Goal: Information Seeking & Learning: Learn about a topic

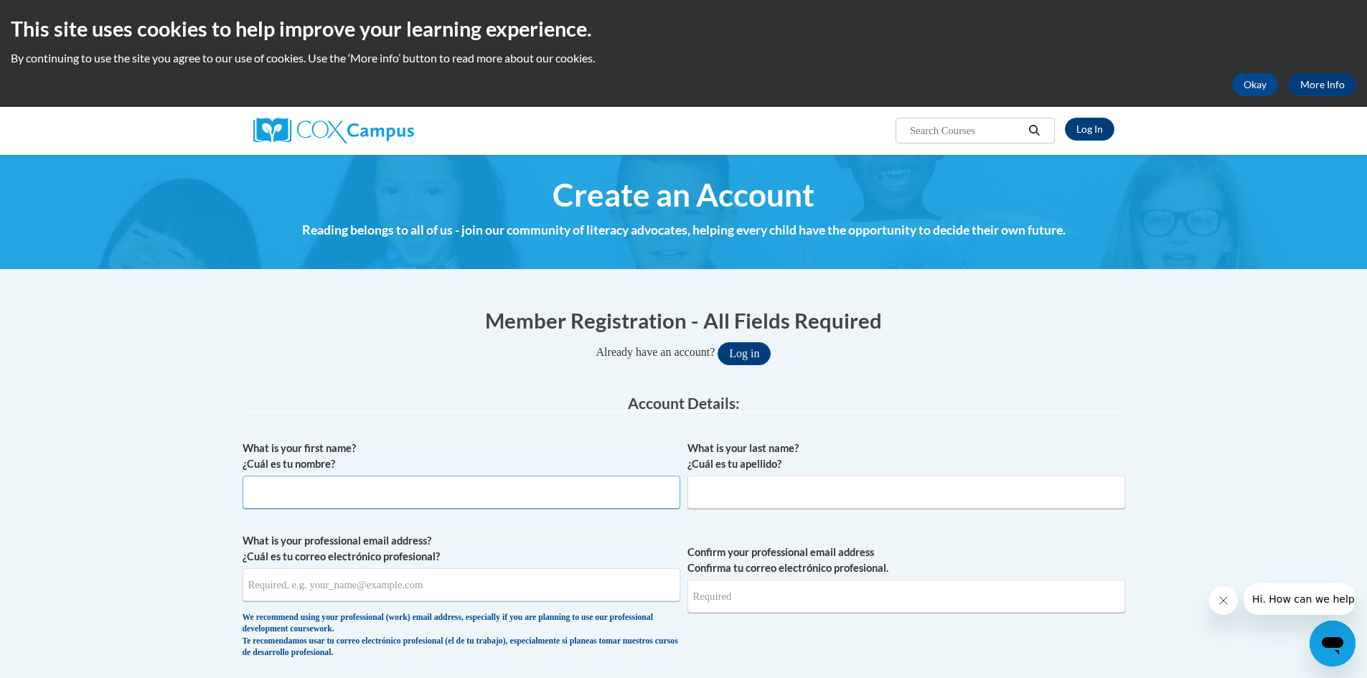
click at [328, 494] on input "What is your first name? ¿Cuál es tu nombre?" at bounding box center [461, 492] width 438 height 33
type input "Kelly"
type input "Kornegay"
type input "kekornegay@duplinschools.net"
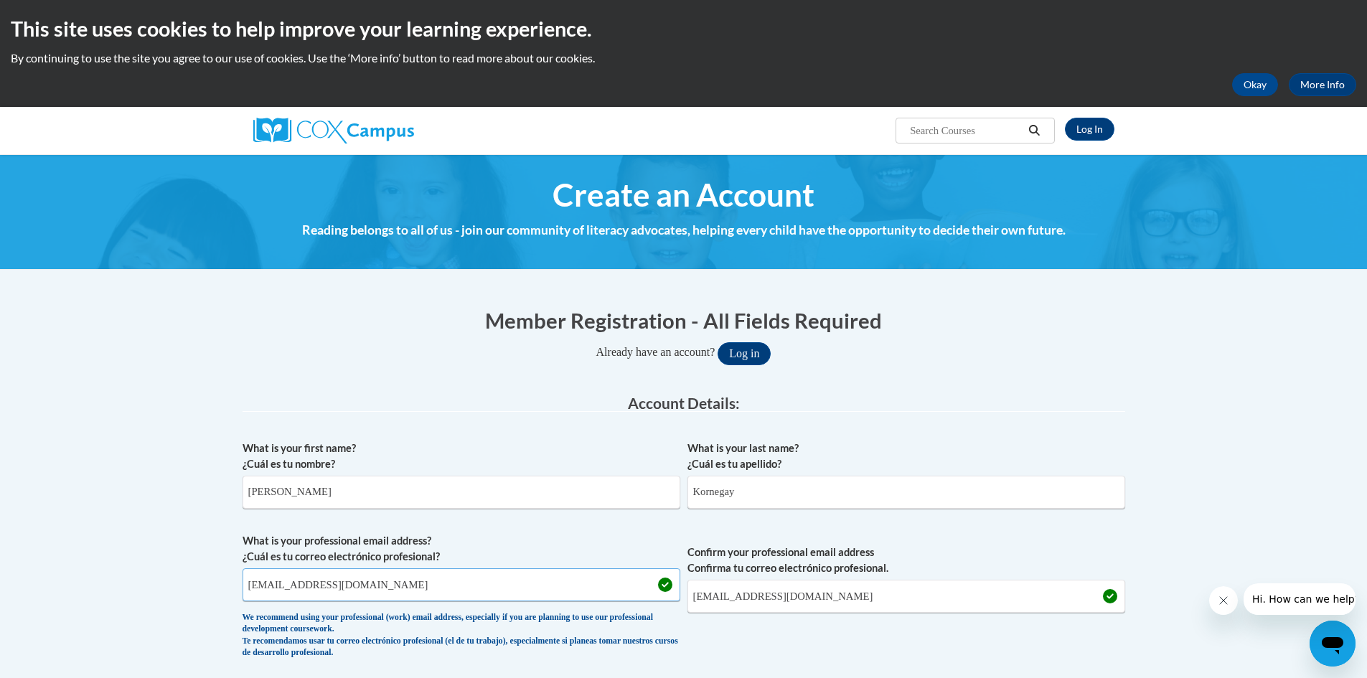
drag, startPoint x: 457, startPoint y: 593, endPoint x: 211, endPoint y: 586, distance: 246.1
type input "kjkornegay314@mail.jamessprunt.edu"
click at [955, 562] on label "Confirm your professional email address Confirma tu correo electrónico profesio…" at bounding box center [906, 560] width 438 height 32
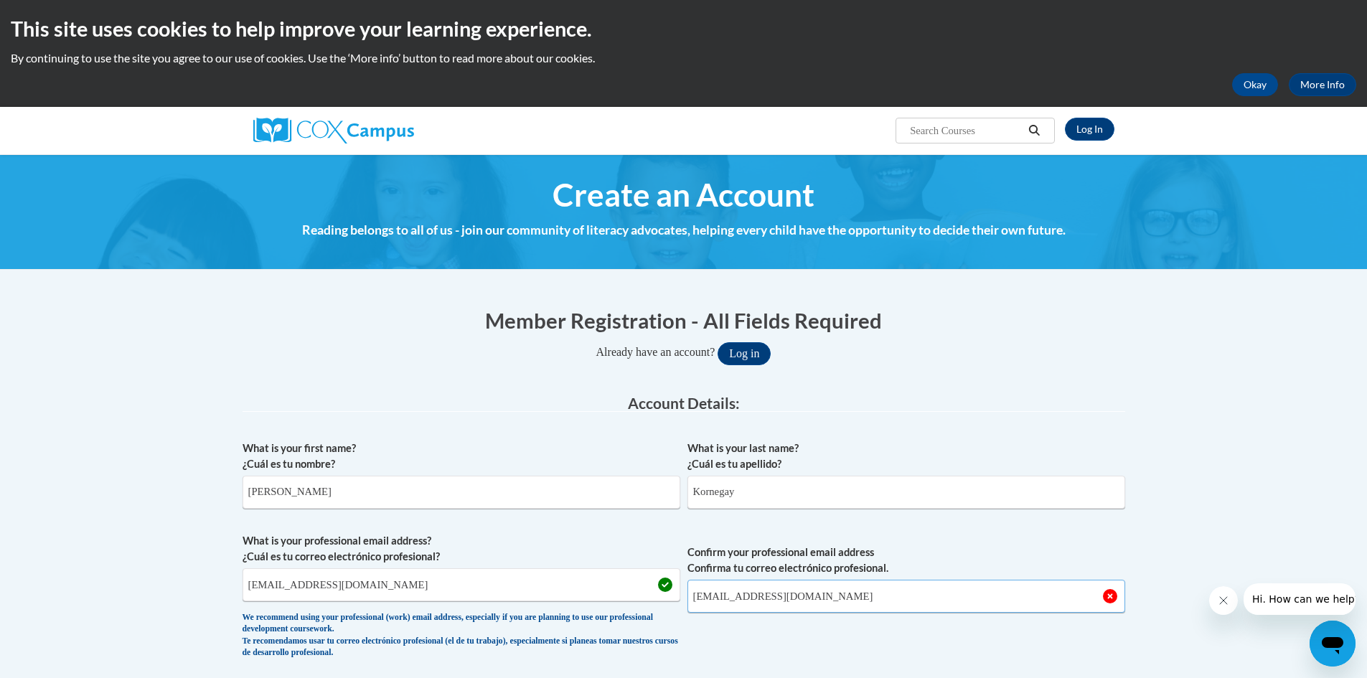
click at [955, 580] on input "kjkornegay314@mail.jamessprunt.edu" at bounding box center [906, 596] width 438 height 33
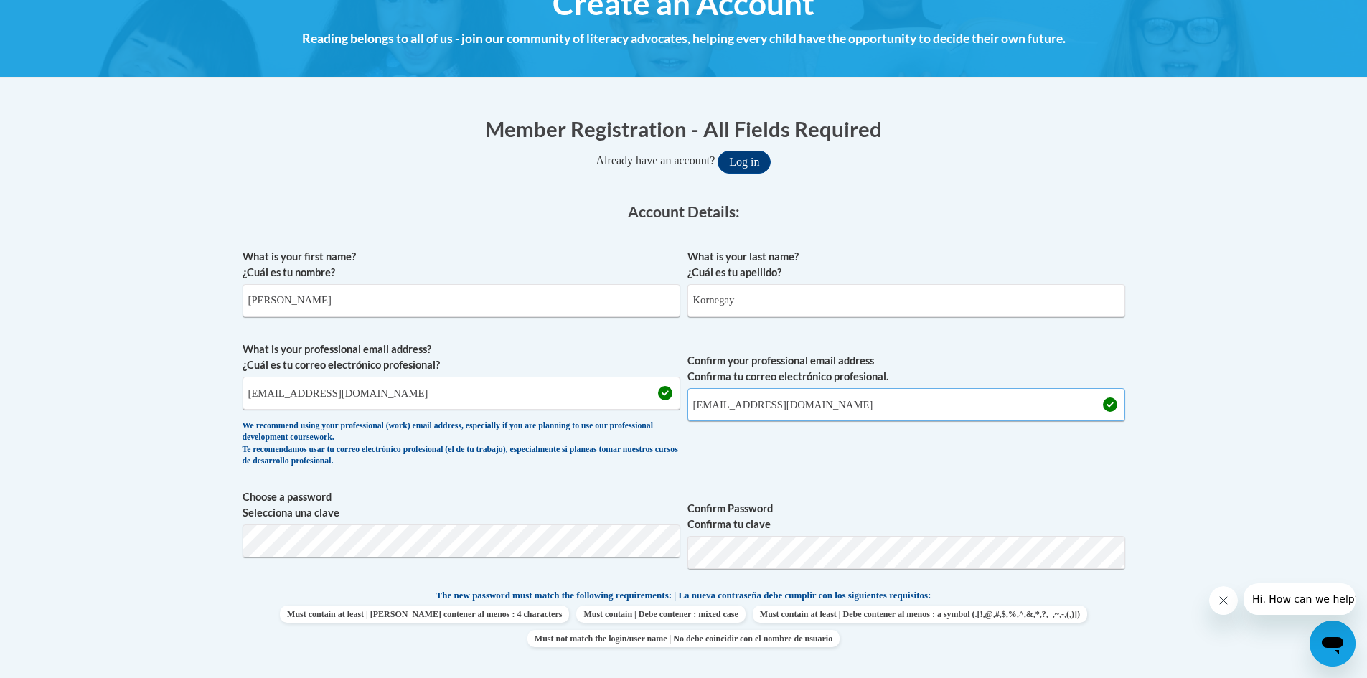
scroll to position [215, 0]
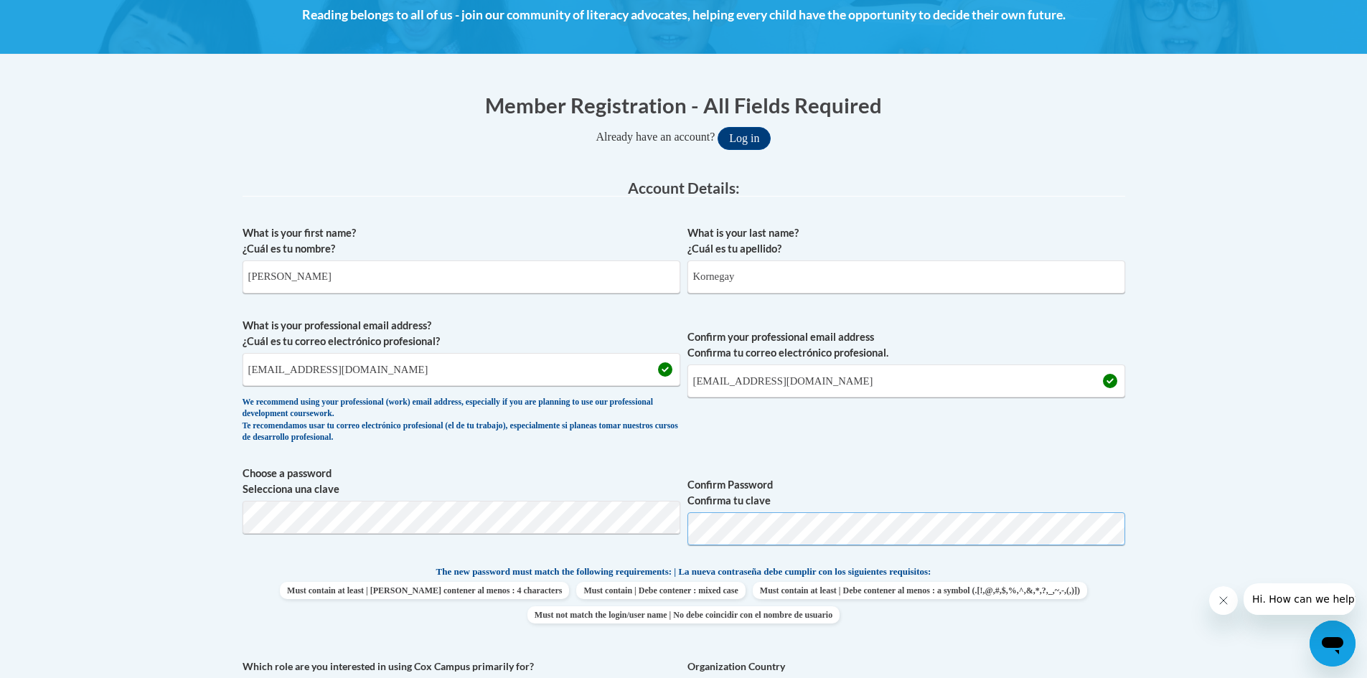
click at [717, 127] on button "Log in" at bounding box center [743, 138] width 53 height 23
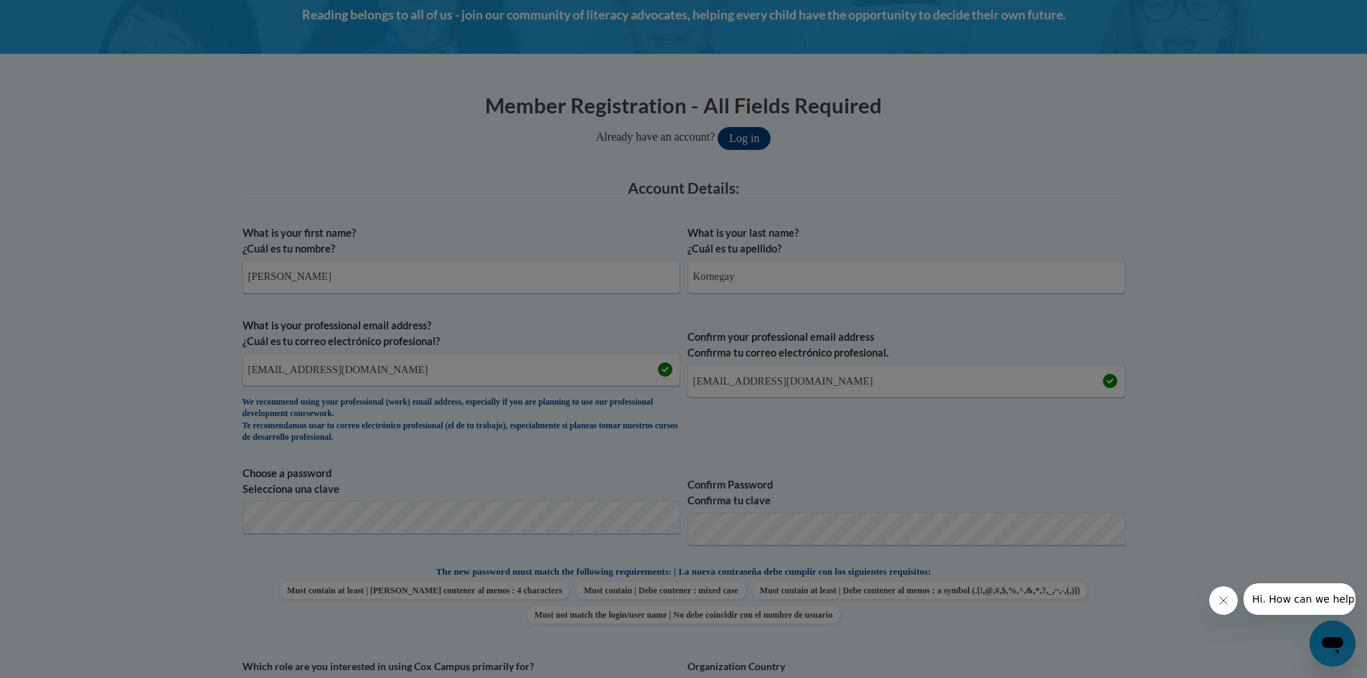
scroll to position [266, 0]
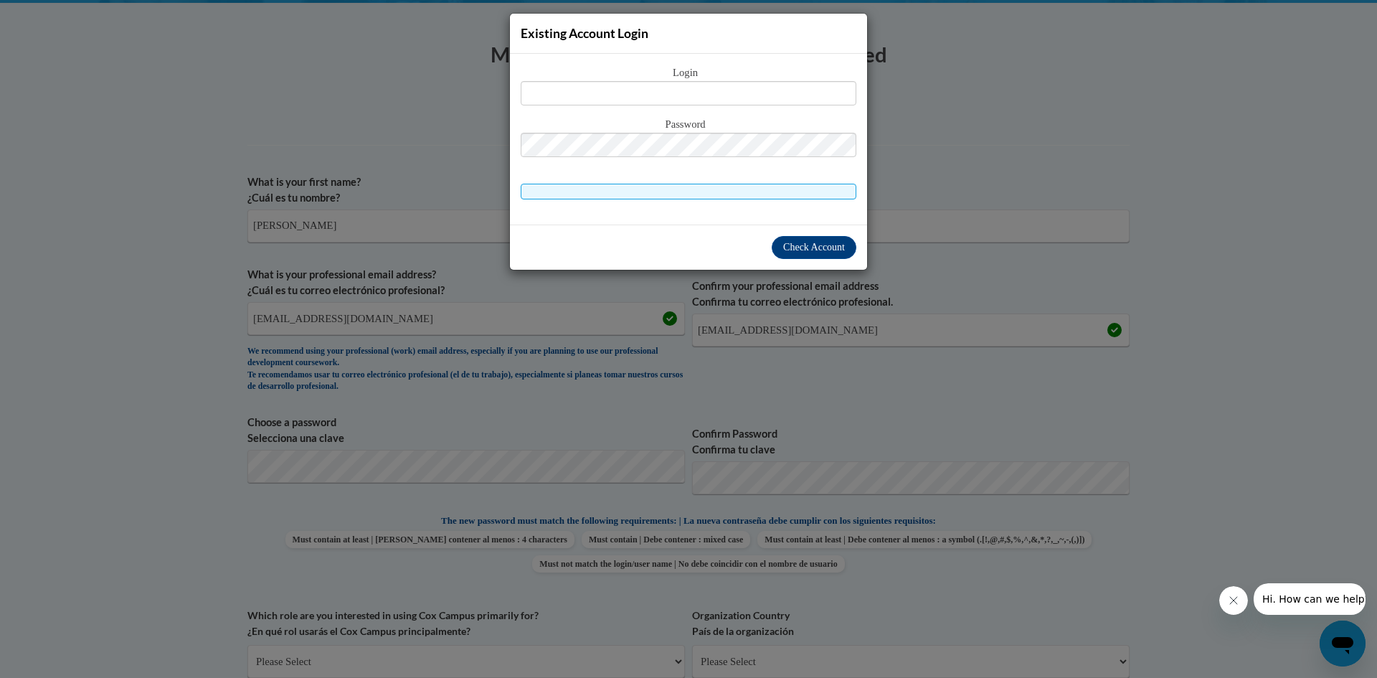
click at [1157, 258] on div "Existing Account Login Login Password" at bounding box center [688, 339] width 1377 height 678
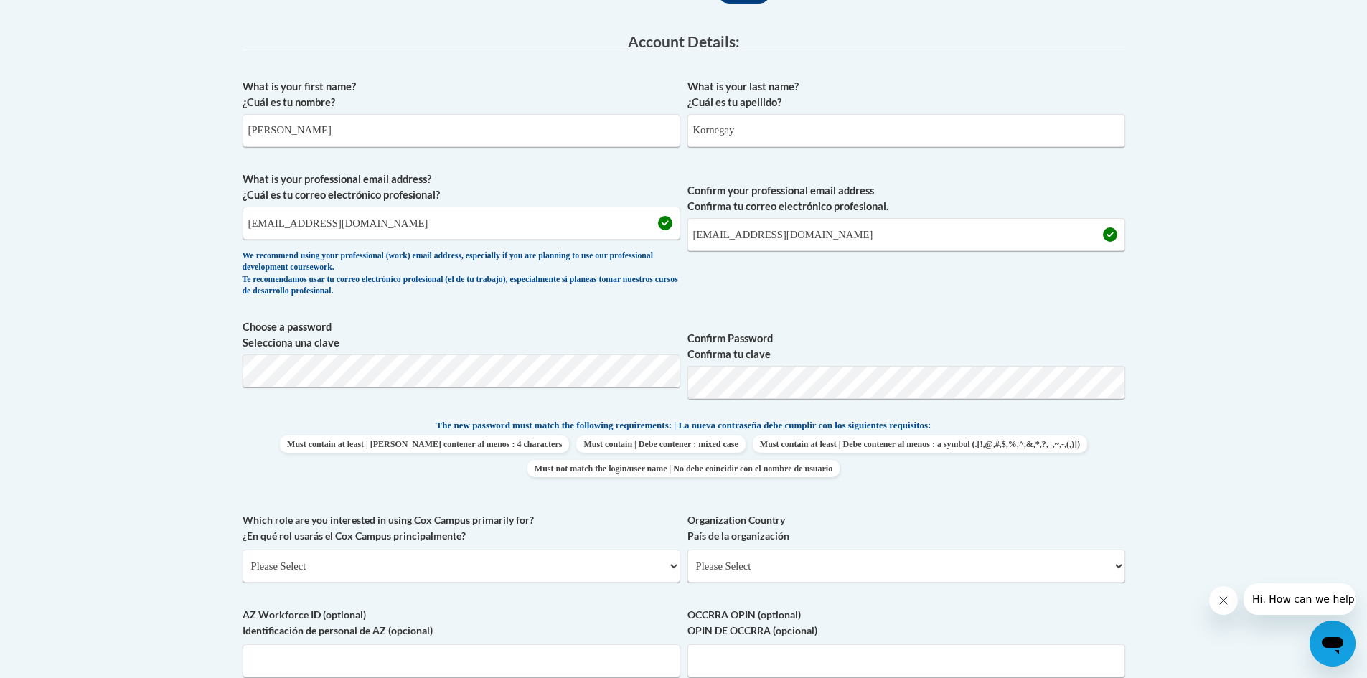
scroll to position [433, 0]
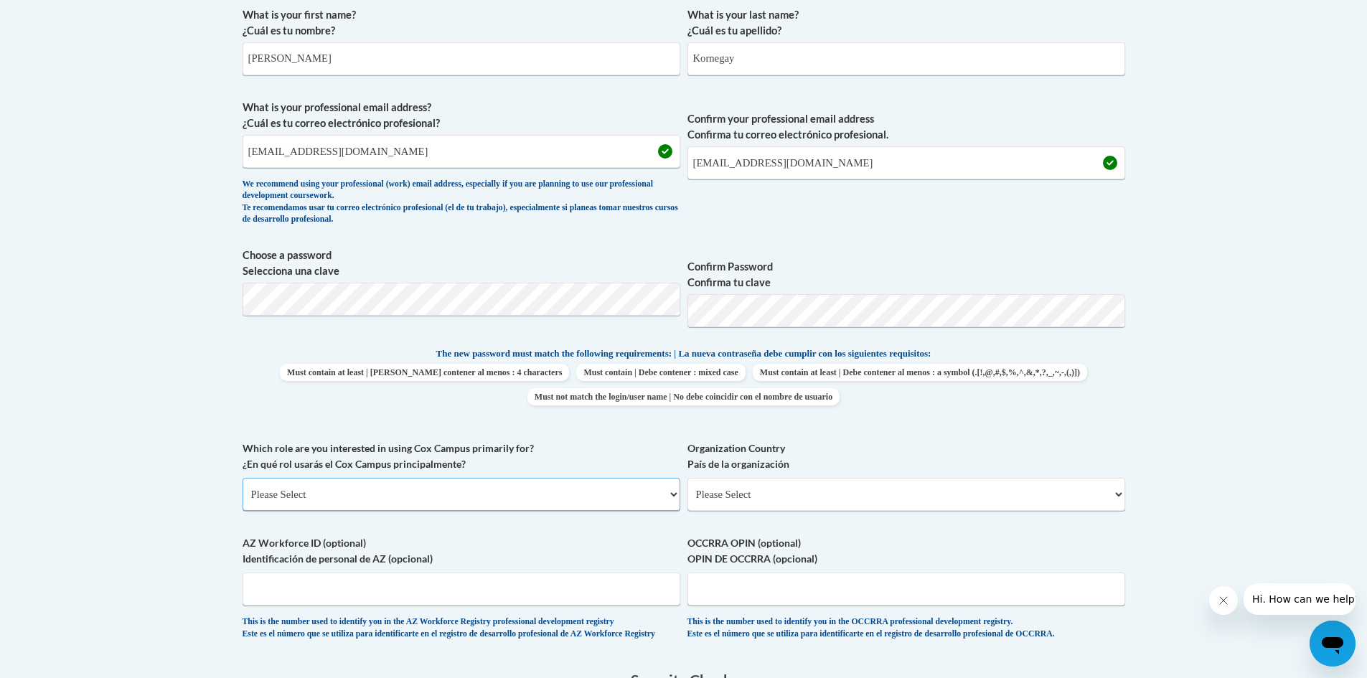
click at [491, 481] on select "Please Select College/University | Colegio/Universidad Community/Nonprofit Part…" at bounding box center [461, 494] width 438 height 33
select select "5a18ea06-2b54-4451-96f2-d152daf9eac5"
click at [242, 478] on select "Please Select College/University | Colegio/Universidad Community/Nonprofit Part…" at bounding box center [461, 494] width 438 height 33
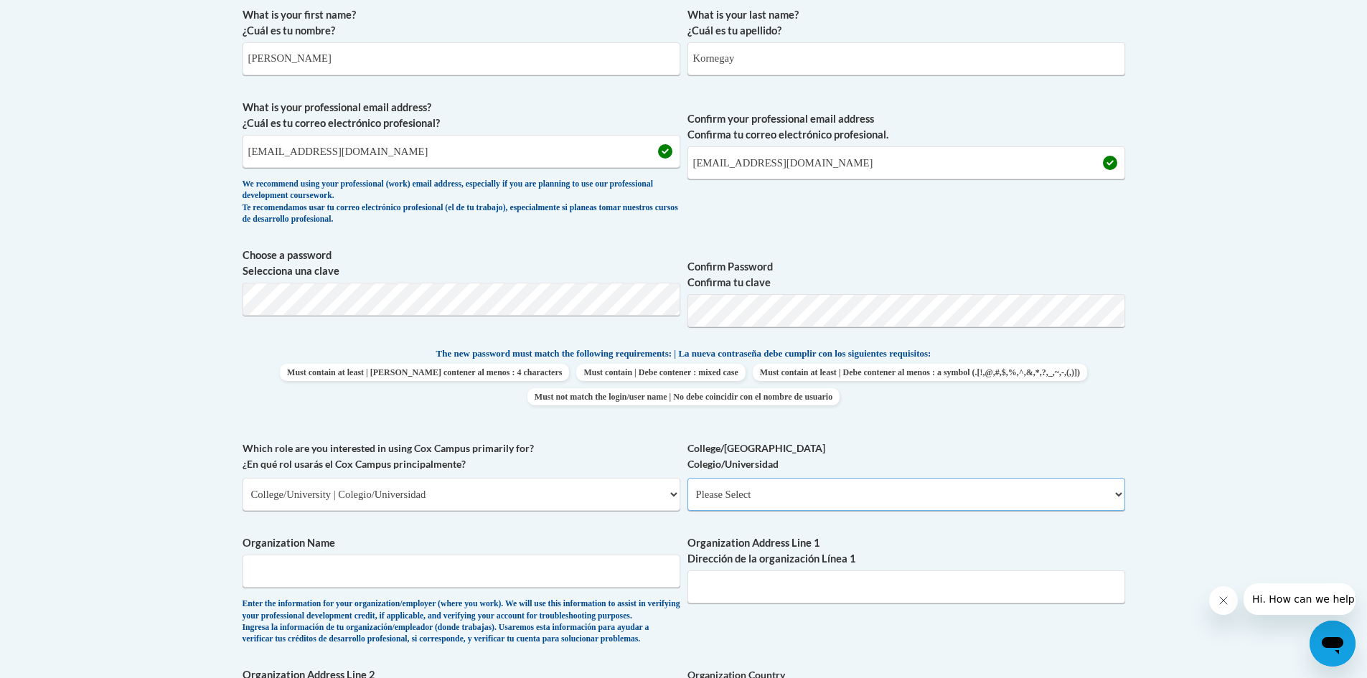
click at [756, 495] on select "Please Select College/University Staff | Empleado universitario College/Univers…" at bounding box center [906, 494] width 438 height 33
select select "99b32b07-cffc-426c-8bf6-0cd77760d84b"
click at [687, 478] on select "Please Select College/University Staff | Empleado universitario College/Univers…" at bounding box center [906, 494] width 438 height 33
click at [543, 571] on input "Organization Name" at bounding box center [461, 571] width 438 height 33
type input "James Sprunt Community College"
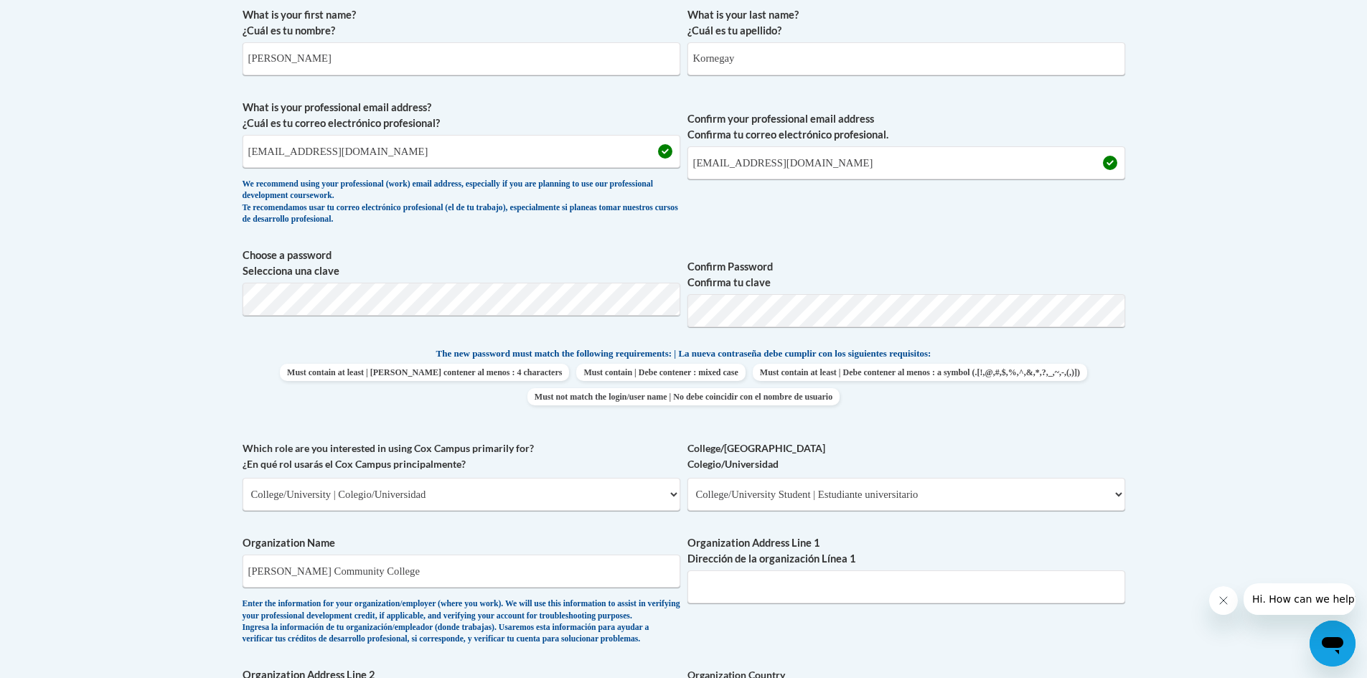
scroll to position [836, 0]
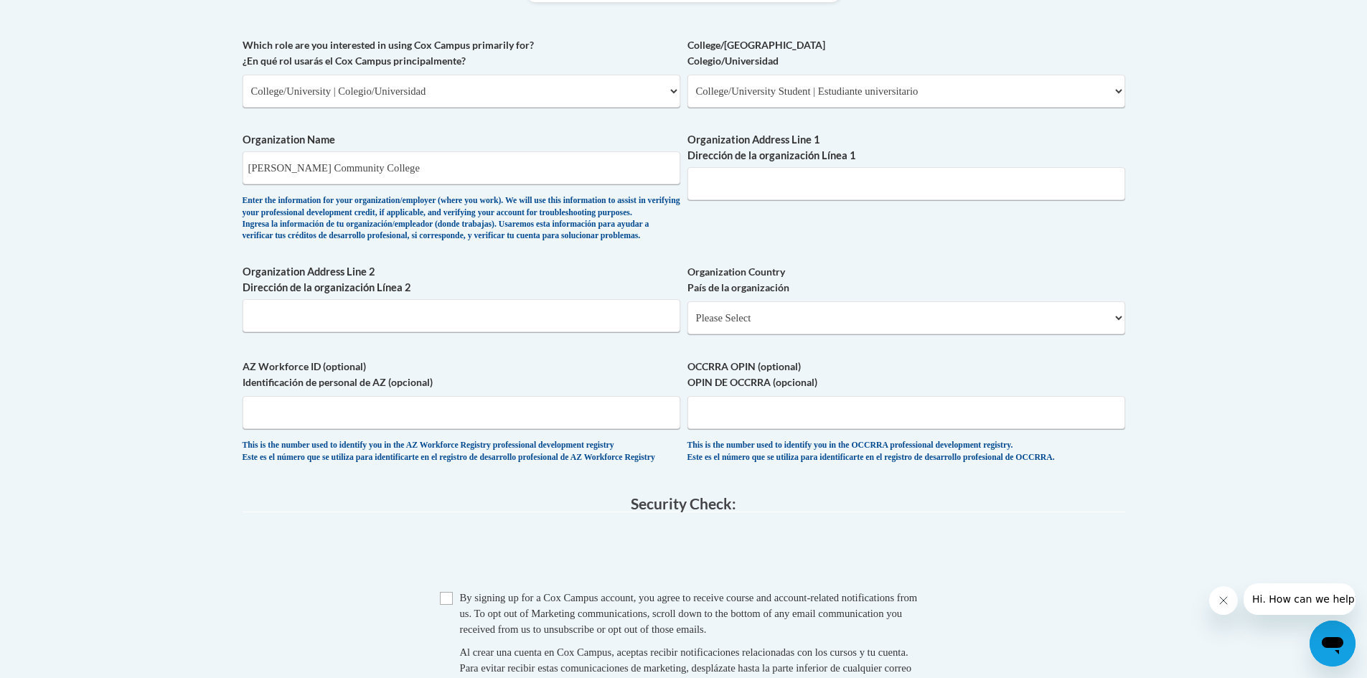
click at [454, 632] on span "Checkbox By signing up for a Cox Campus account, you agree to receive course an…" at bounding box center [684, 656] width 488 height 132
click at [448, 605] on input "Checkbox" at bounding box center [446, 598] width 13 height 13
checkbox input "true"
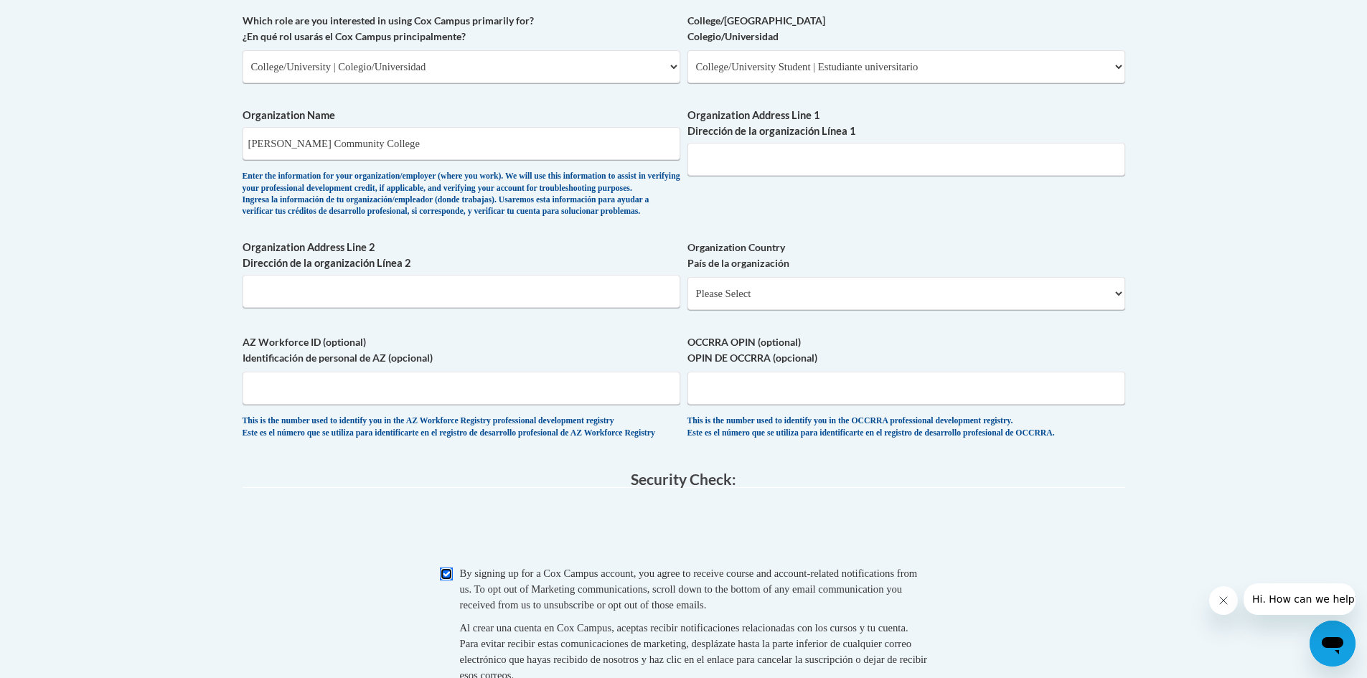
scroll to position [1028, 0]
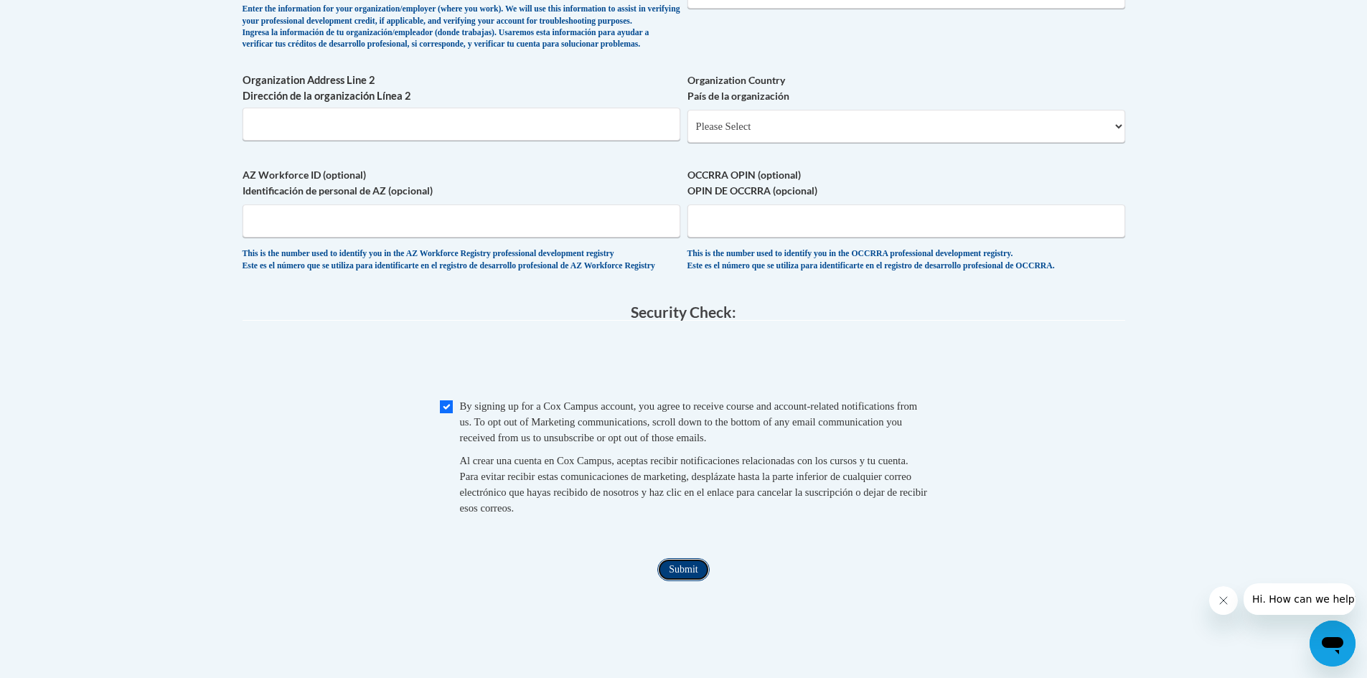
click at [686, 581] on input "Submit" at bounding box center [683, 569] width 52 height 23
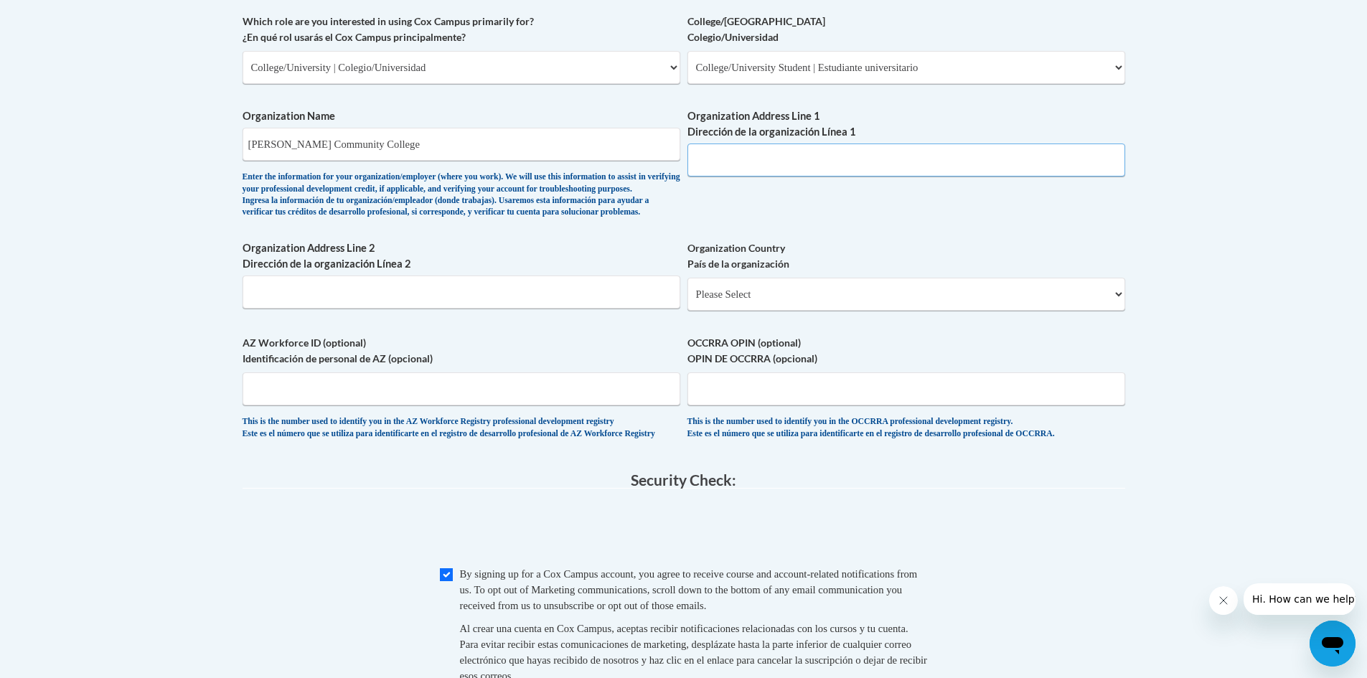
scroll to position [836, 0]
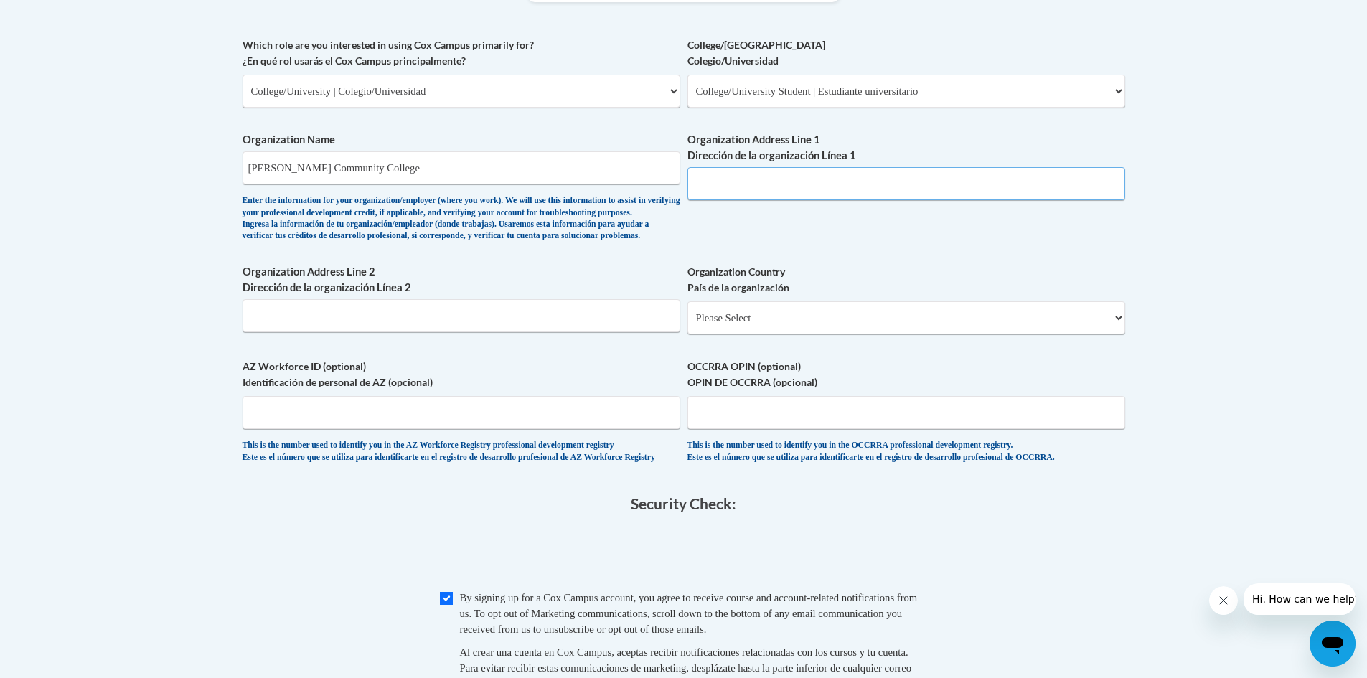
click at [872, 189] on input "Organization Address Line 1 Dirección de la organización Línea 1" at bounding box center [906, 183] width 438 height 33
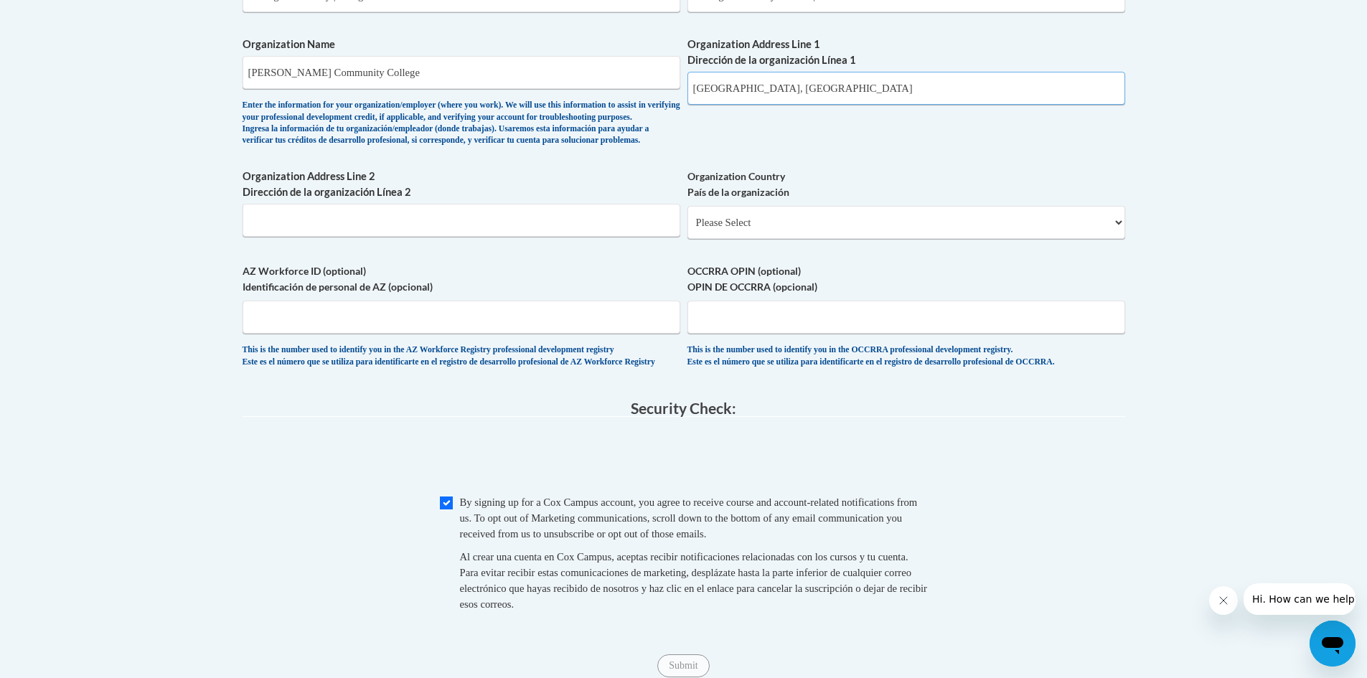
scroll to position [955, 0]
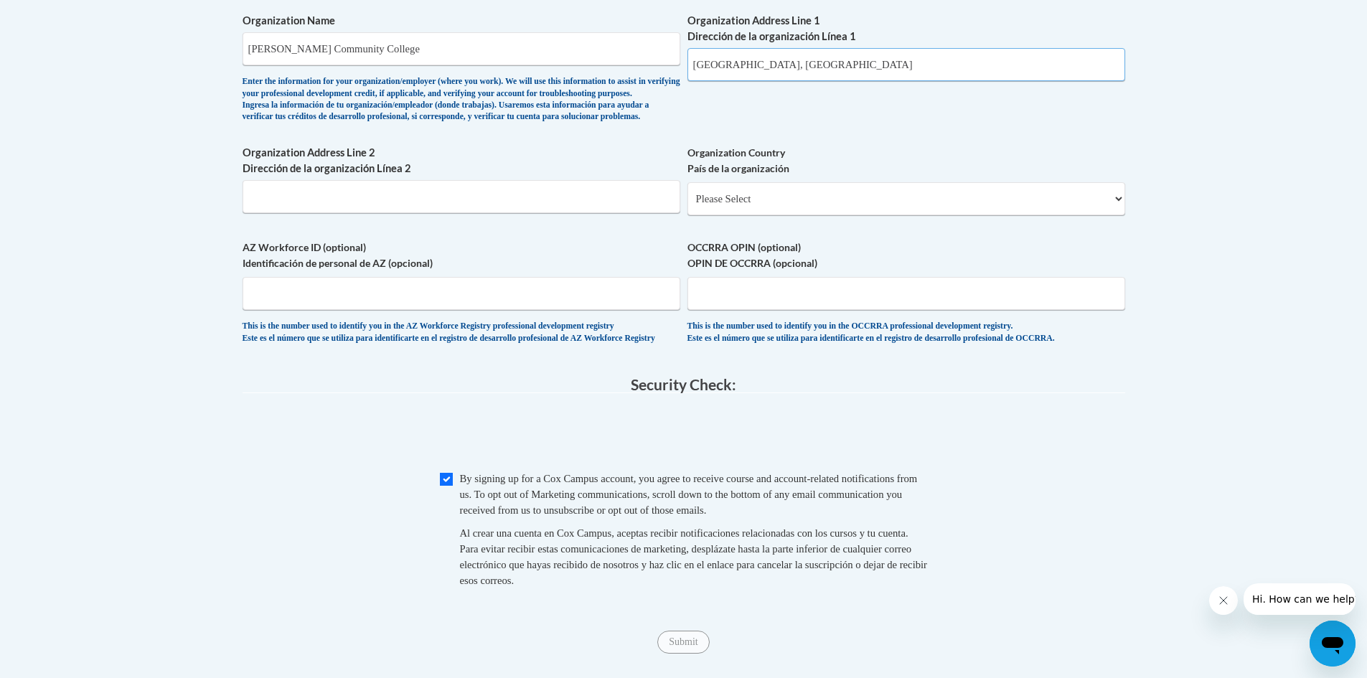
type input "Kenansville, NC"
click at [765, 215] on select "Please Select United States | Estados Unidos Outside of the United States | Fue…" at bounding box center [906, 198] width 438 height 33
select select "ad49bcad-a171-4b2e-b99c-48b446064914"
click at [687, 205] on select "Please Select United States | Estados Unidos Outside of the United States | Fue…" at bounding box center [906, 198] width 438 height 33
select select
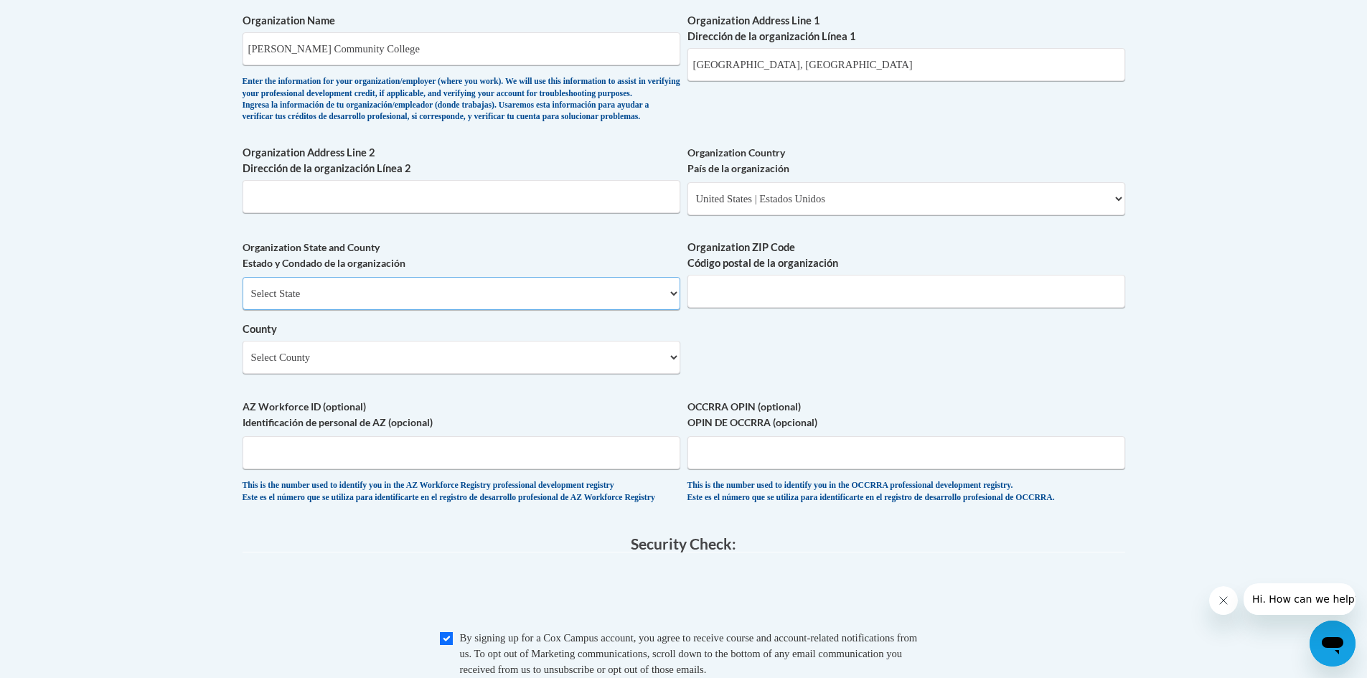
click at [544, 310] on select "Select State Alabama Alaska Arizona Arkansas California Colorado Connecticut De…" at bounding box center [461, 293] width 438 height 33
select select "North Carolina"
click at [242, 301] on select "Select State Alabama Alaska Arizona Arkansas California Colorado Connecticut De…" at bounding box center [461, 293] width 438 height 33
click at [703, 308] on input "Organization ZIP Code Código postal de la organización" at bounding box center [906, 291] width 438 height 33
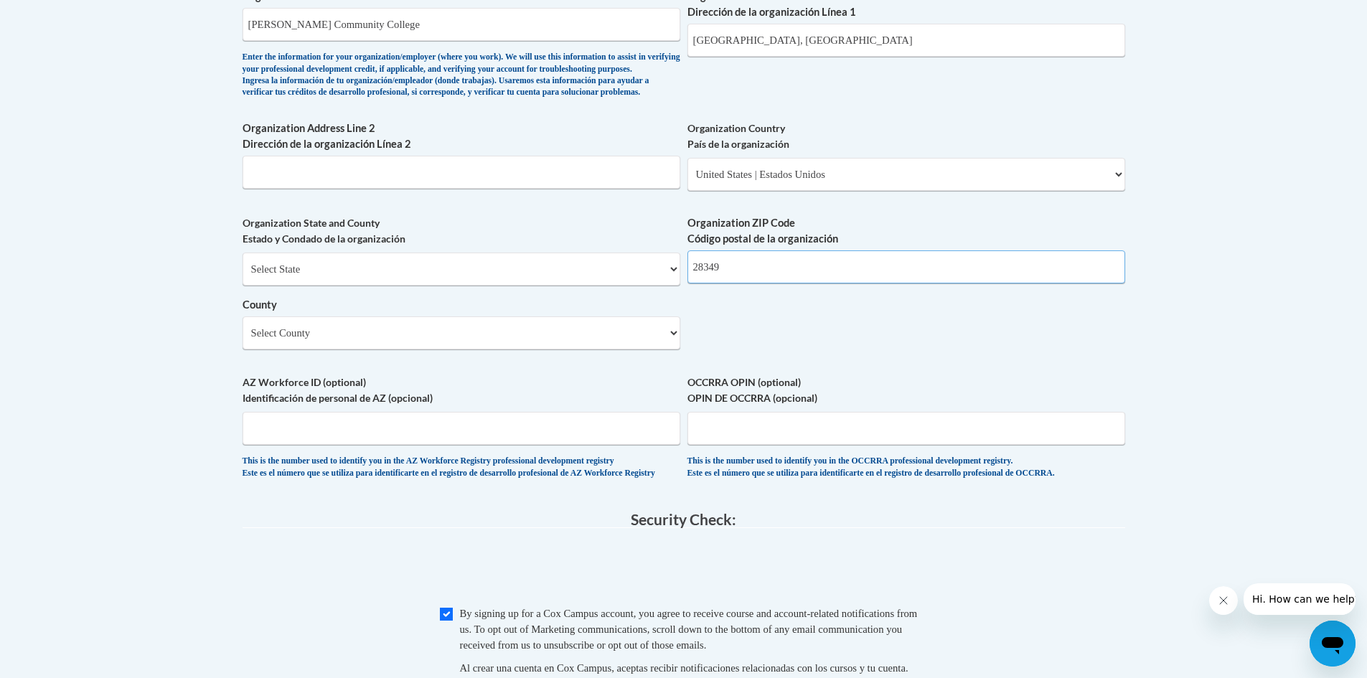
scroll to position [1004, 0]
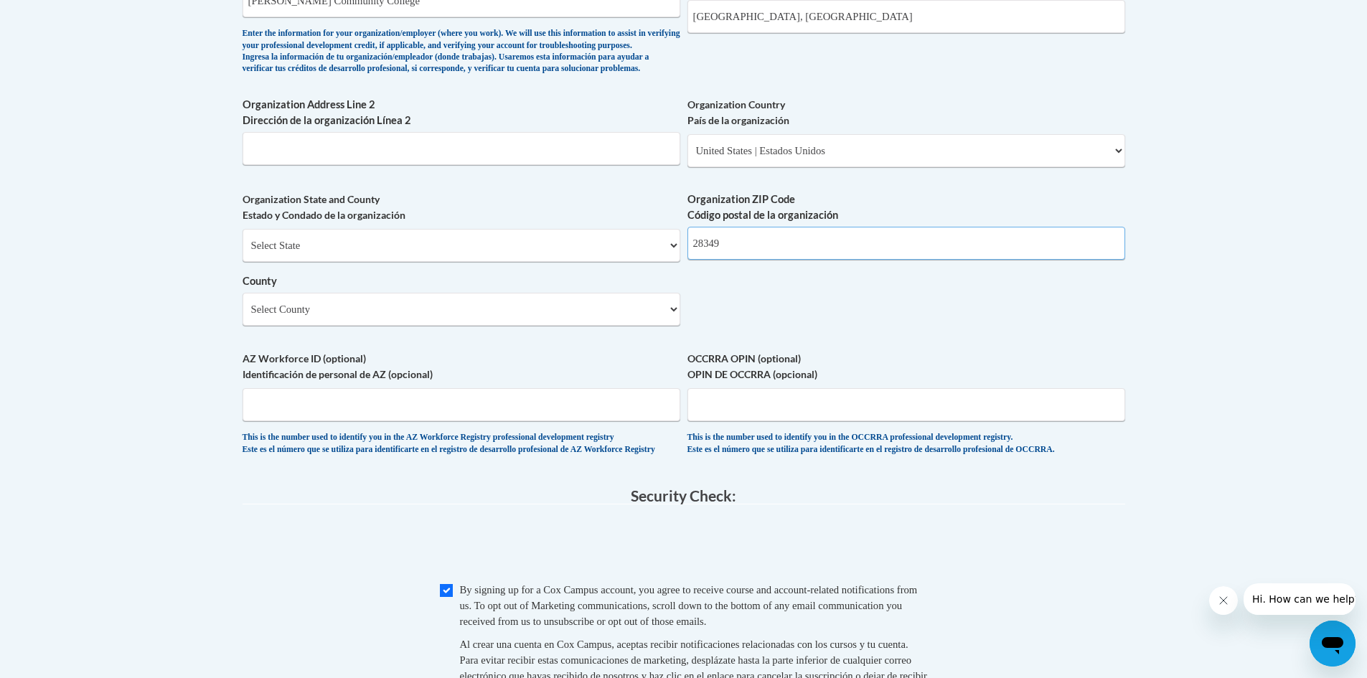
type input "28349"
click at [551, 326] on select "Select County Alamance Alexander Alleghany Anson Ashe Avery Beaufort Bertie Bla…" at bounding box center [461, 309] width 438 height 33
select select "Duplin"
click at [242, 316] on select "Select County Alamance Alexander Alleghany Anson Ashe Avery Beaufort Bertie Bla…" at bounding box center [461, 309] width 438 height 33
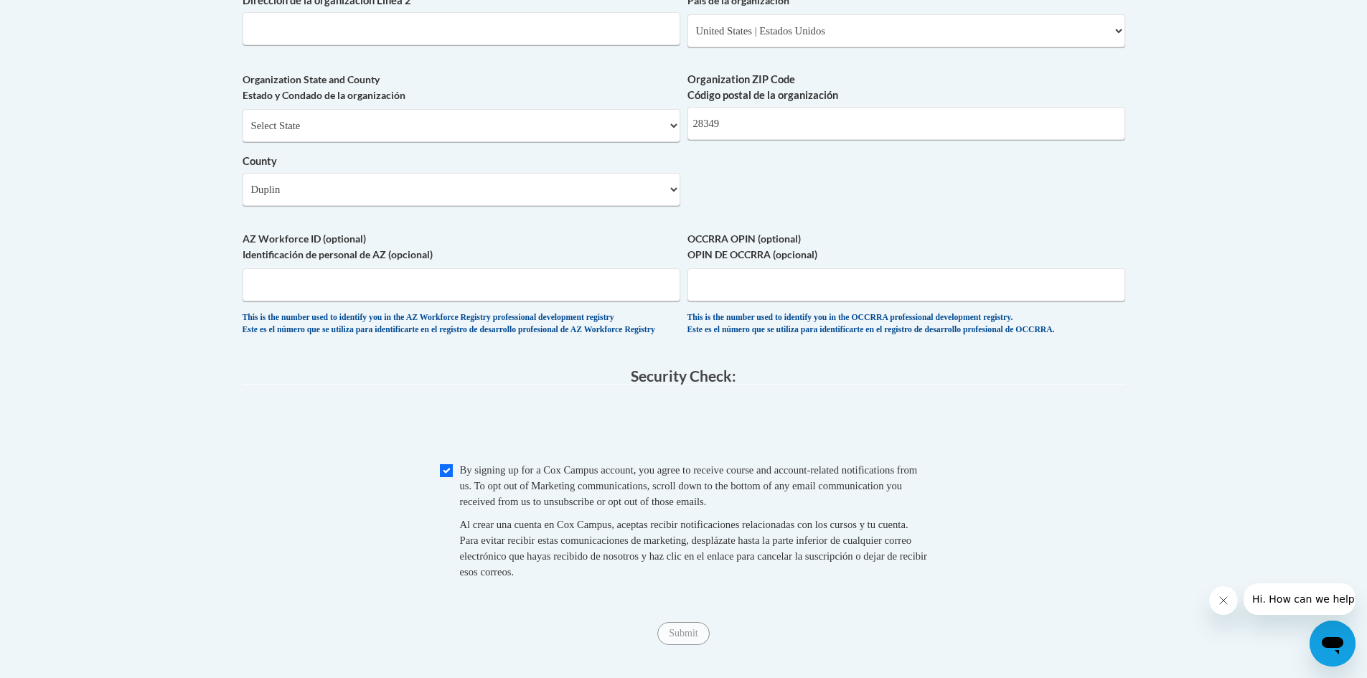
scroll to position [1219, 0]
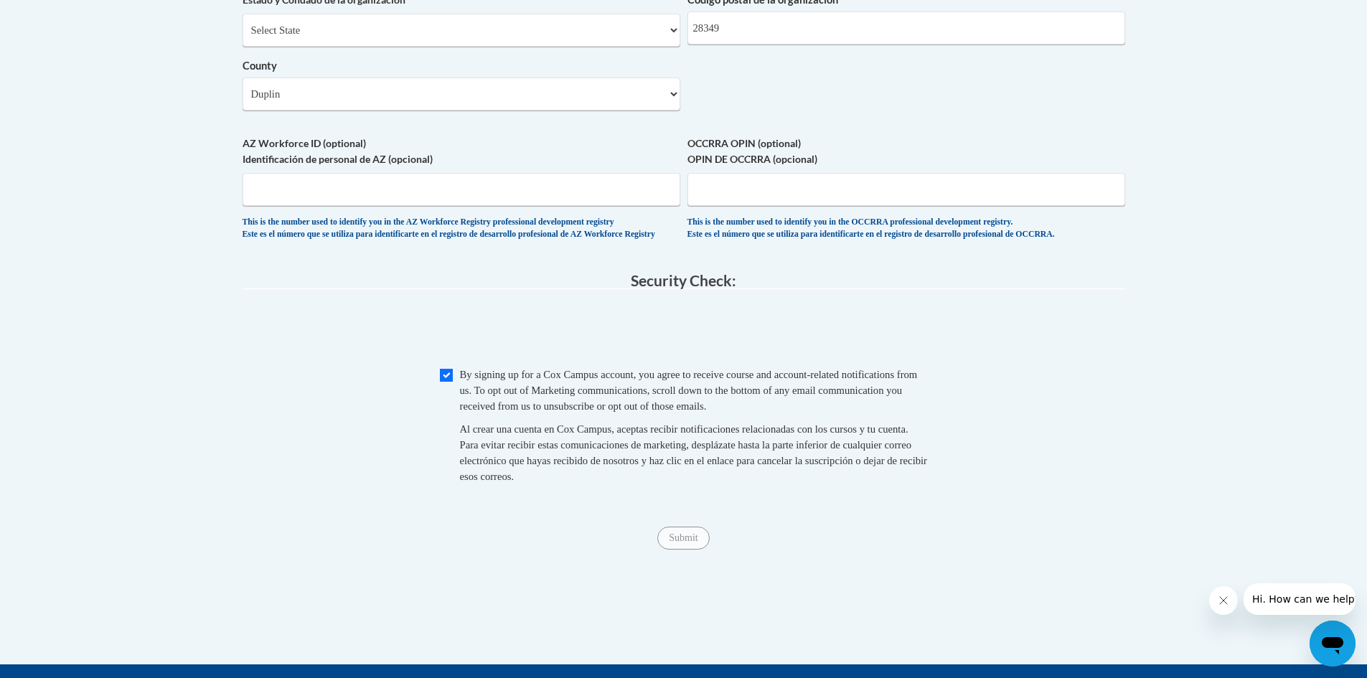
click at [646, 549] on div "Submit Submit" at bounding box center [683, 538] width 882 height 23
click at [456, 407] on span "Checkbox By signing up for a Cox Campus account, you agree to receive course an…" at bounding box center [684, 433] width 488 height 132
click at [448, 382] on input "Checkbox" at bounding box center [446, 375] width 13 height 13
checkbox input "true"
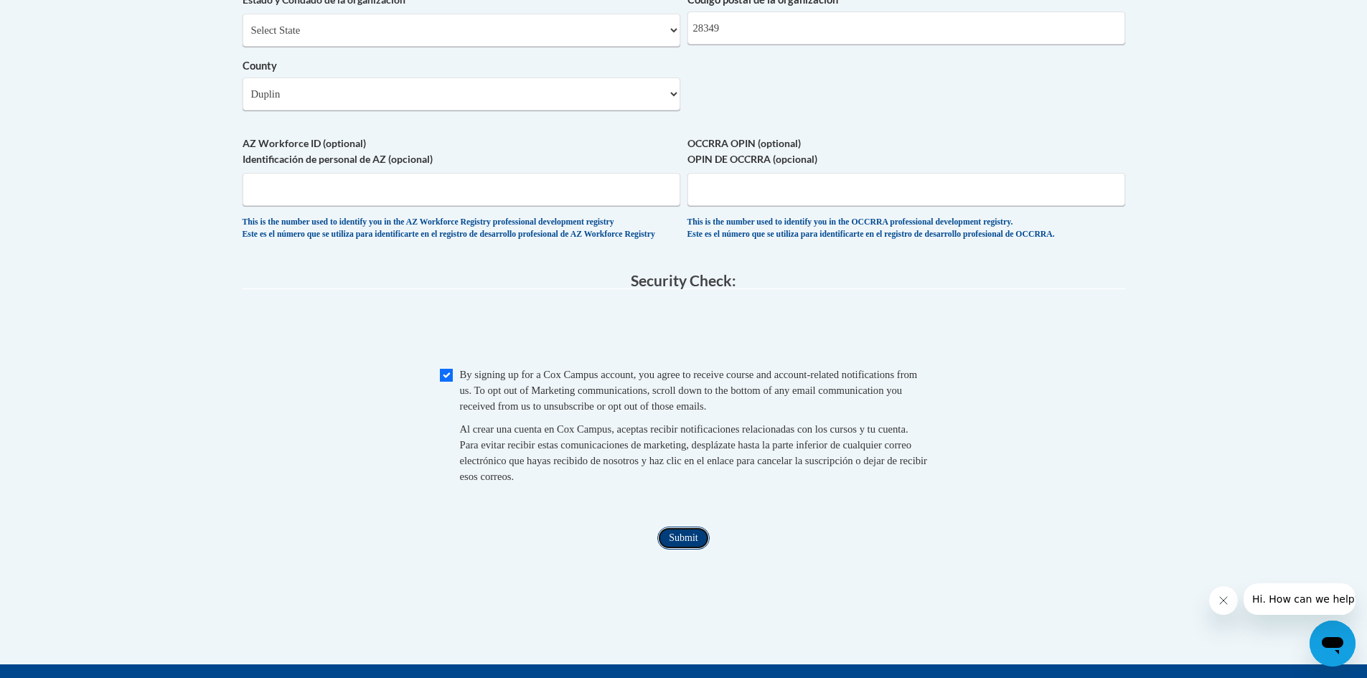
click at [695, 549] on input "Submit" at bounding box center [683, 538] width 52 height 23
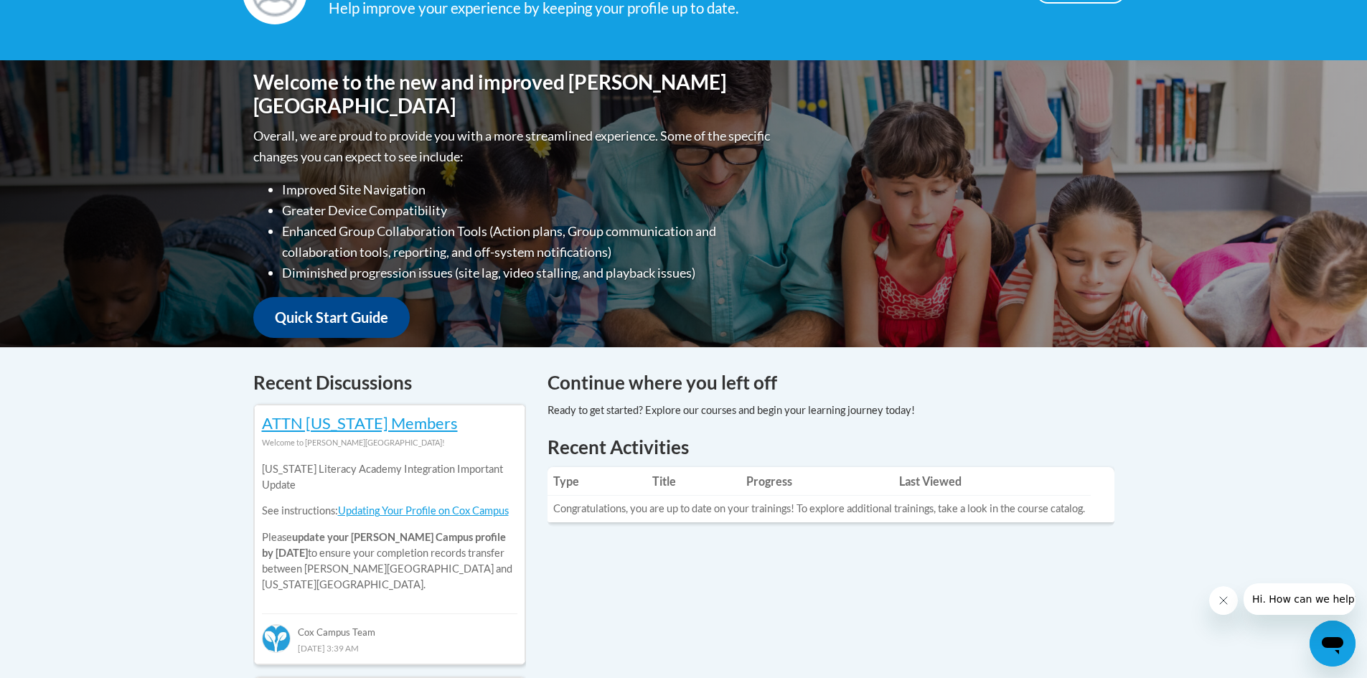
scroll to position [48, 0]
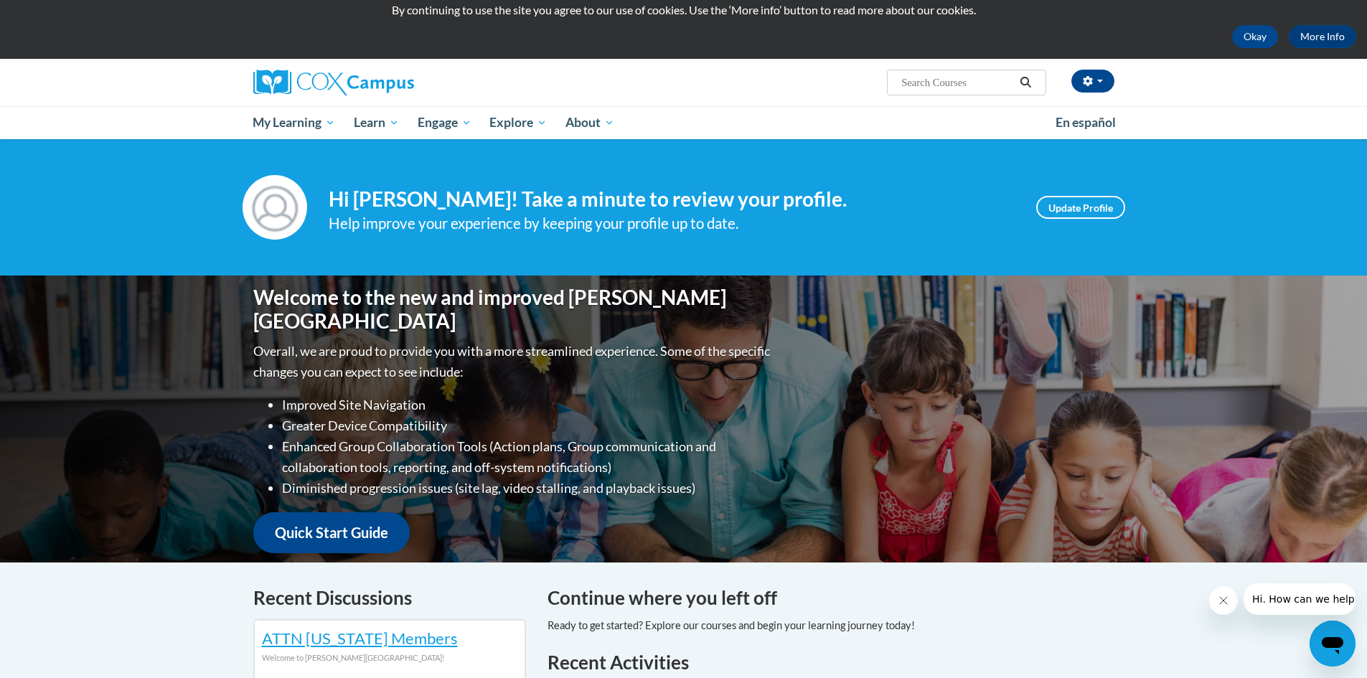
click at [947, 77] on input "Search..." at bounding box center [957, 82] width 115 height 17
click at [923, 77] on input "Search..." at bounding box center [957, 82] width 115 height 17
type input "early literacy"
click at [1098, 87] on button "button" at bounding box center [1092, 81] width 43 height 23
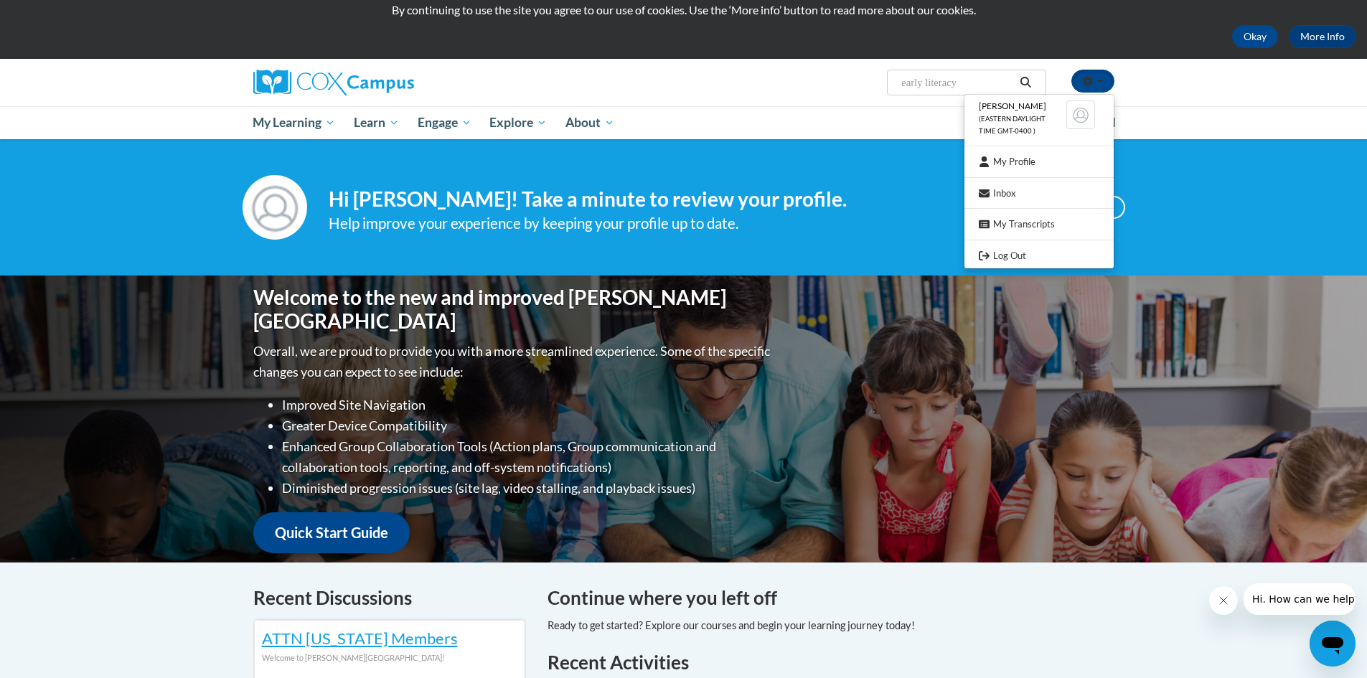
click at [1029, 81] on icon "Search" at bounding box center [1025, 82] width 13 height 11
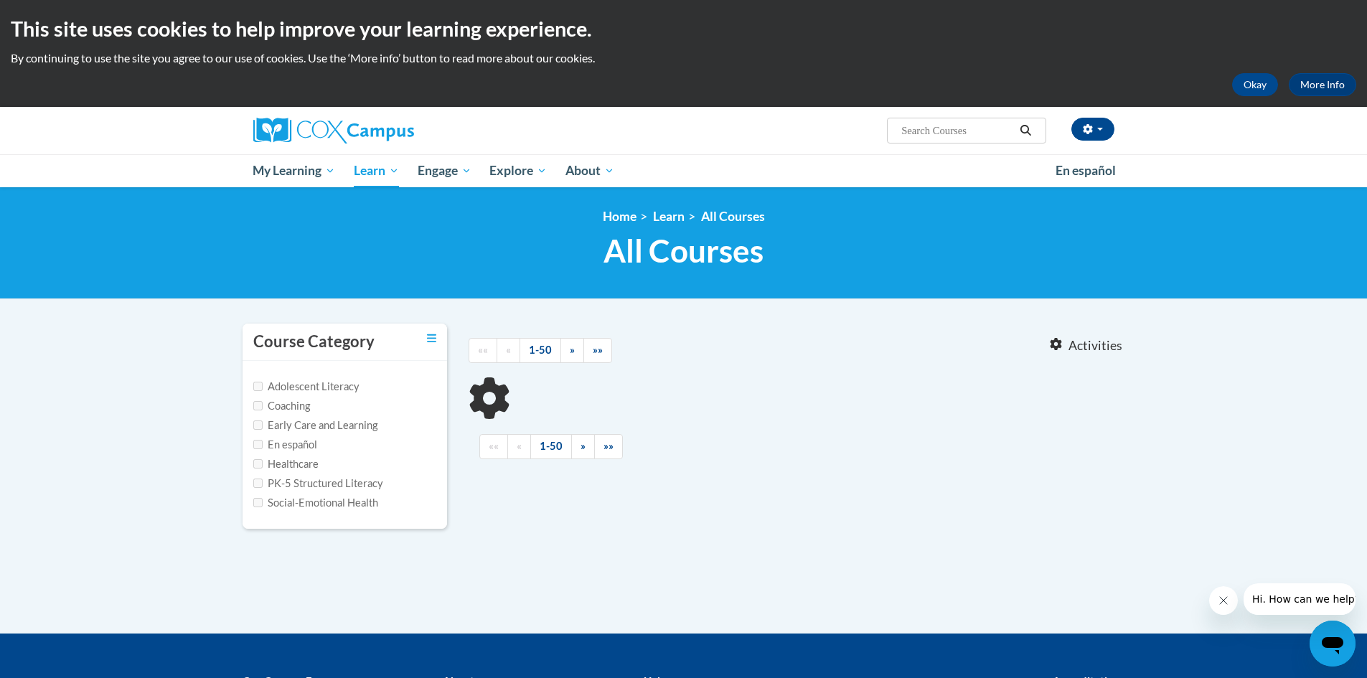
type input "early literacy"
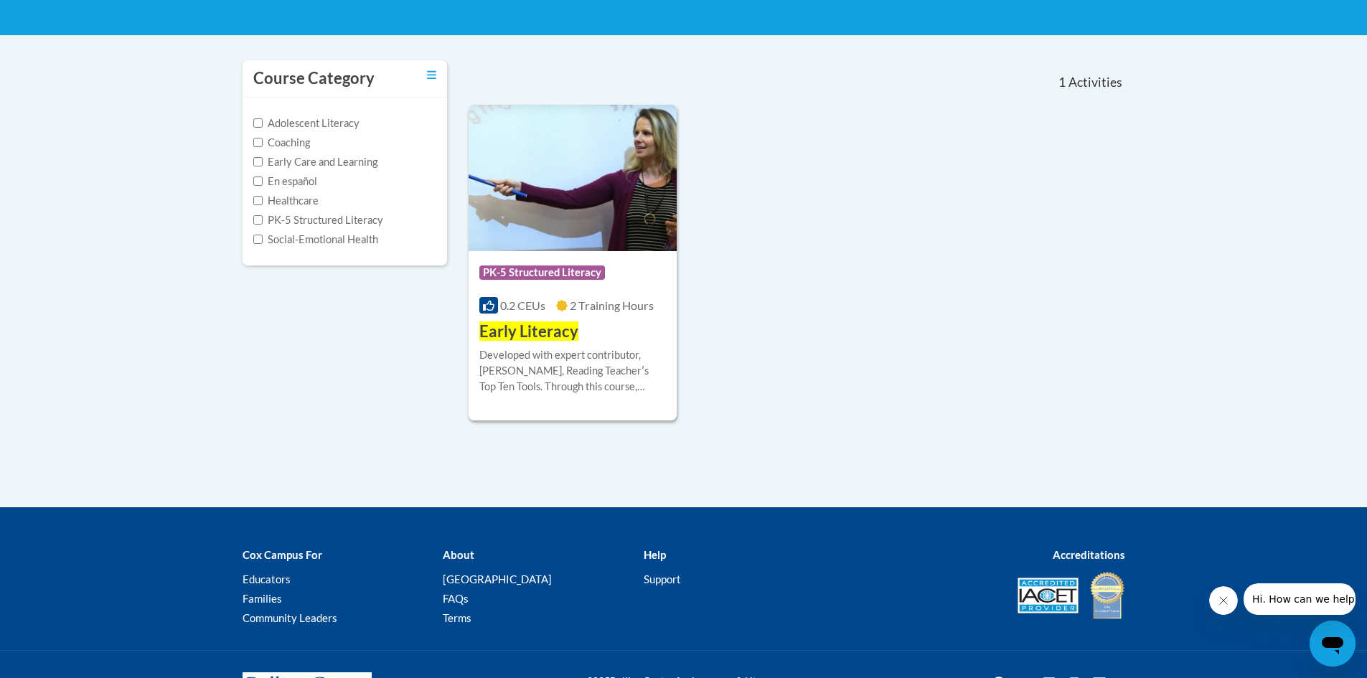
scroll to position [95, 0]
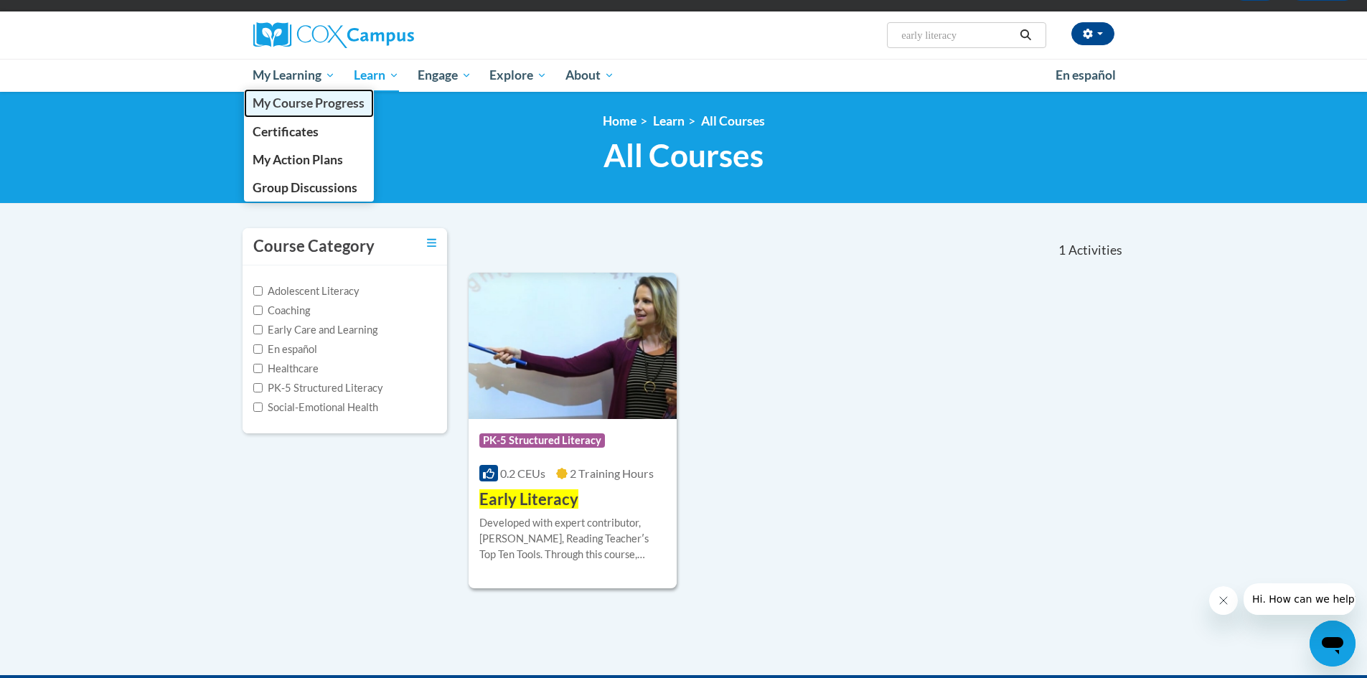
click at [286, 103] on span "My Course Progress" at bounding box center [309, 102] width 112 height 15
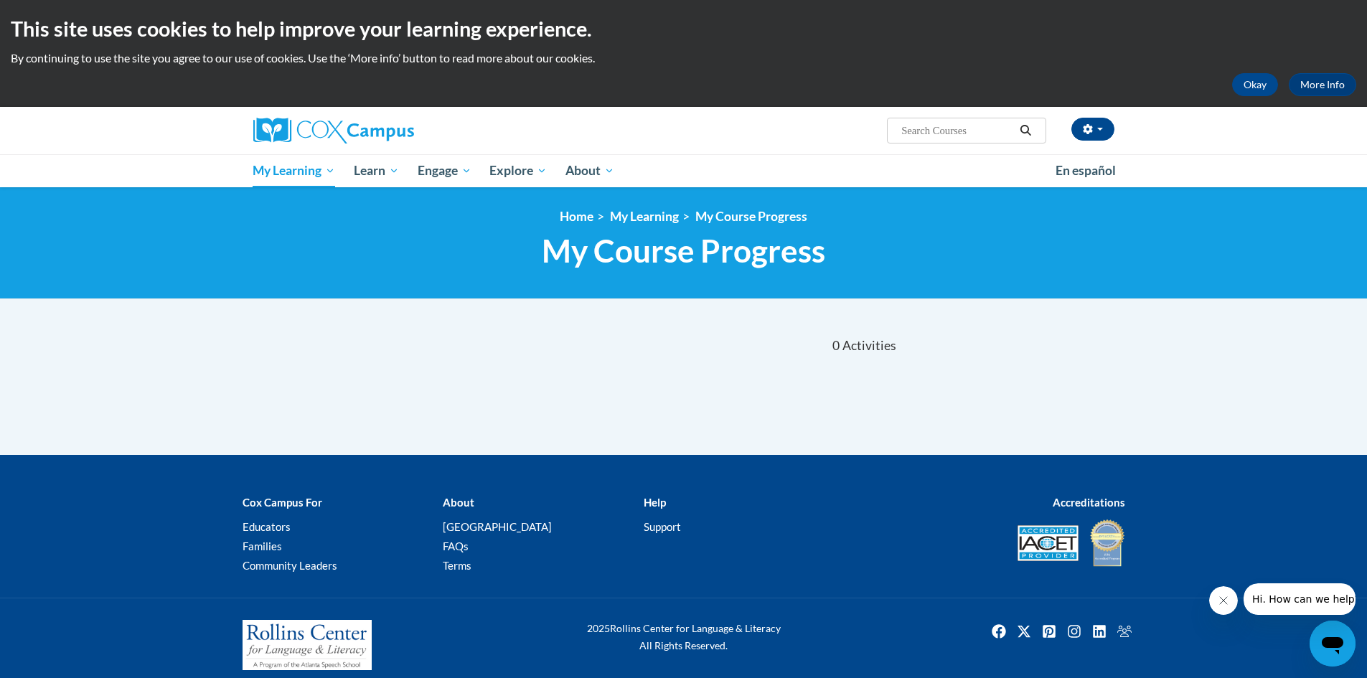
click at [961, 134] on input "Search..." at bounding box center [957, 130] width 115 height 17
type input "early literacy"
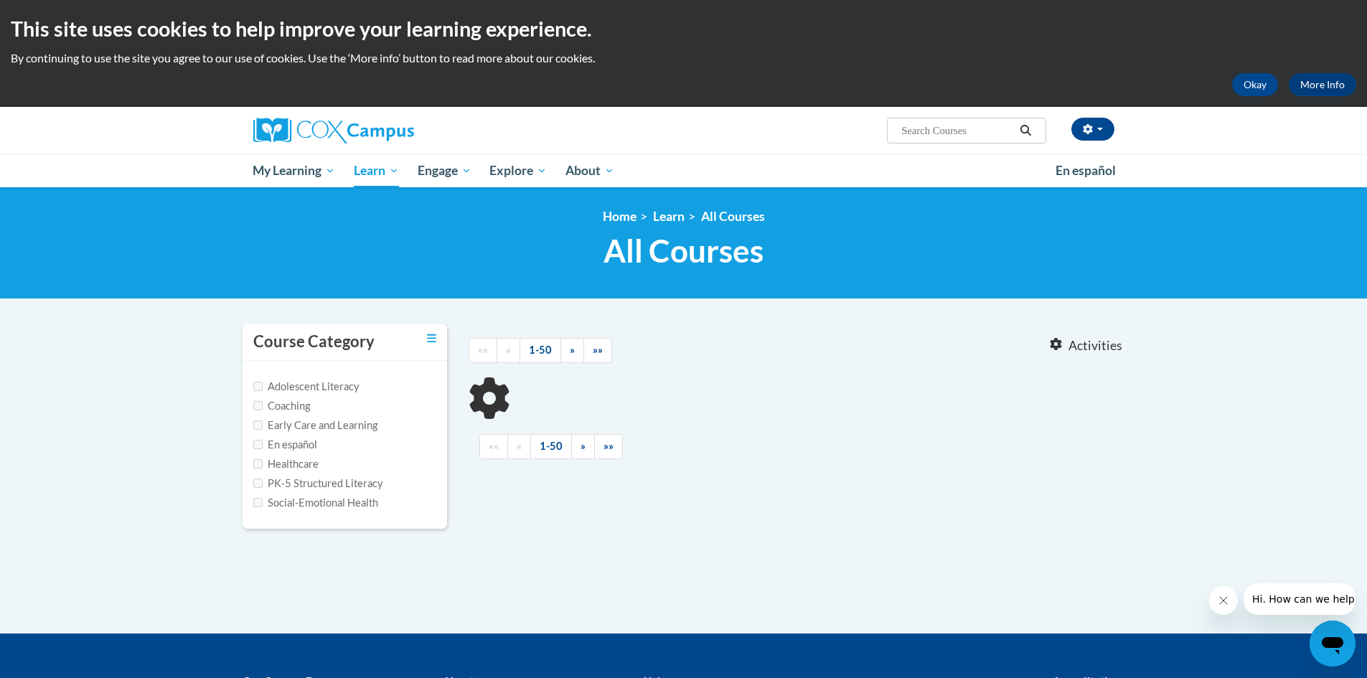
type input "early literacy"
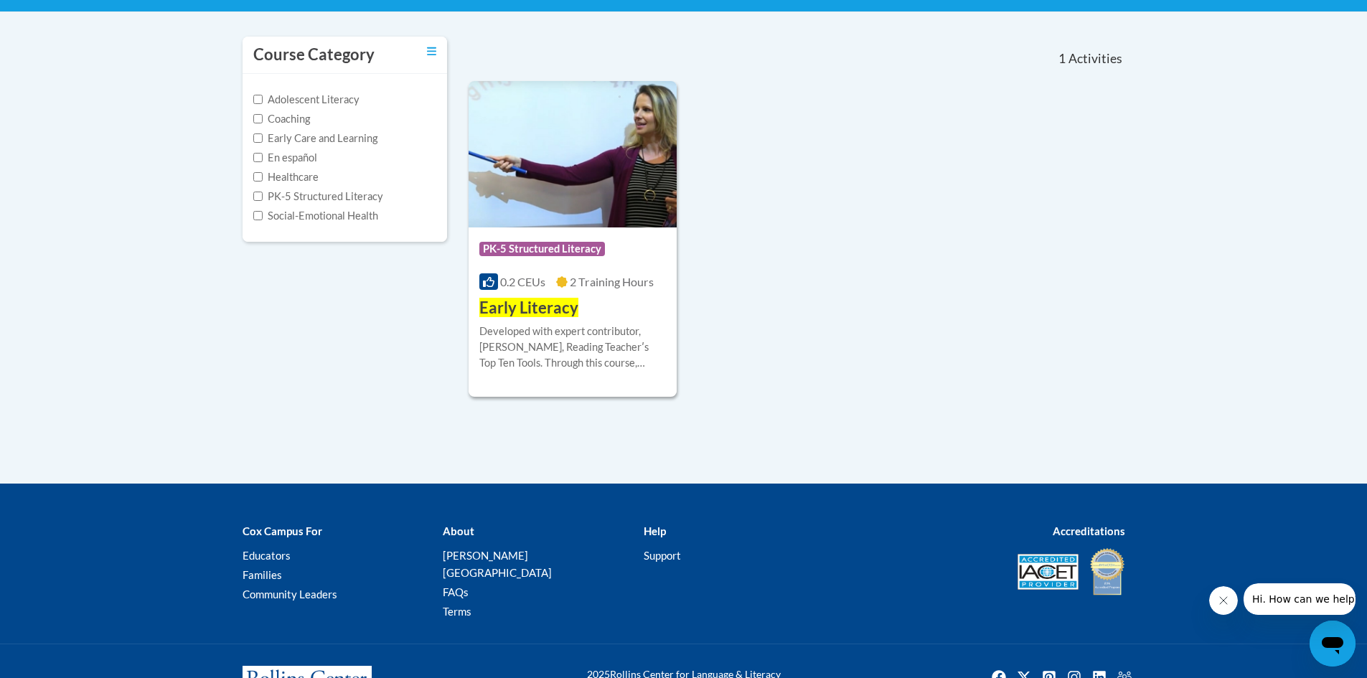
scroll to position [263, 0]
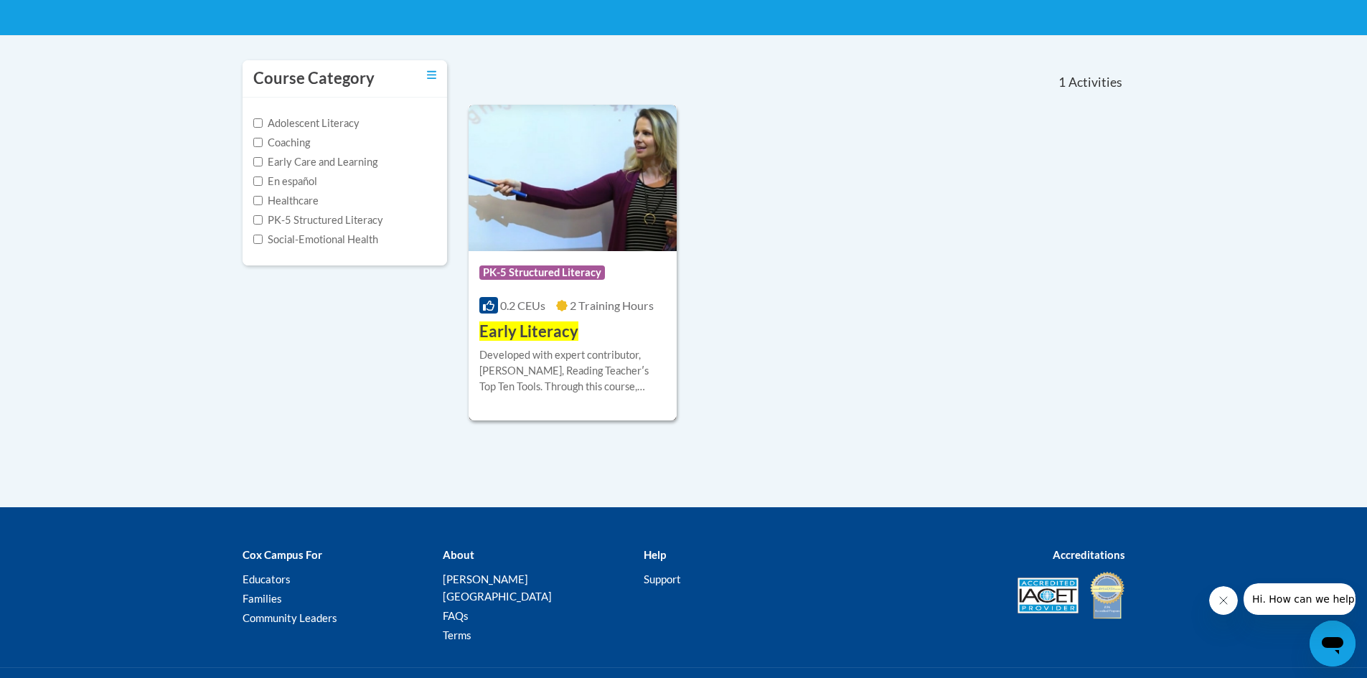
click at [563, 275] on span "PK-5 Structured Literacy" at bounding box center [542, 272] width 126 height 14
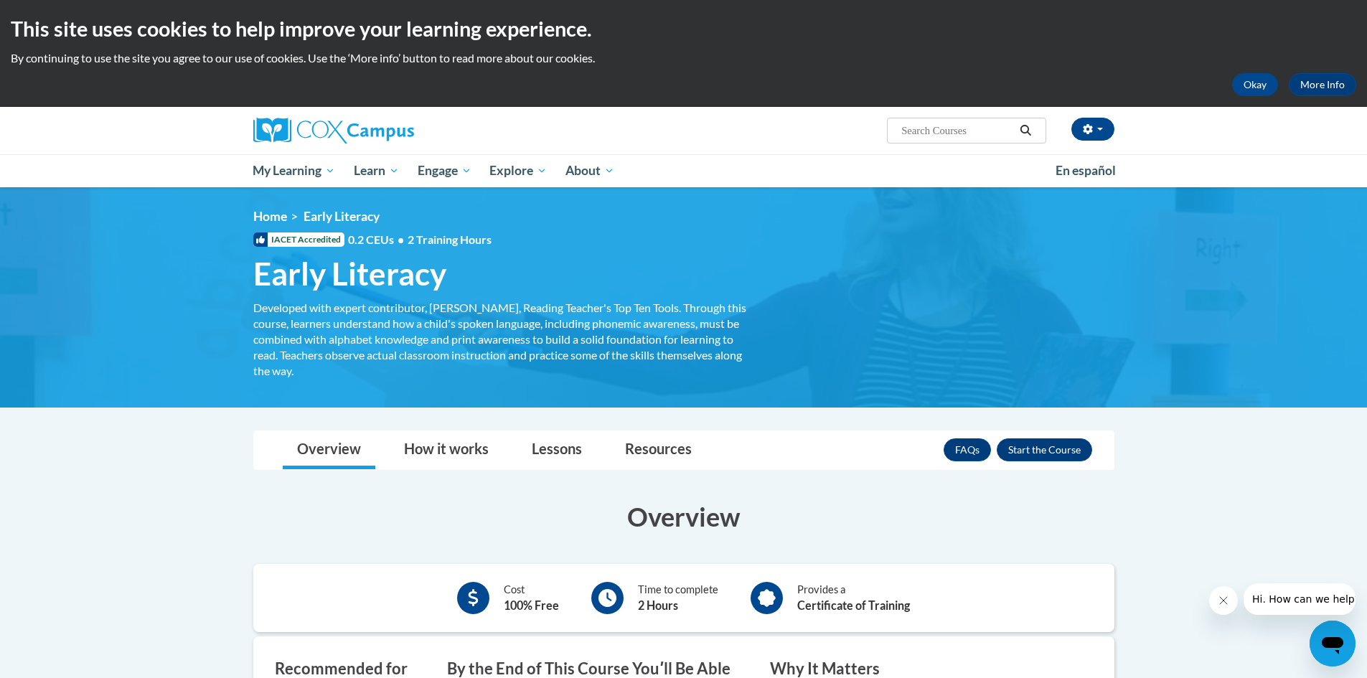
click at [953, 121] on span "Search Search..." at bounding box center [966, 131] width 159 height 26
click at [952, 126] on input "Search..." at bounding box center [957, 130] width 115 height 17
click at [953, 128] on input "Search..." at bounding box center [957, 130] width 115 height 17
type input "early literacy"
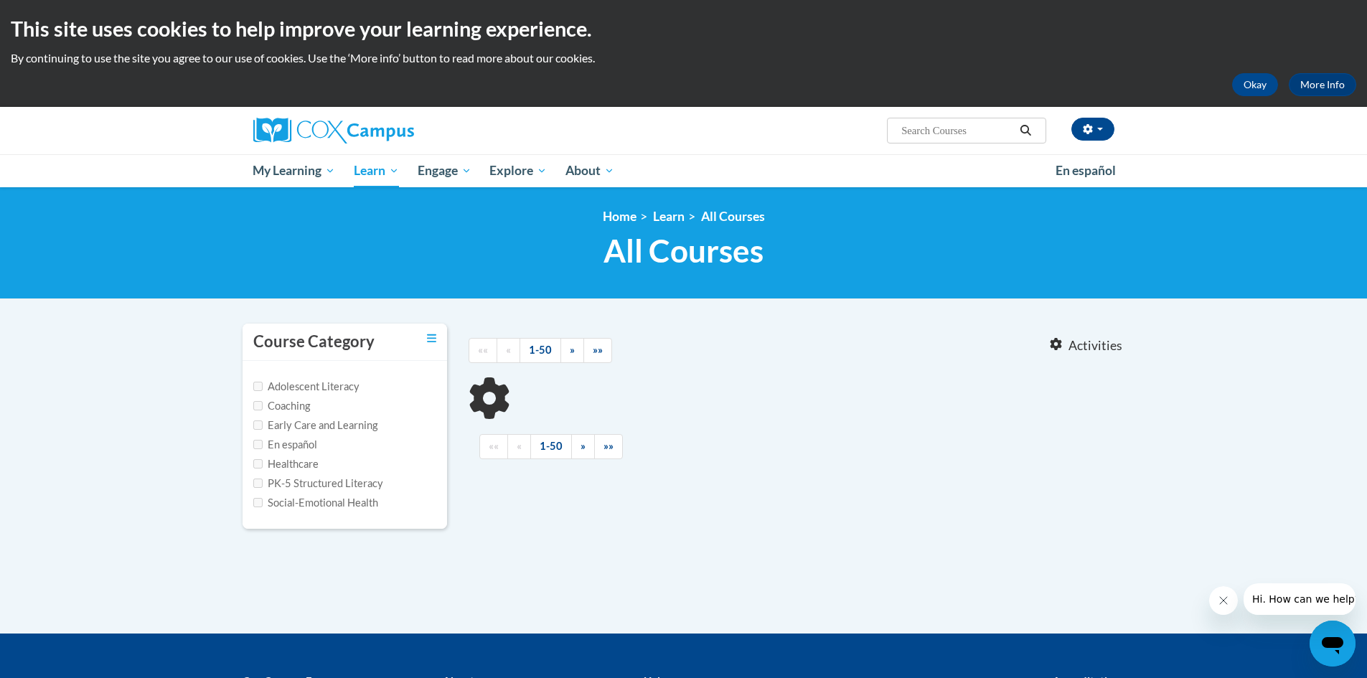
type input "early literacy"
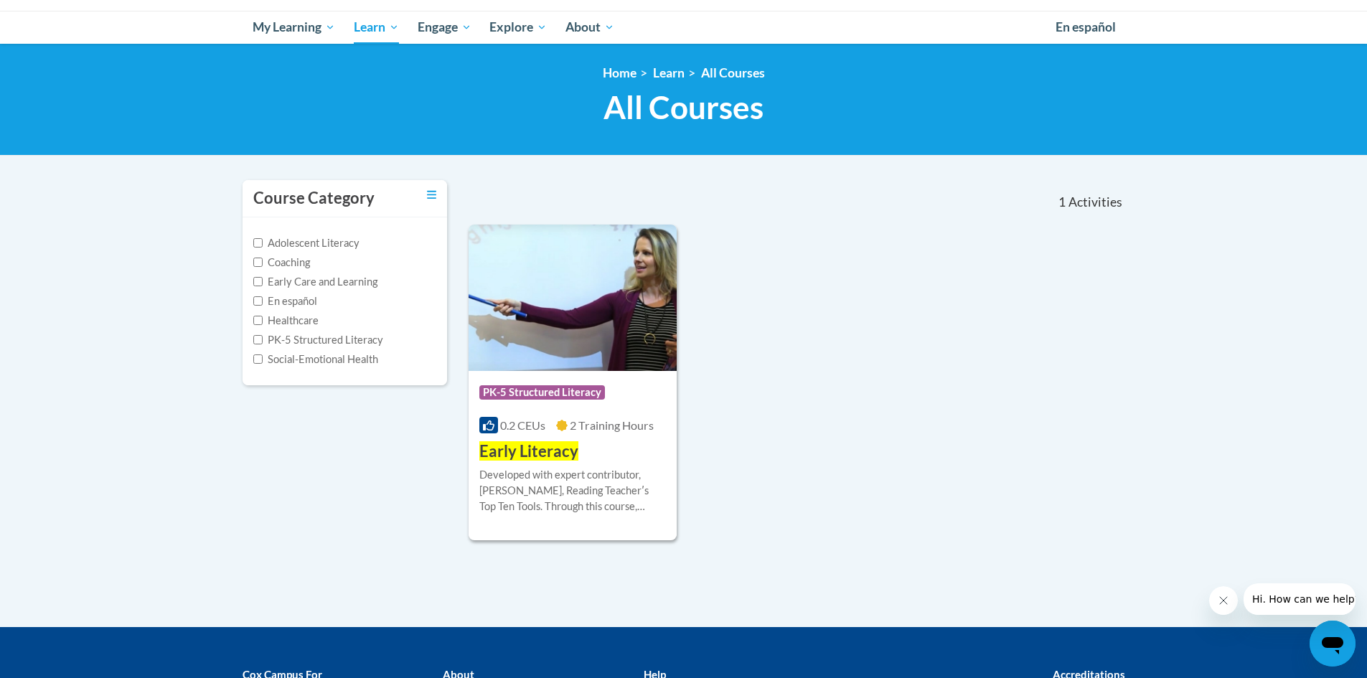
scroll to position [167, 0]
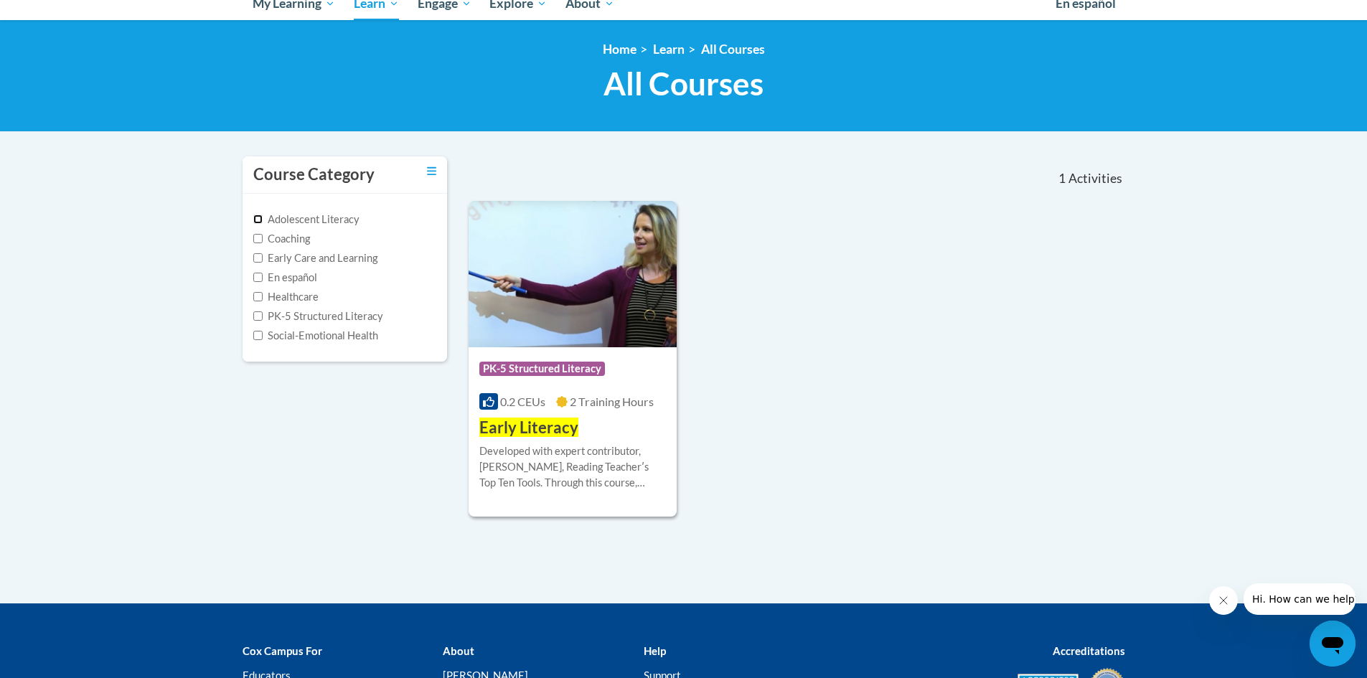
click at [259, 220] on input "Adolescent Literacy" at bounding box center [257, 218] width 9 height 9
checkbox input "true"
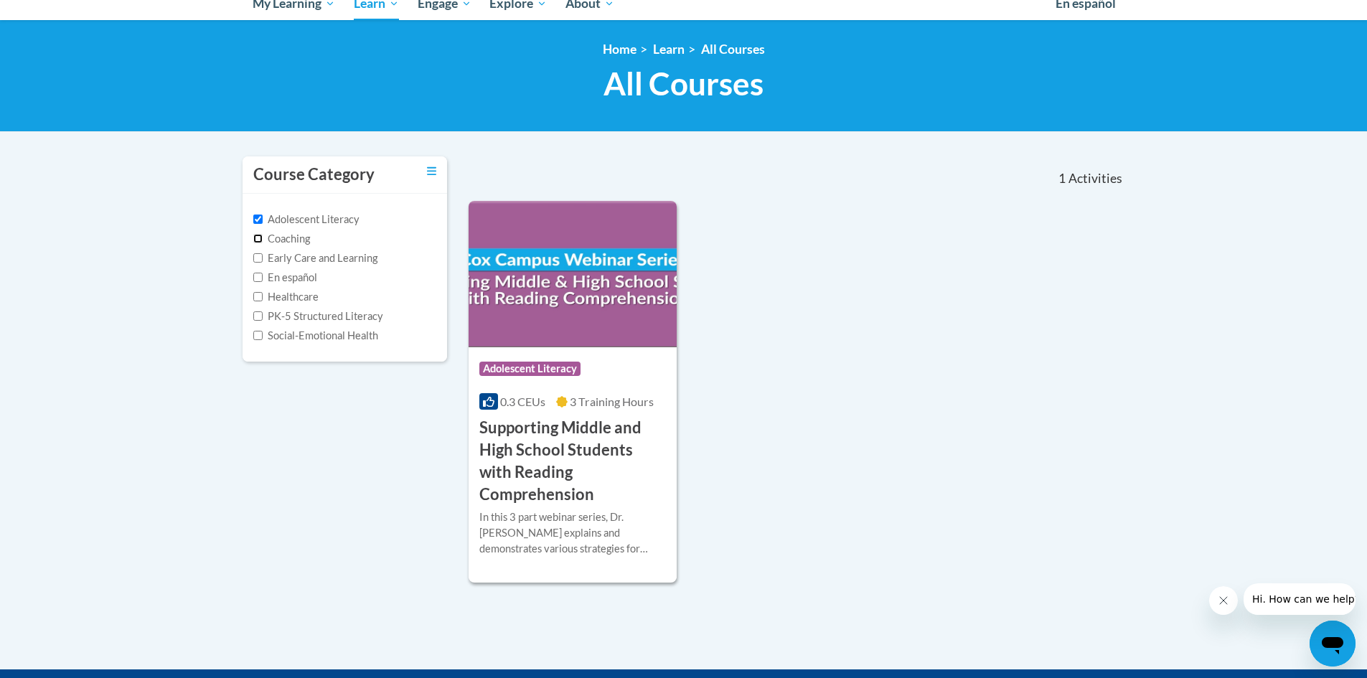
click at [259, 240] on input "Coaching" at bounding box center [257, 238] width 9 height 9
checkbox input "true"
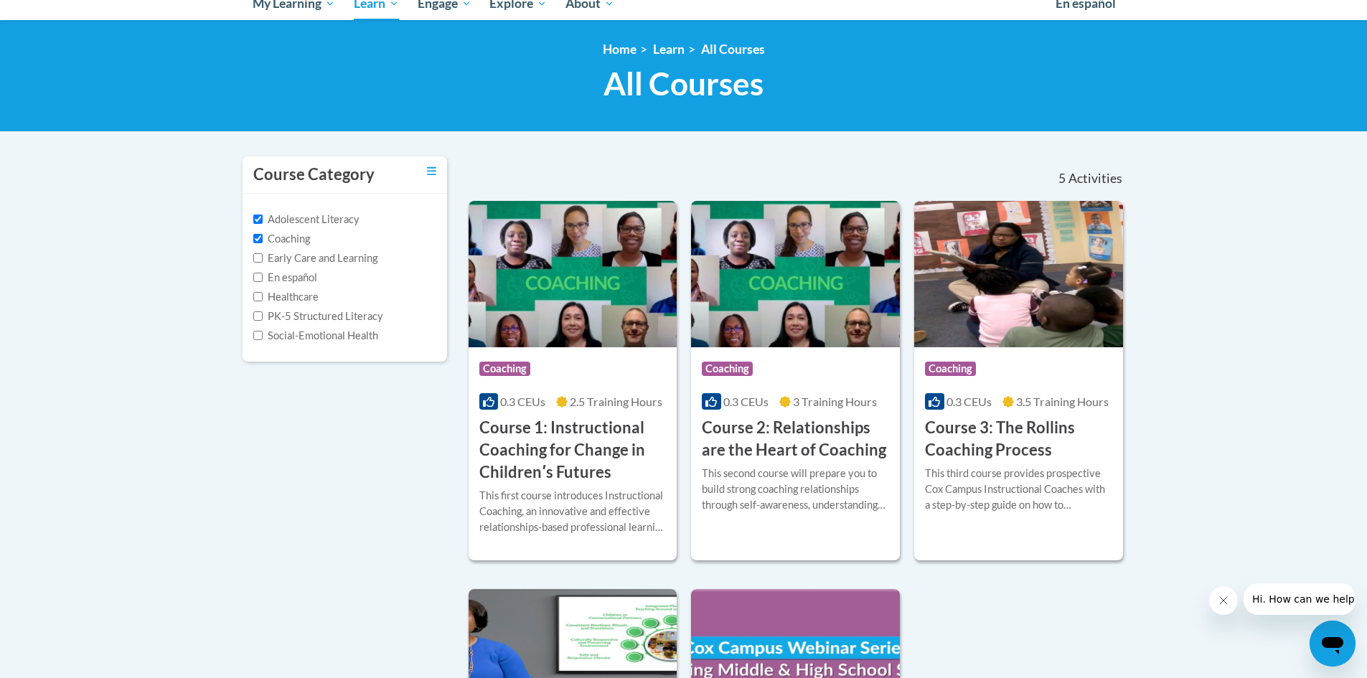
click at [256, 264] on label "Early Care and Learning" at bounding box center [315, 258] width 124 height 16
click at [256, 263] on input "Early Care and Learning" at bounding box center [257, 257] width 9 height 9
checkbox input "true"
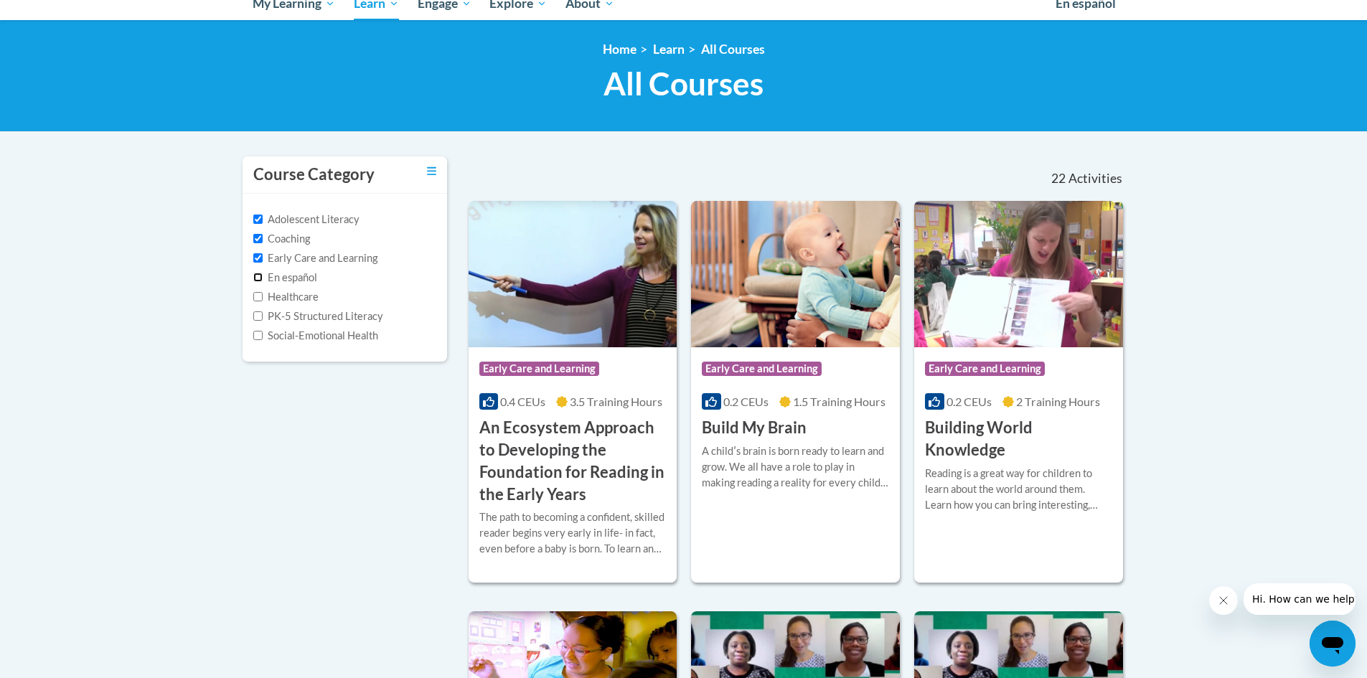
click at [258, 278] on input "En español" at bounding box center [257, 277] width 9 height 9
checkbox input "true"
click at [257, 293] on input "Healthcare" at bounding box center [257, 296] width 9 height 9
checkbox input "true"
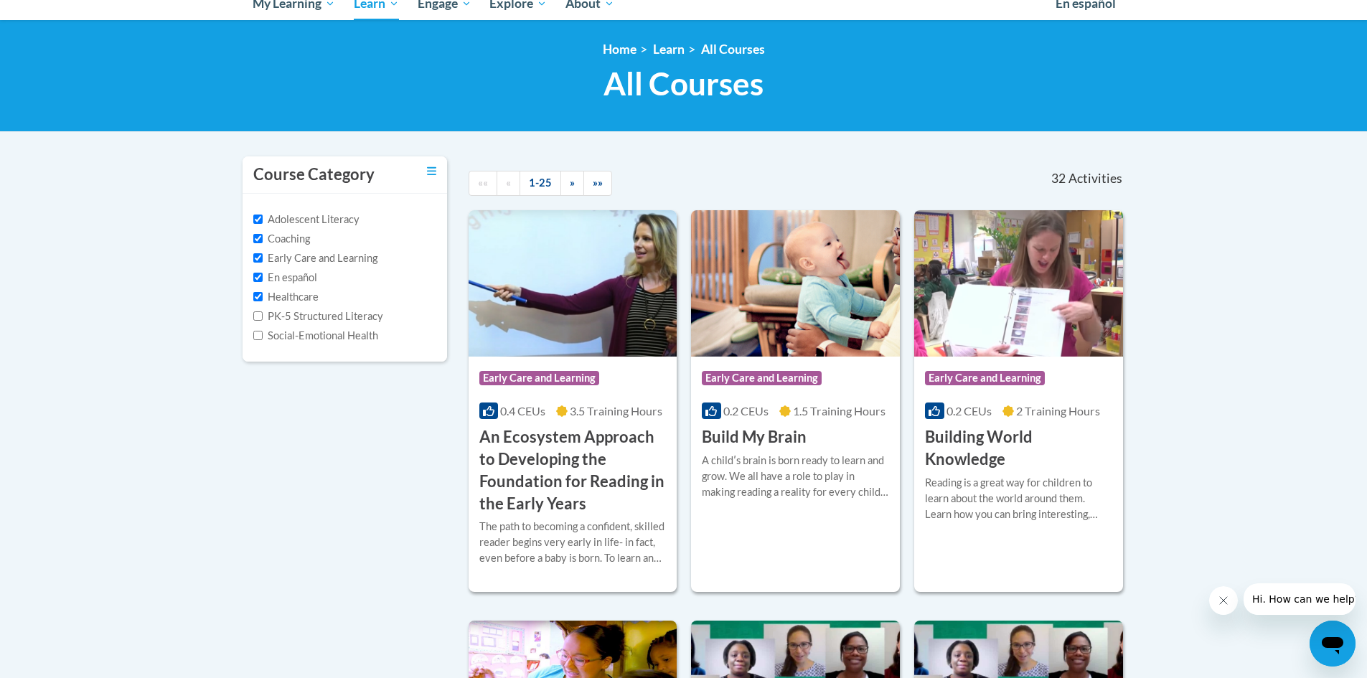
click at [257, 322] on label "PK-5 Structured Literacy" at bounding box center [318, 316] width 130 height 16
click at [257, 321] on input "PK-5 Structured Literacy" at bounding box center [257, 315] width 9 height 9
checkbox input "true"
click at [260, 341] on label "Social-Emotional Health" at bounding box center [315, 336] width 125 height 16
click at [260, 340] on input "Social-Emotional Health" at bounding box center [257, 335] width 9 height 9
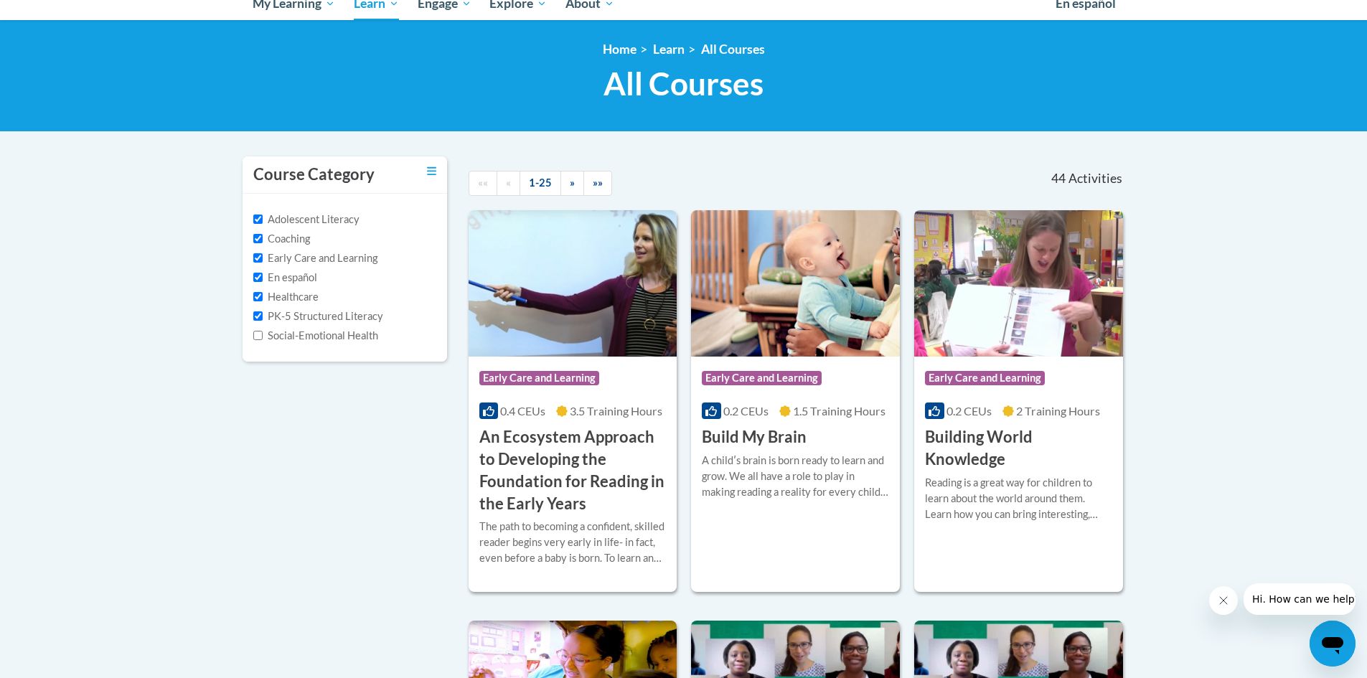
checkbox input "true"
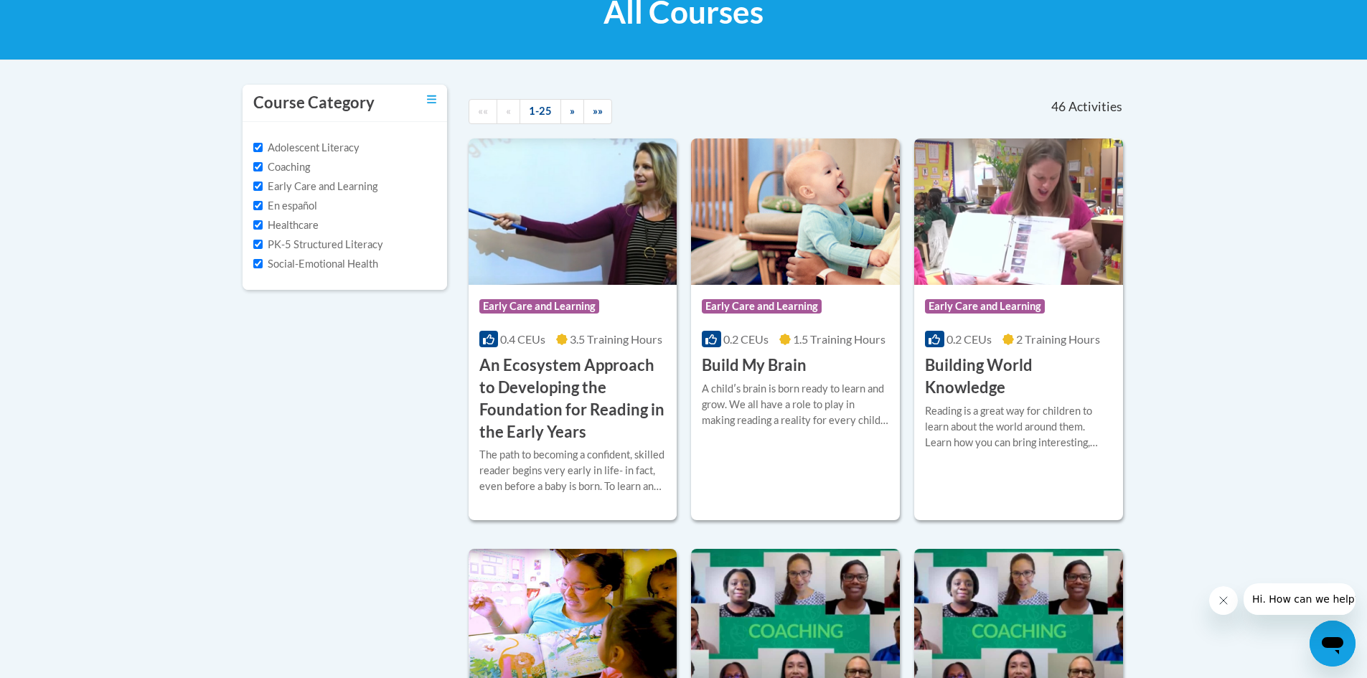
scroll to position [24, 0]
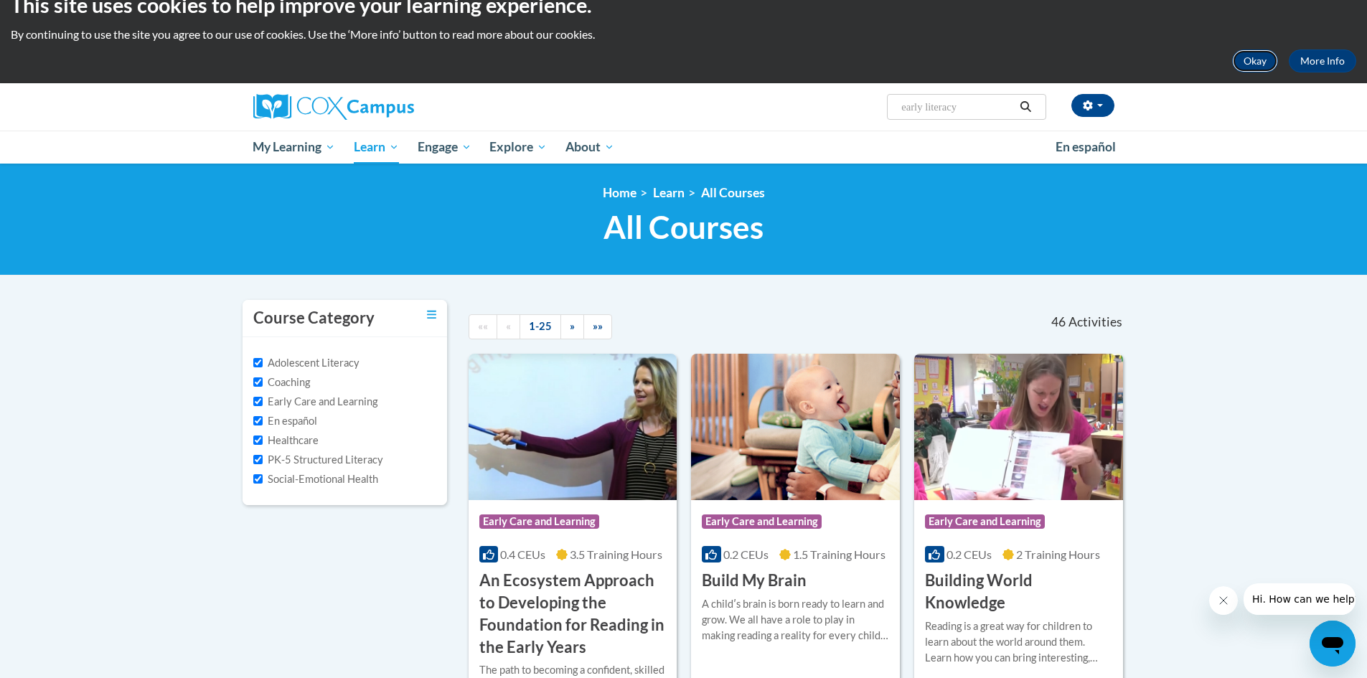
click at [1254, 64] on button "Okay" at bounding box center [1255, 60] width 46 height 23
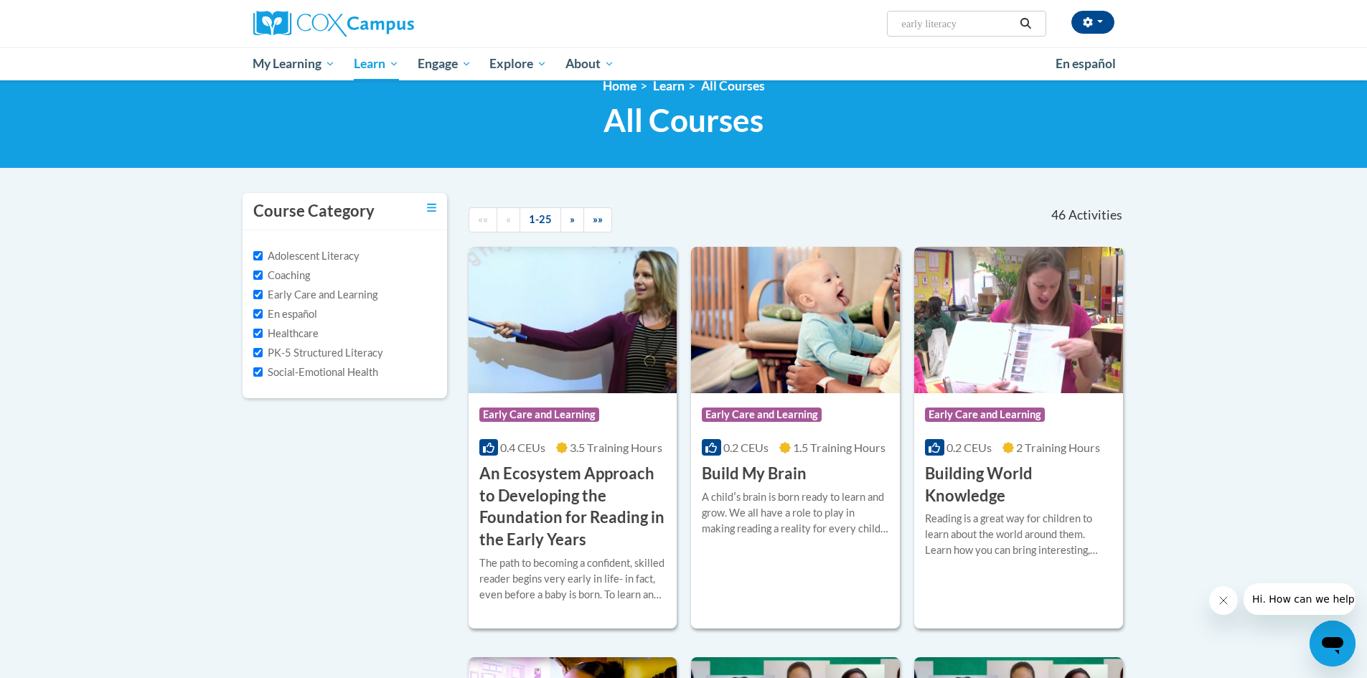
scroll to position [0, 0]
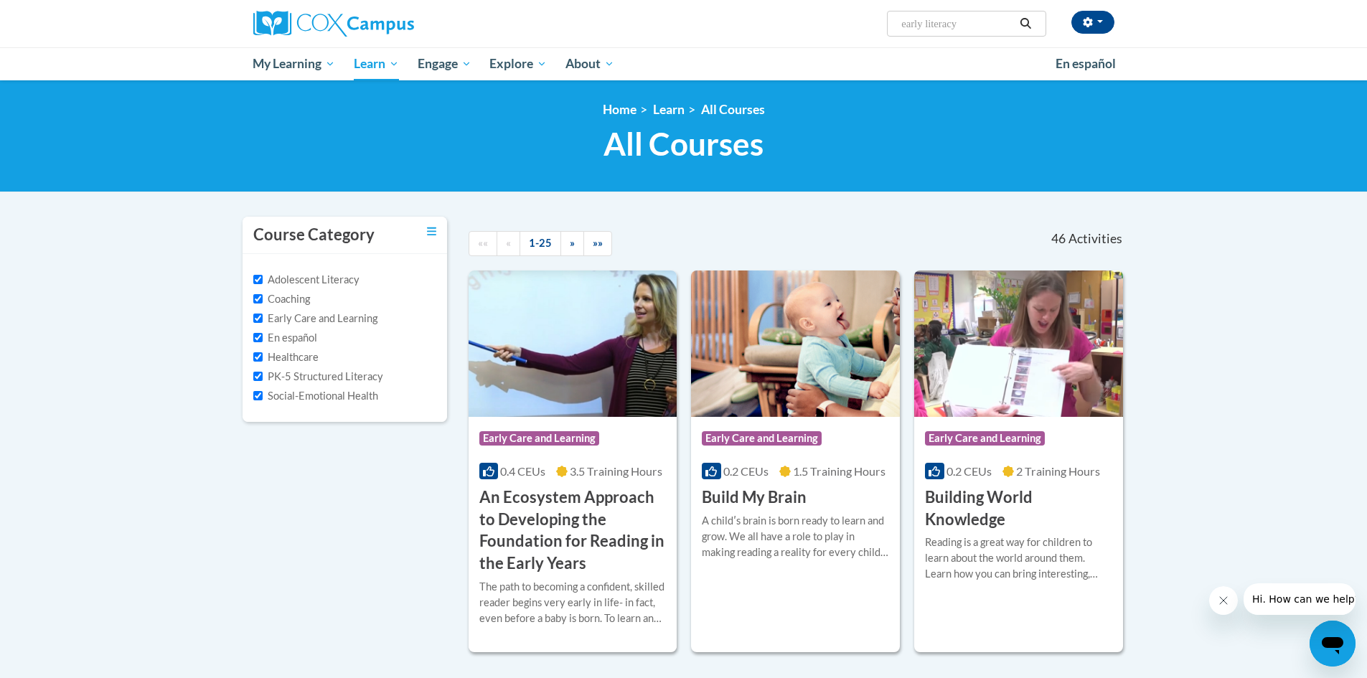
click at [979, 23] on input "early literacy" at bounding box center [957, 23] width 115 height 17
drag, startPoint x: 973, startPoint y: 26, endPoint x: 428, endPoint y: 230, distance: 581.3
click at [428, 230] on icon "Toggle collapse" at bounding box center [431, 231] width 9 height 11
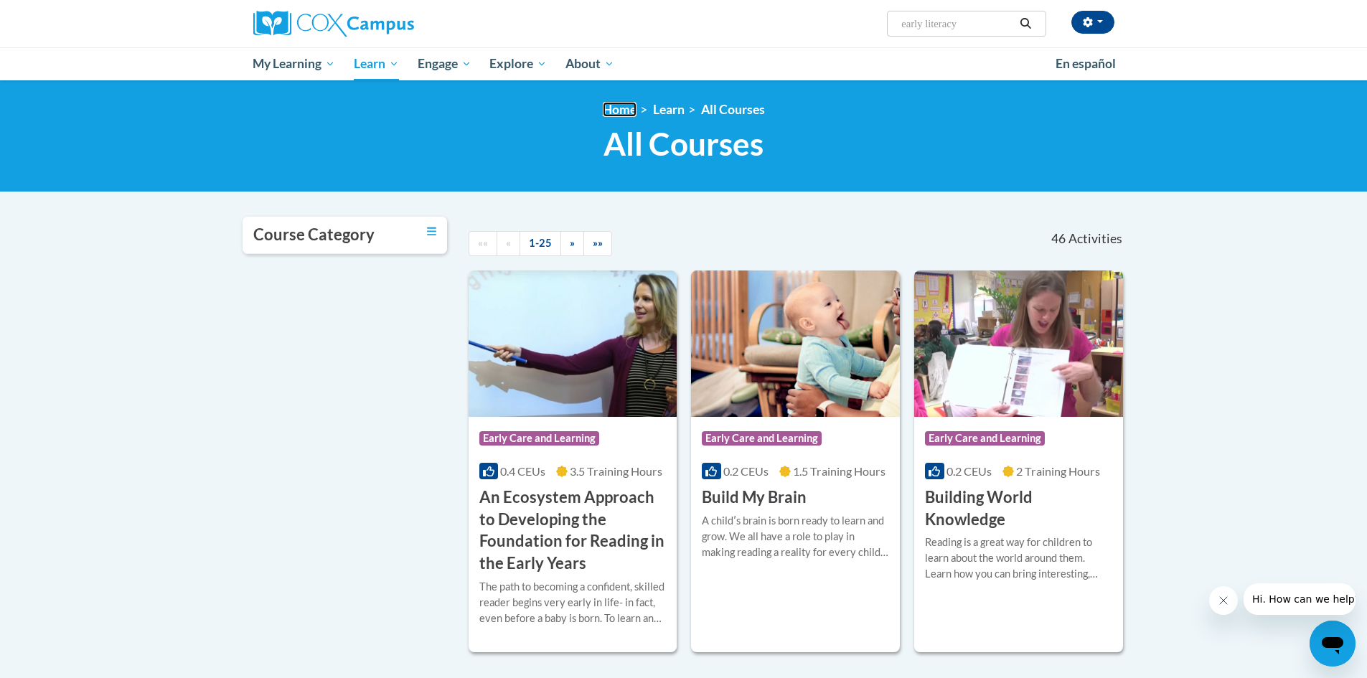
click at [622, 105] on link "Home" at bounding box center [620, 109] width 34 height 15
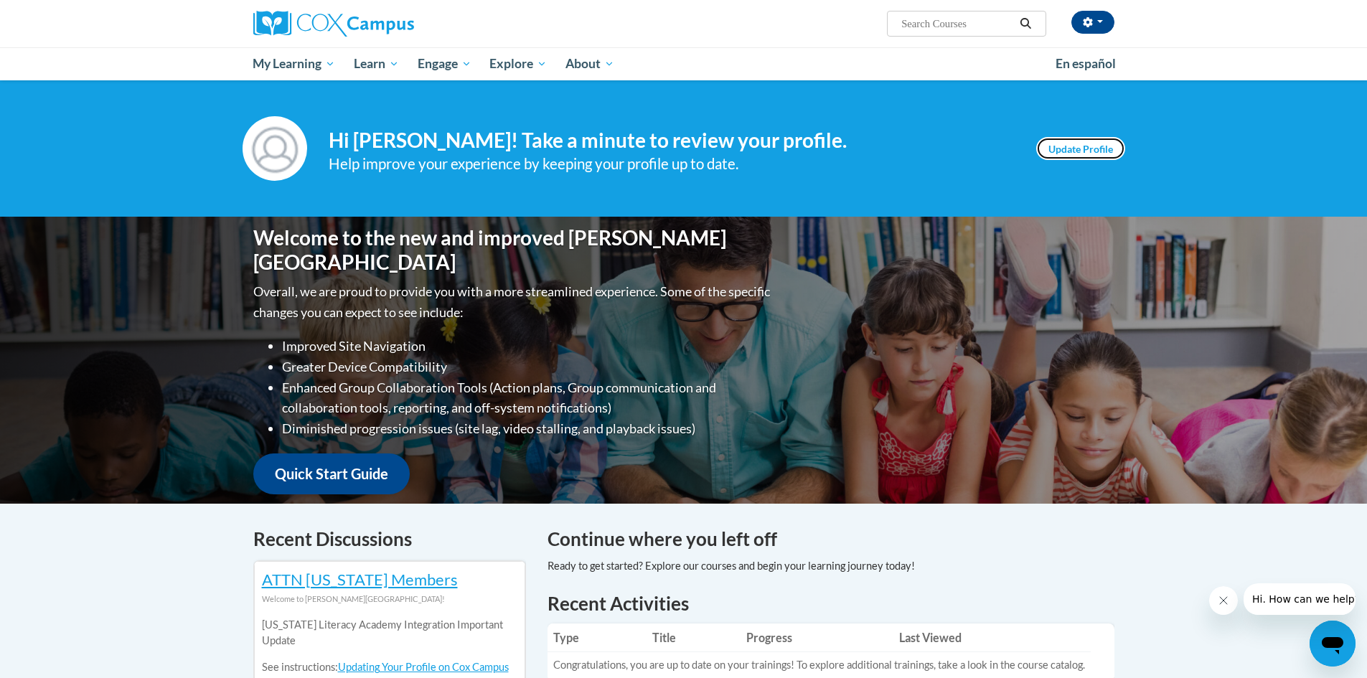
click at [1082, 148] on link "Update Profile" at bounding box center [1080, 148] width 89 height 23
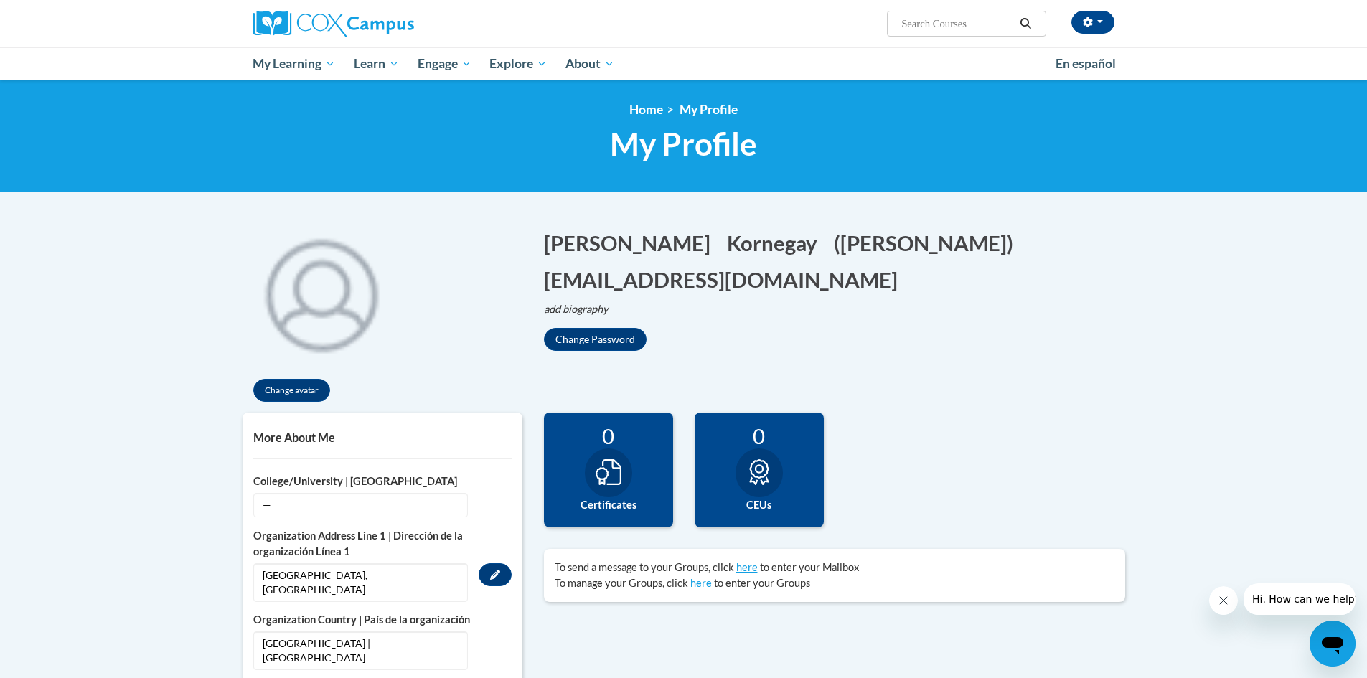
scroll to position [24, 0]
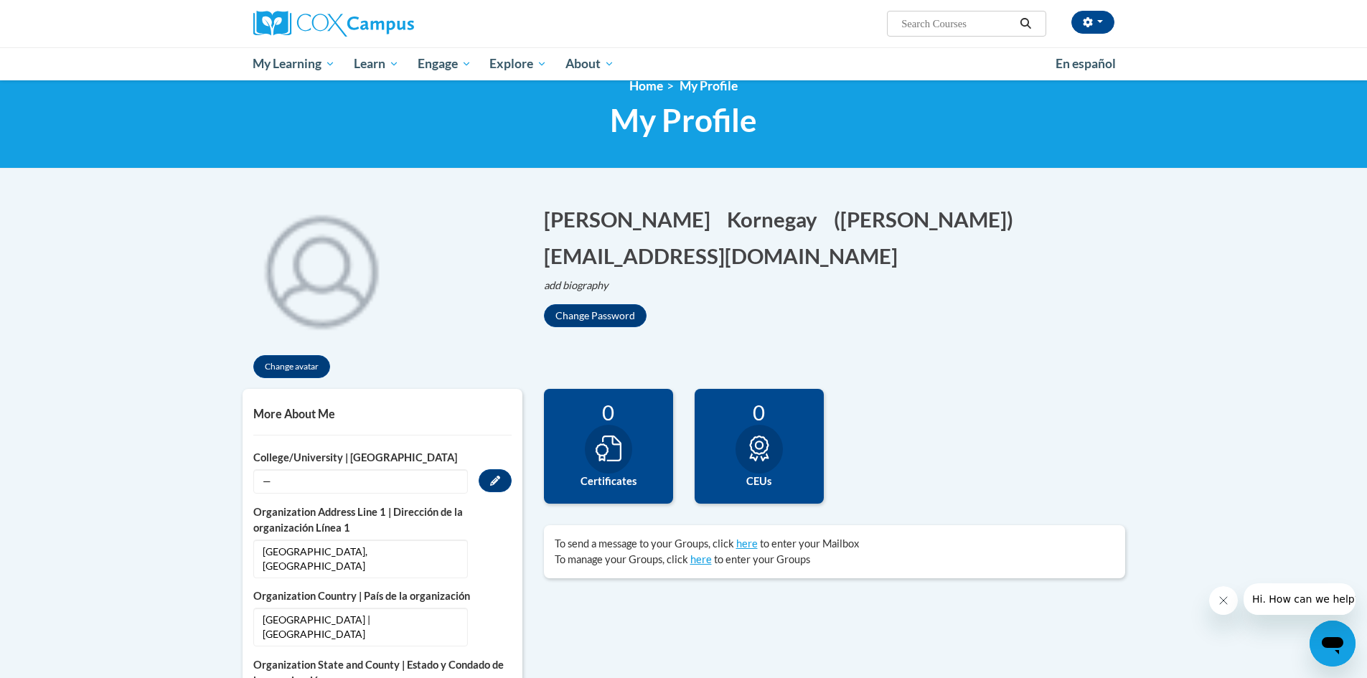
click at [375, 474] on span "—" at bounding box center [360, 481] width 214 height 24
click at [491, 479] on icon "Custom profile fields" at bounding box center [495, 481] width 10 height 10
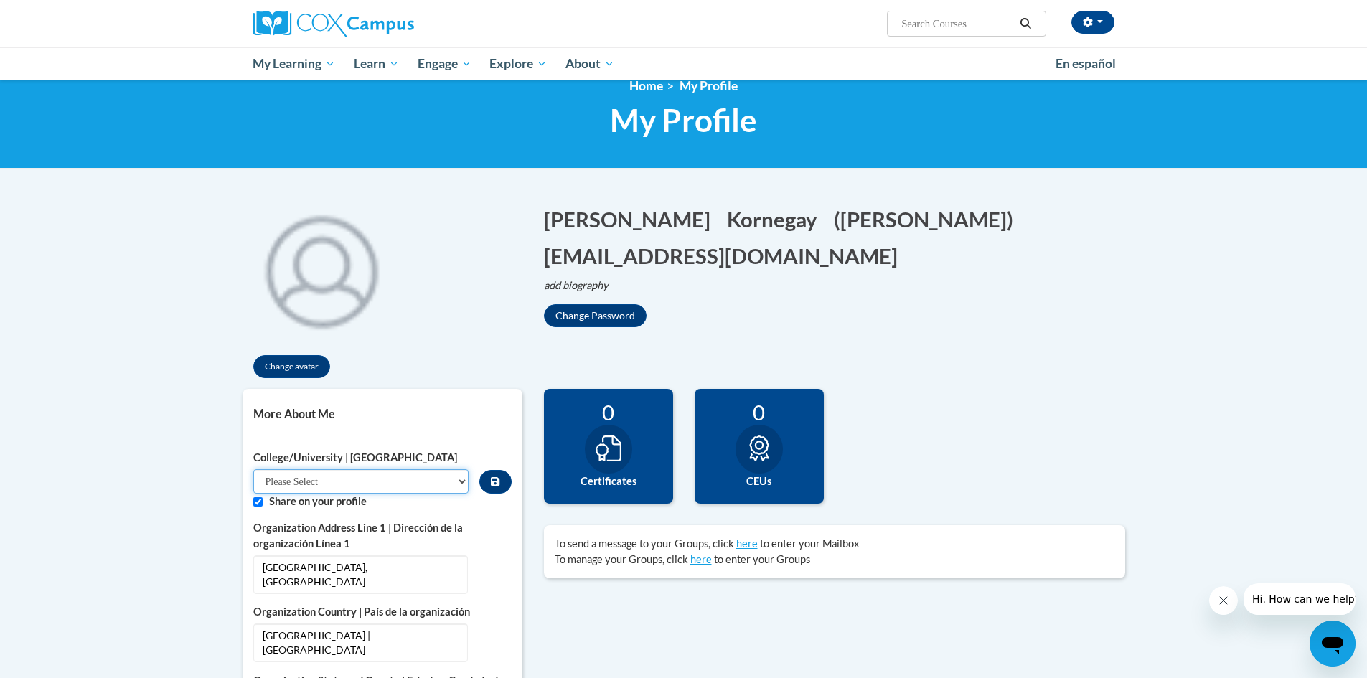
click at [451, 485] on select "Please Select College/University Staff | Empleado universitario College/Univers…" at bounding box center [361, 481] width 216 height 24
select select "99b32b07-cffc-426c-8bf6-0cd77760d84b"
click at [253, 469] on select "Please Select College/University Staff | Empleado universitario College/Univers…" at bounding box center [361, 481] width 216 height 24
click at [417, 539] on label "Organization Address Line 1 | Dirección de la organización Línea 1" at bounding box center [382, 536] width 258 height 32
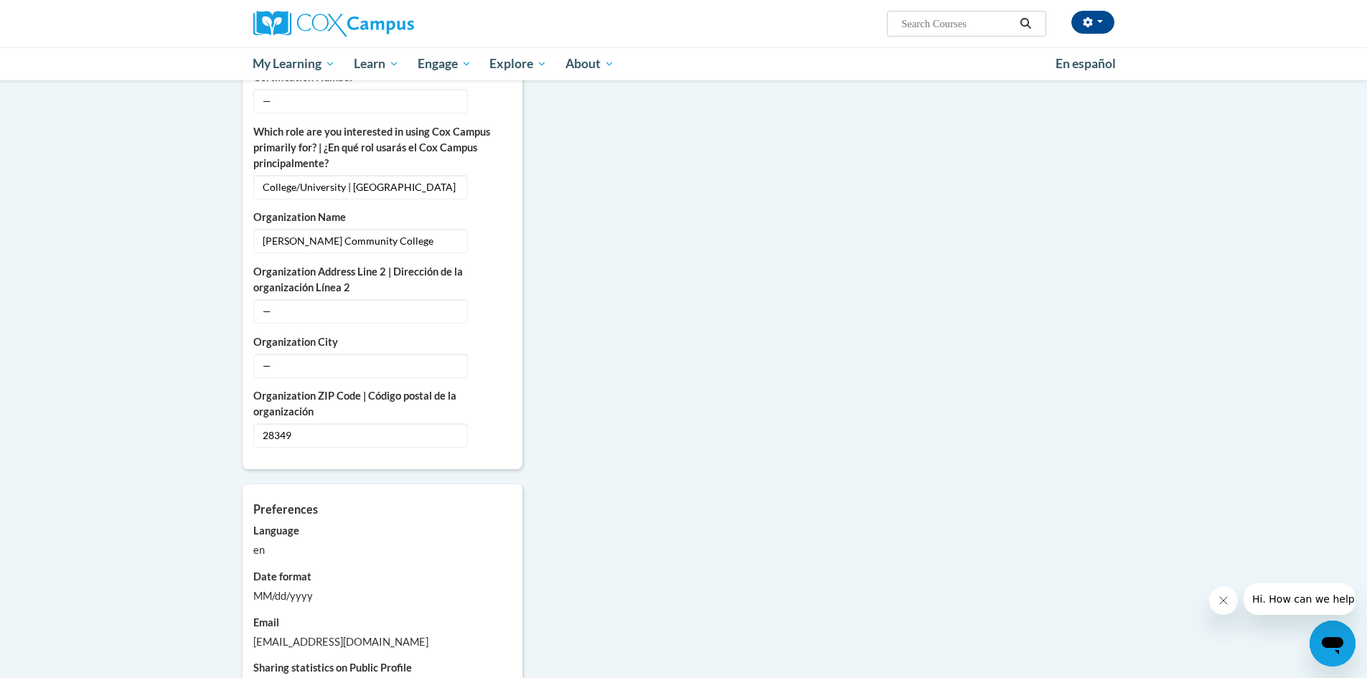
scroll to position [909, 0]
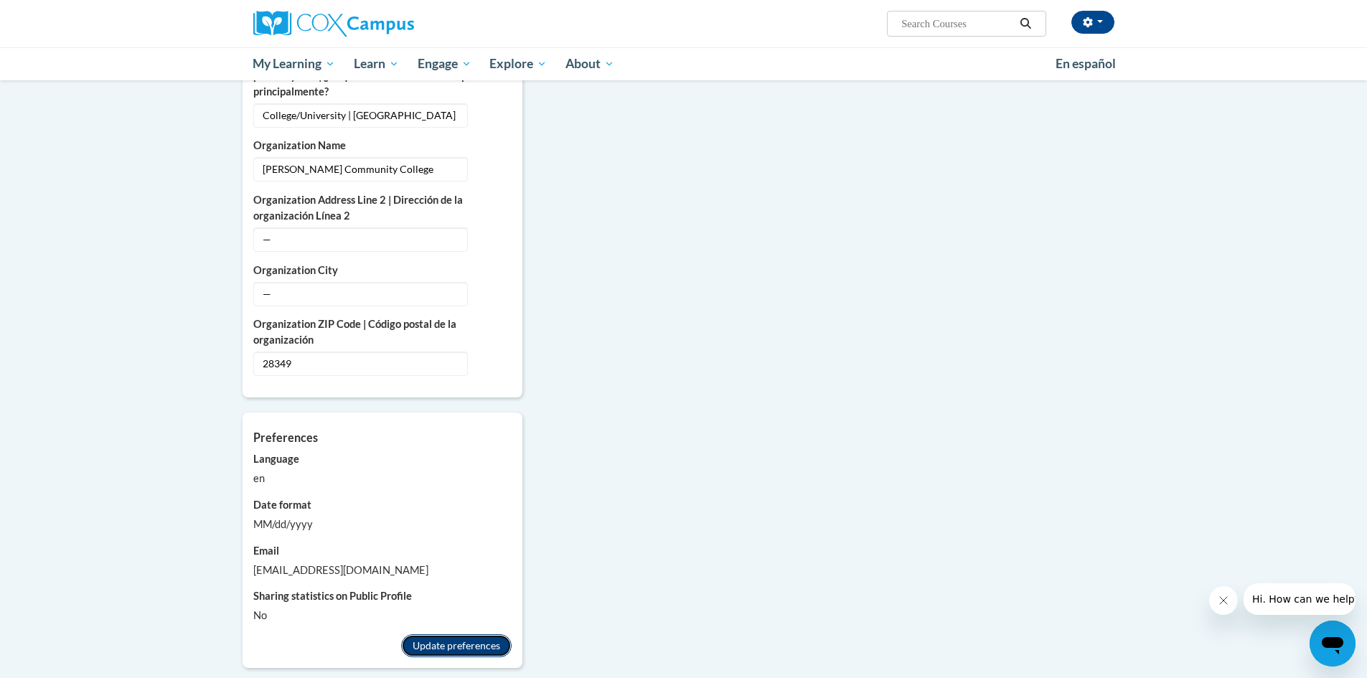
click at [432, 634] on button "Update preferences" at bounding box center [456, 645] width 110 height 23
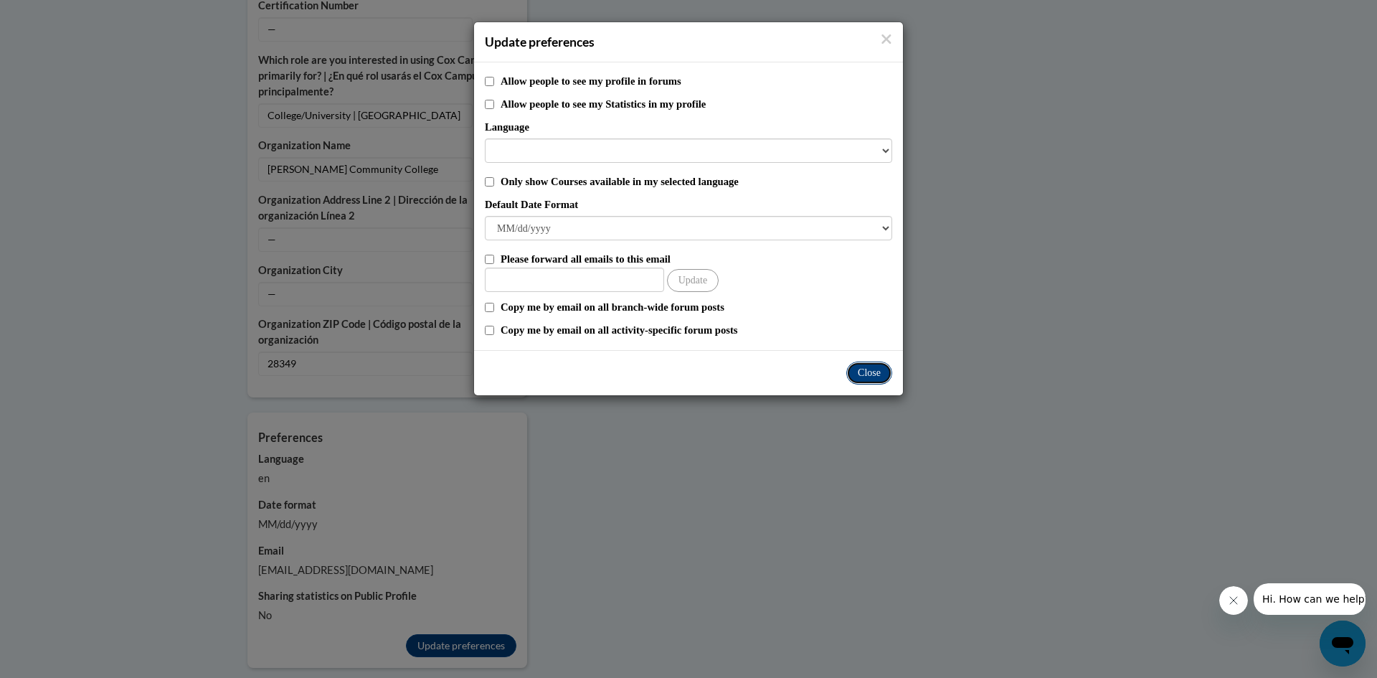
click at [883, 374] on button "Close" at bounding box center [869, 373] width 46 height 23
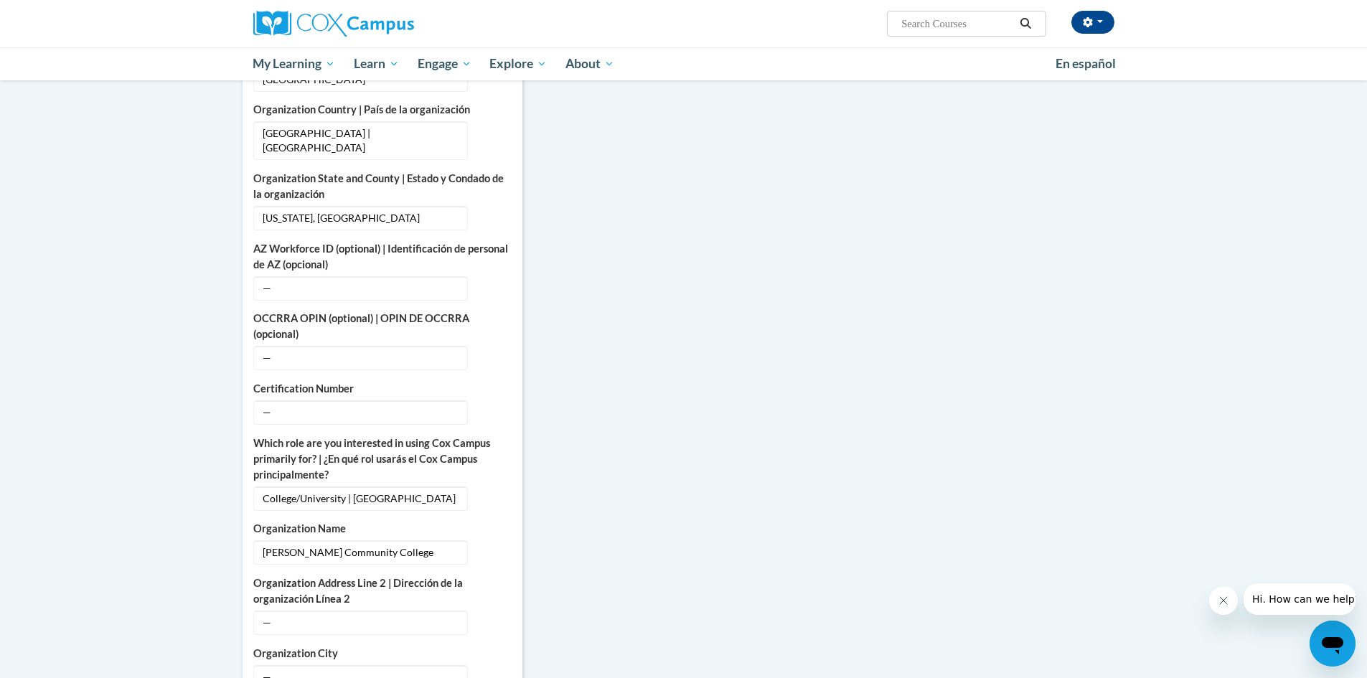
scroll to position [335, 0]
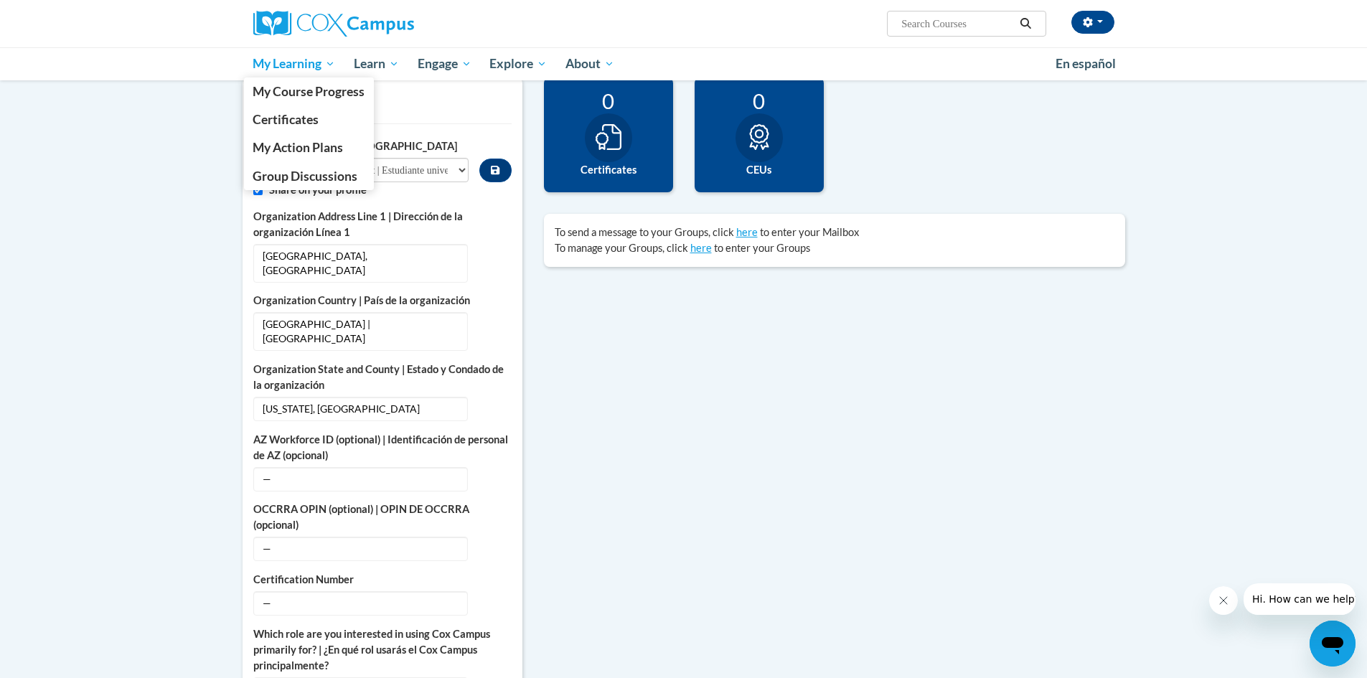
click at [271, 65] on span "My Learning" at bounding box center [294, 63] width 82 height 17
click at [283, 95] on span "My Course Progress" at bounding box center [309, 91] width 112 height 15
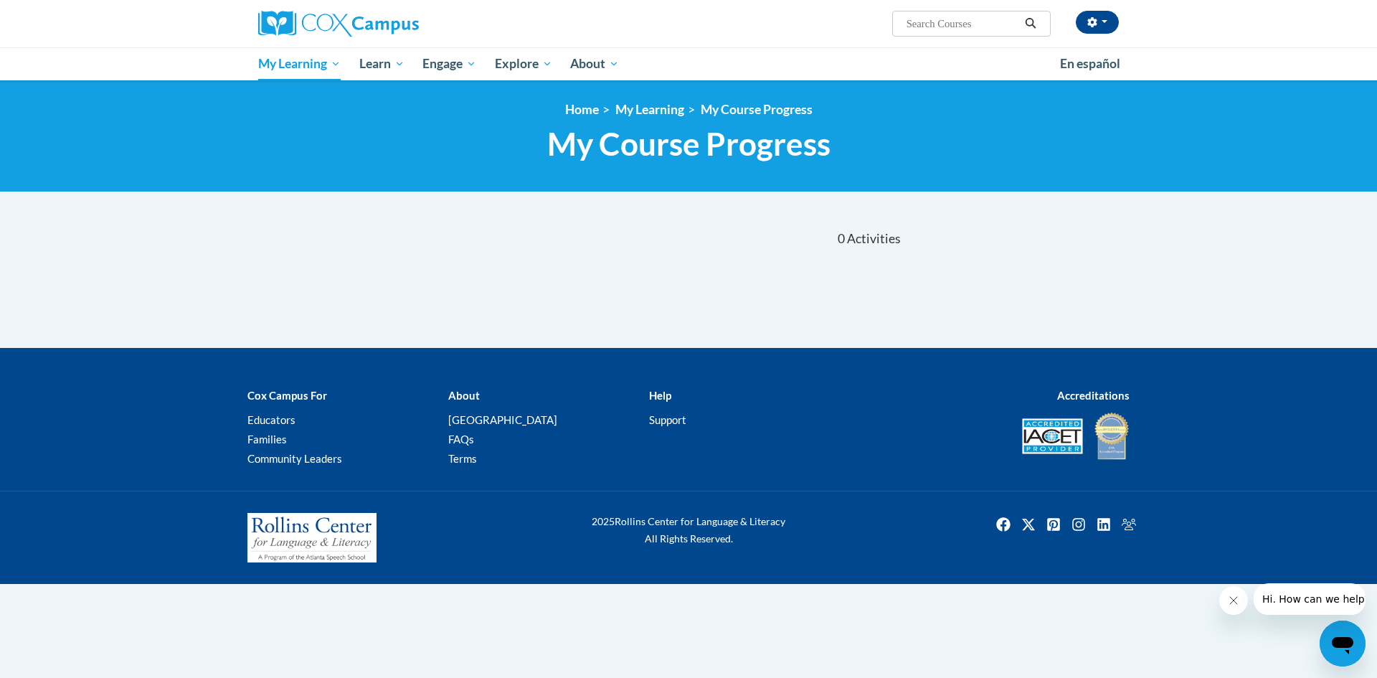
click at [935, 26] on input "Search..." at bounding box center [962, 23] width 115 height 17
type input "early literacy"
click at [1028, 29] on button "Search" at bounding box center [1031, 23] width 22 height 17
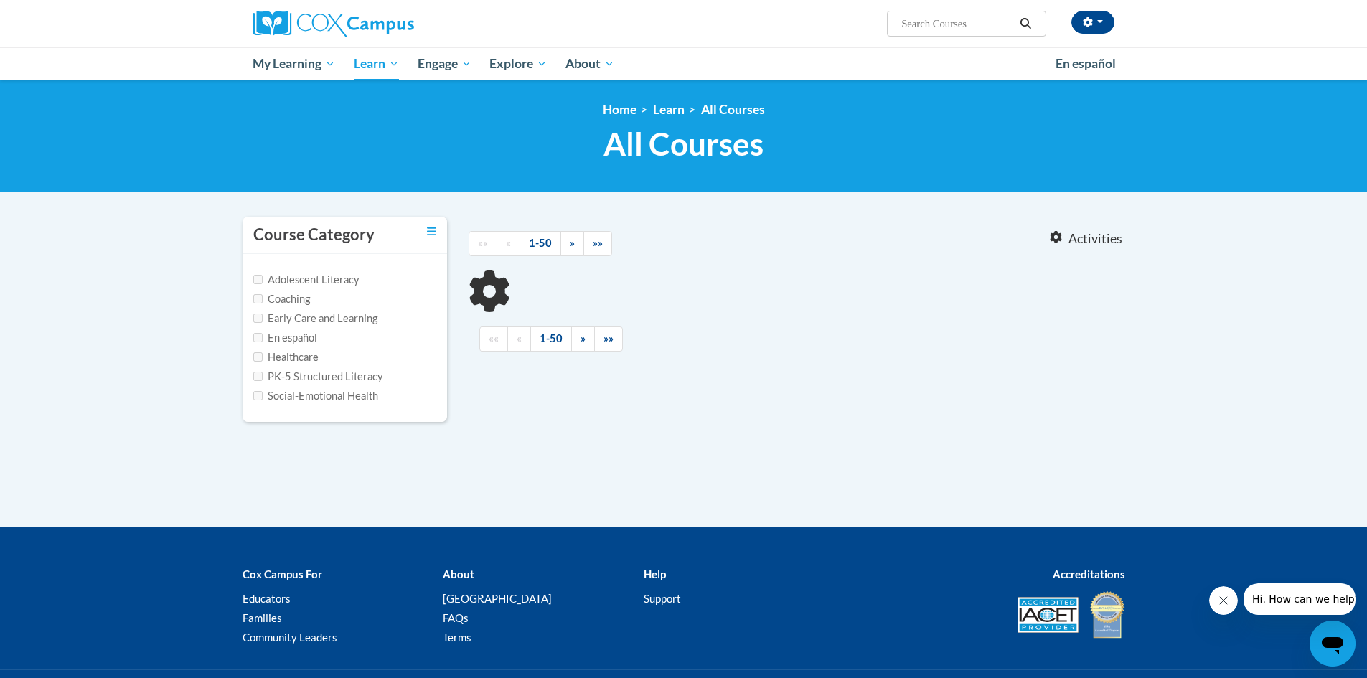
type input "early literacy"
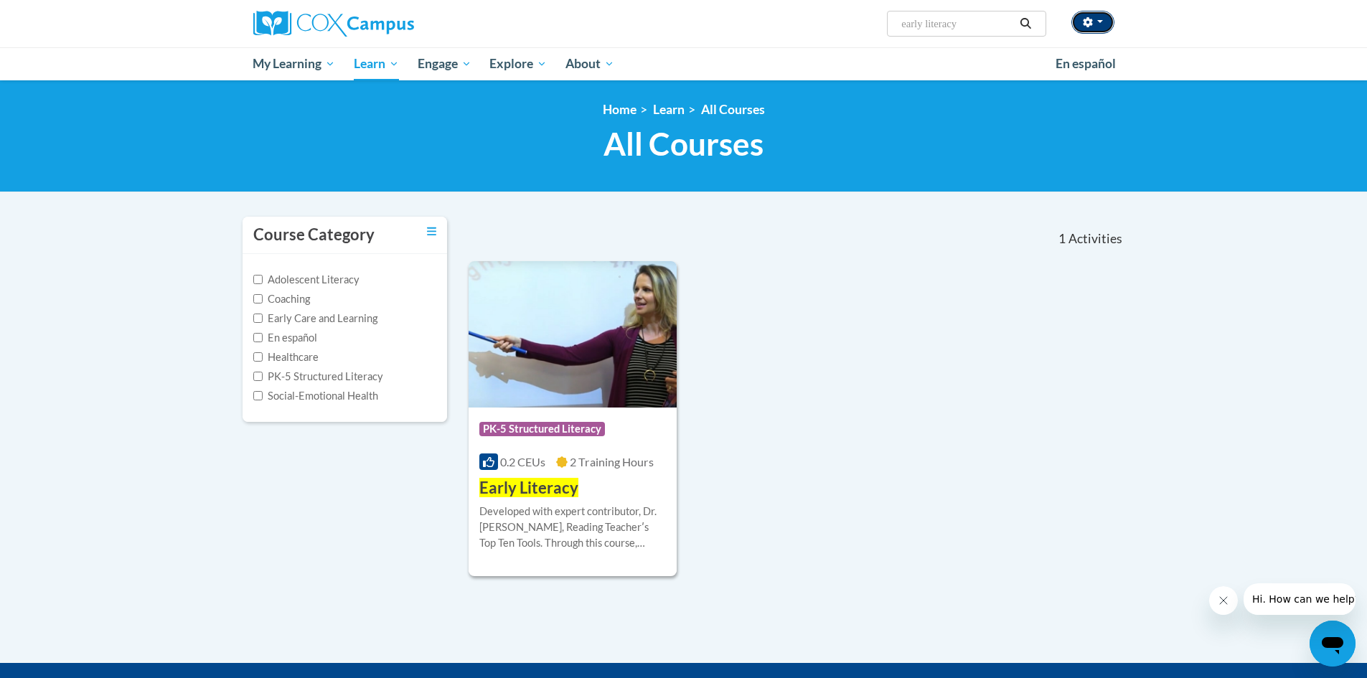
click at [1096, 29] on button "button" at bounding box center [1092, 22] width 43 height 23
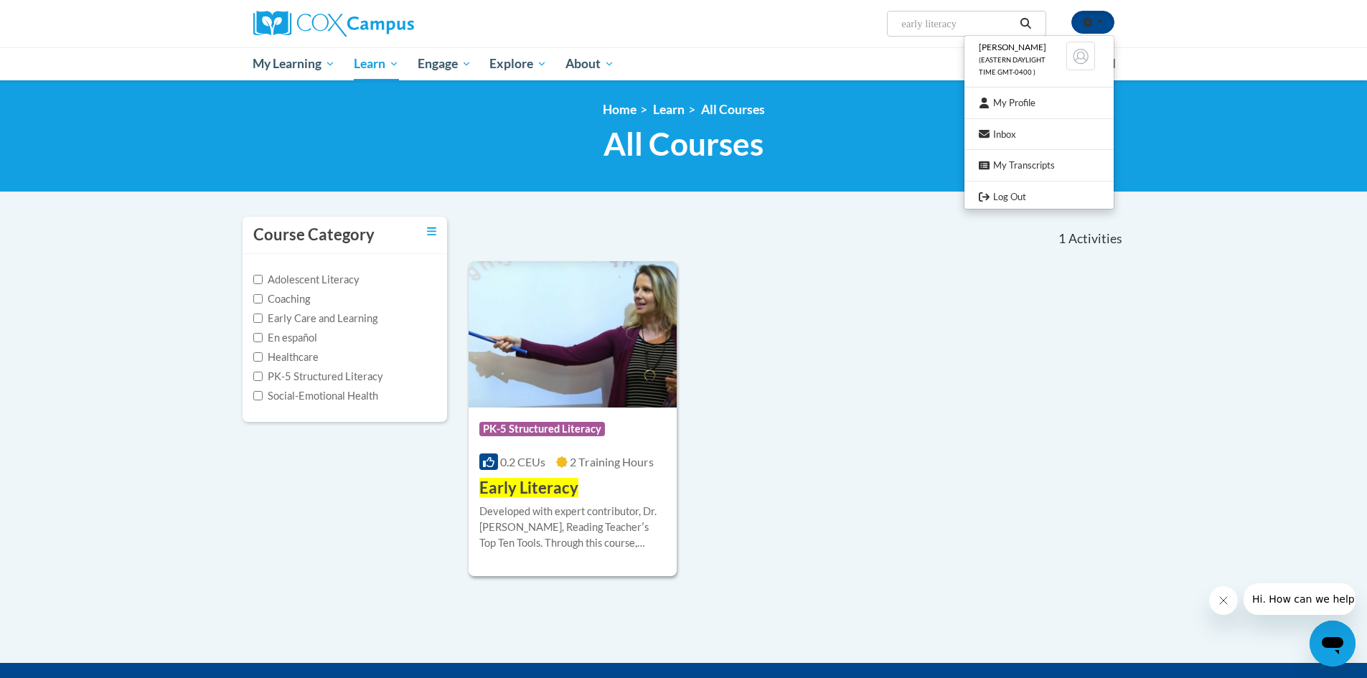
click at [664, 48] on ul "My Learning My Learning My Course Progress Certificates My Action Plans Group D…" at bounding box center [645, 63] width 802 height 33
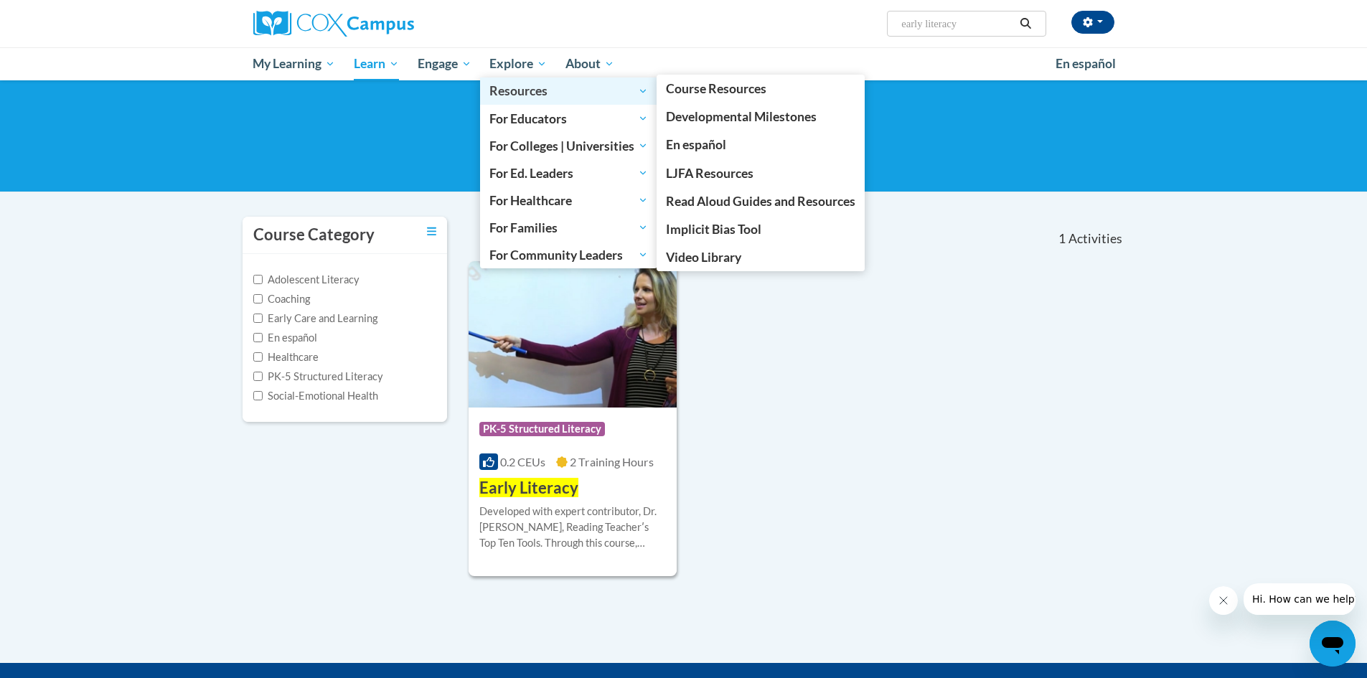
click at [555, 87] on span "Resources" at bounding box center [568, 90] width 159 height 17
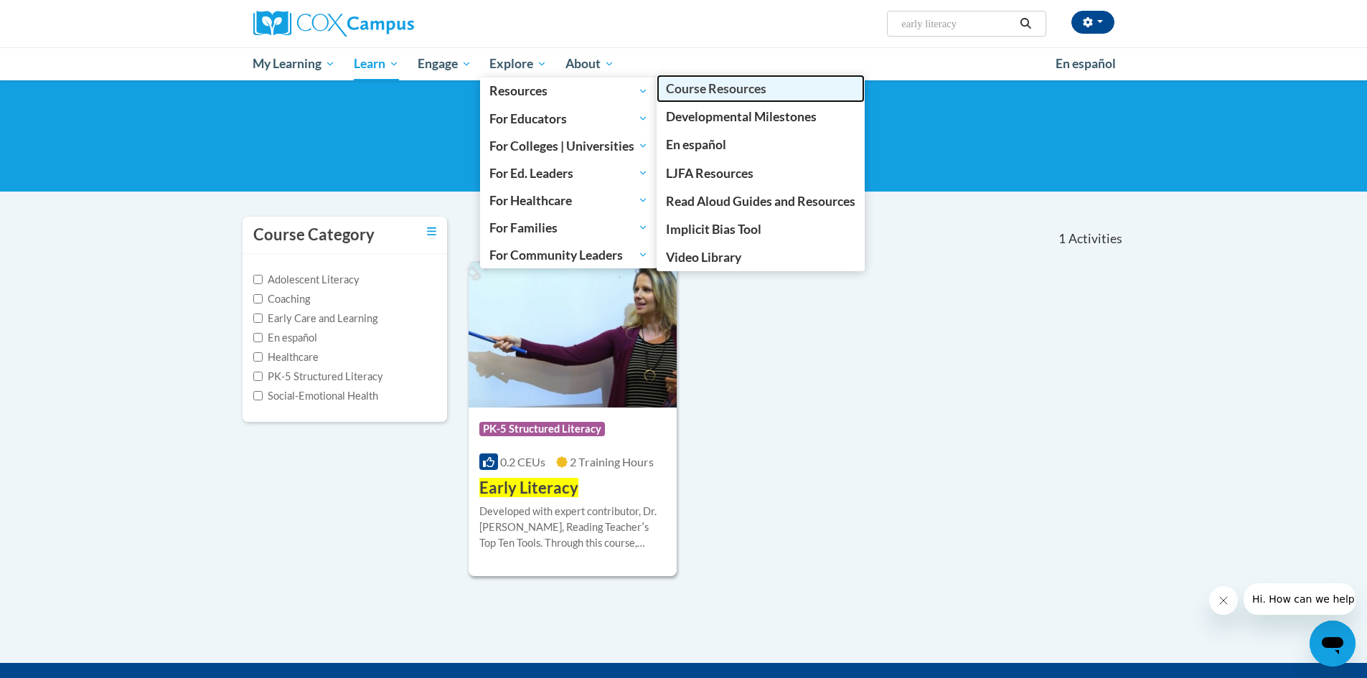
click at [733, 96] on span "Course Resources" at bounding box center [716, 88] width 100 height 15
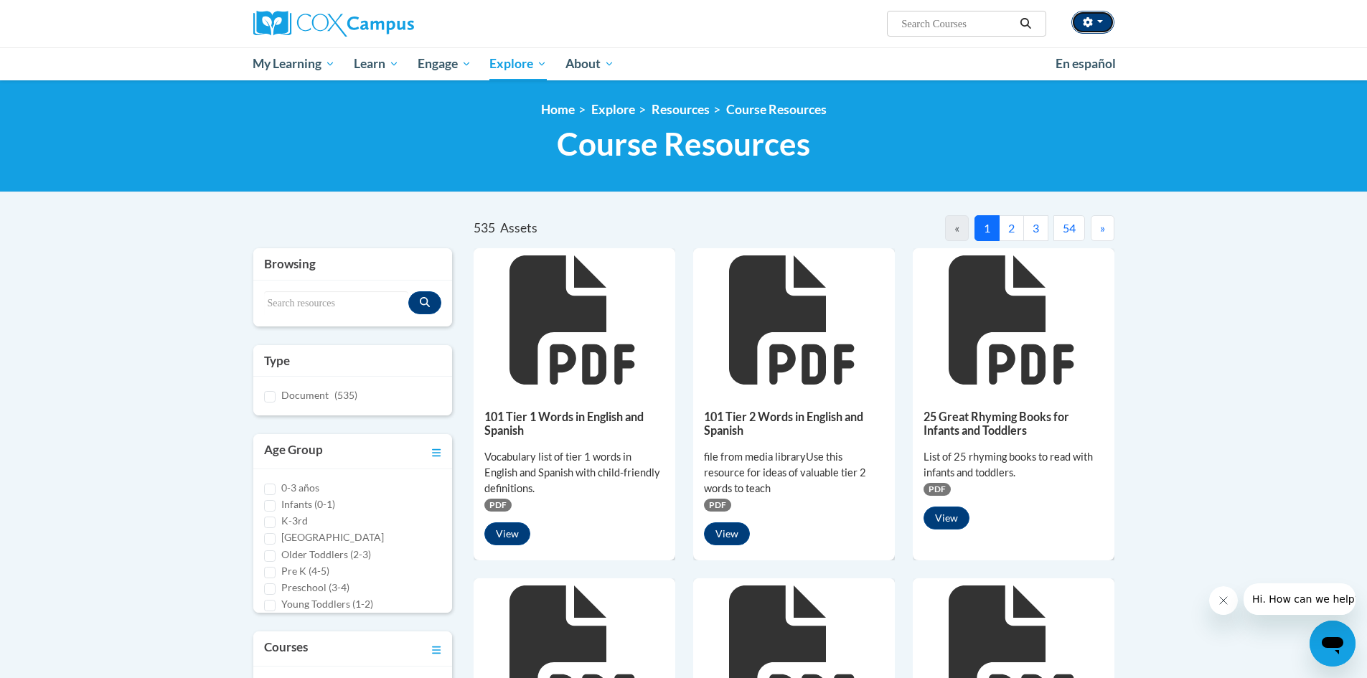
click at [1085, 19] on icon "button" at bounding box center [1087, 22] width 10 height 10
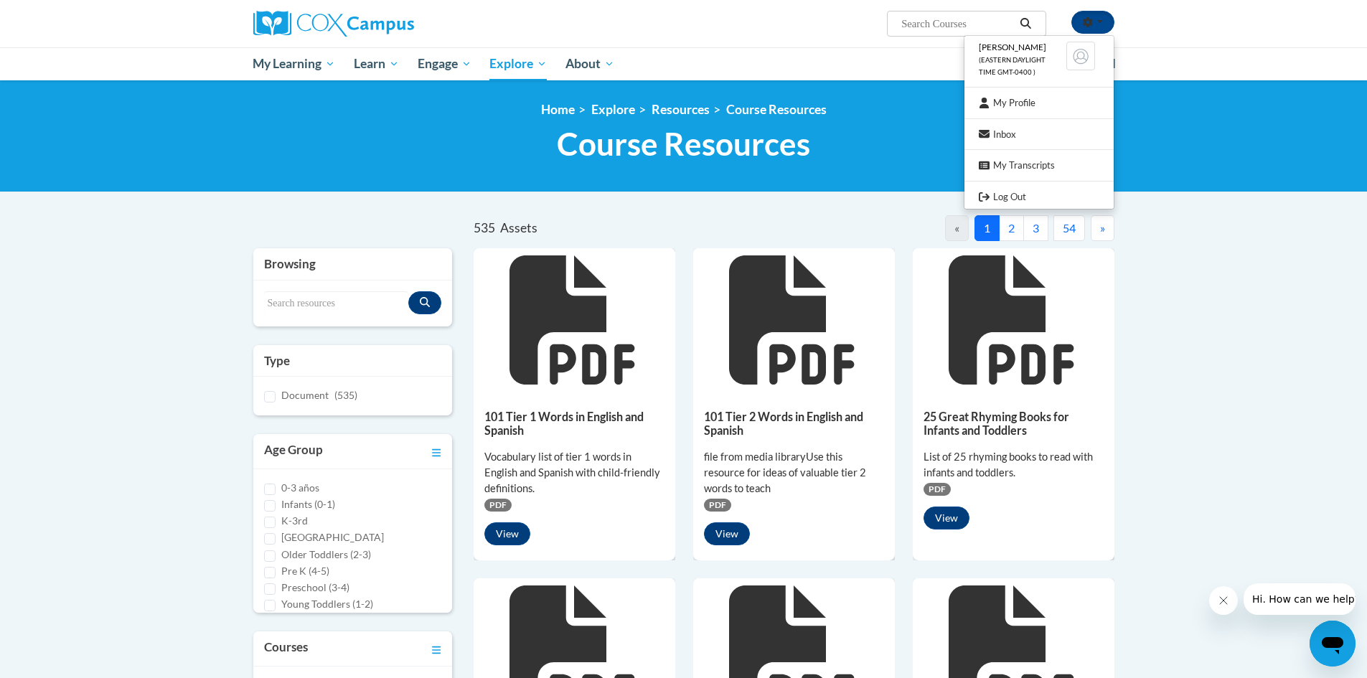
click at [1029, 55] on li "[PERSON_NAME] (Eastern Daylight Time GMT-0400 )" at bounding box center [1038, 59] width 149 height 41
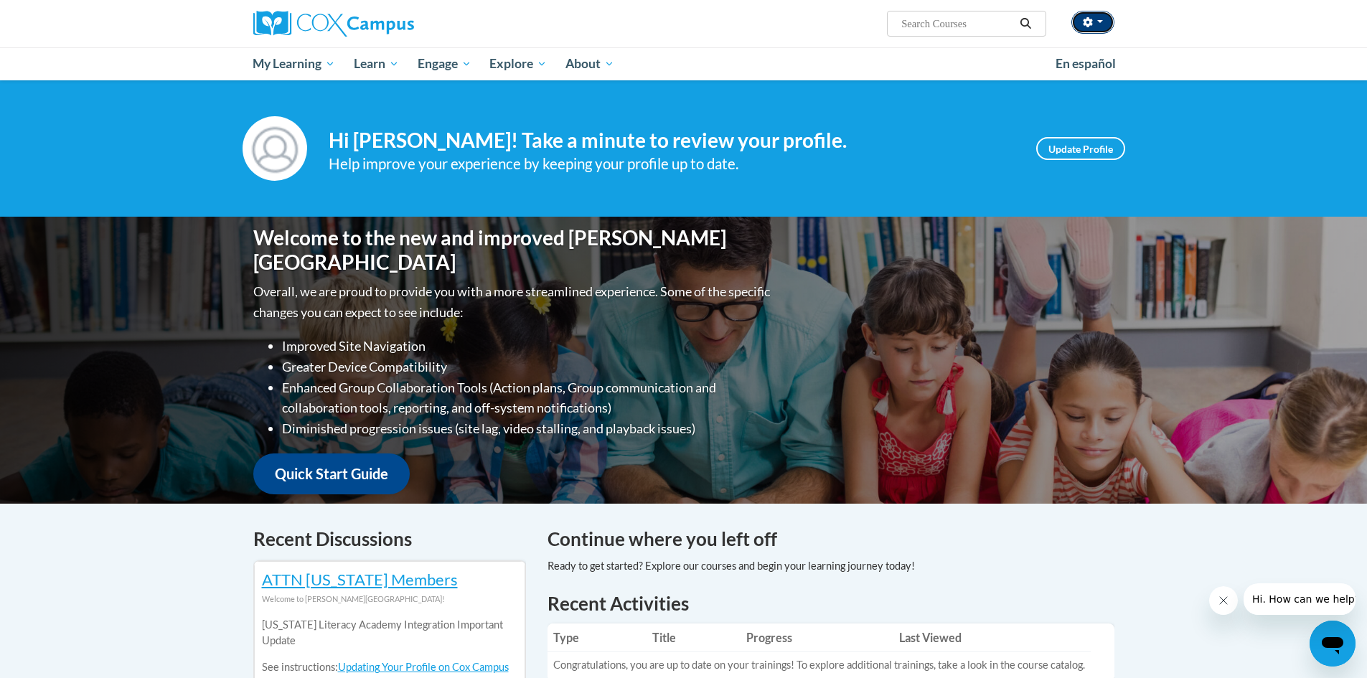
click at [1092, 18] on icon "button" at bounding box center [1087, 22] width 10 height 10
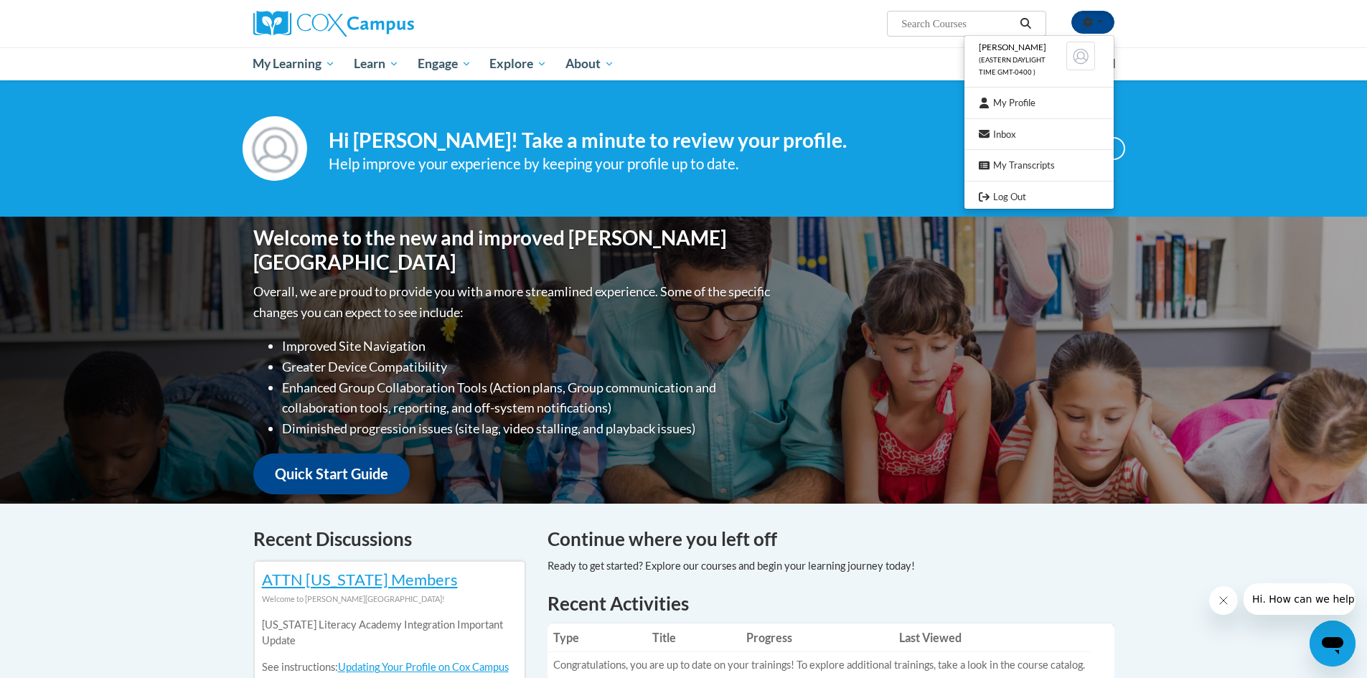
click at [1082, 58] on img at bounding box center [1080, 56] width 29 height 29
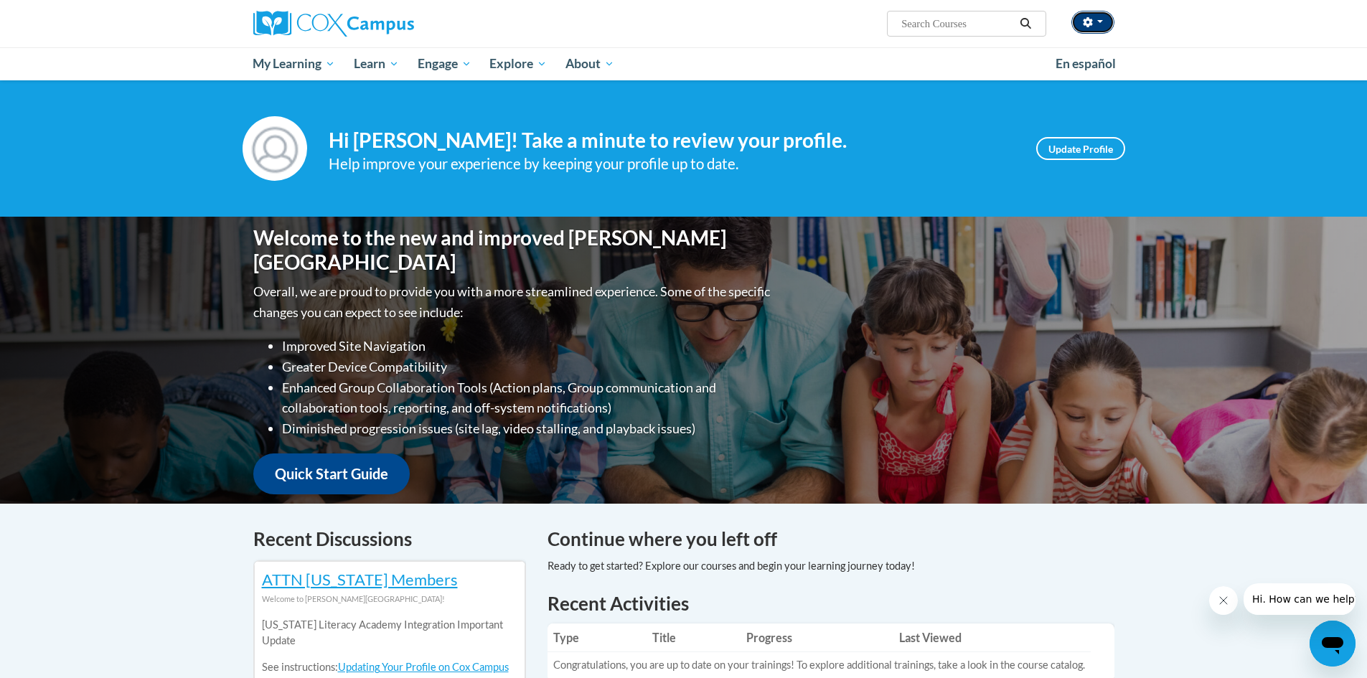
click at [1080, 24] on button "button" at bounding box center [1092, 22] width 43 height 23
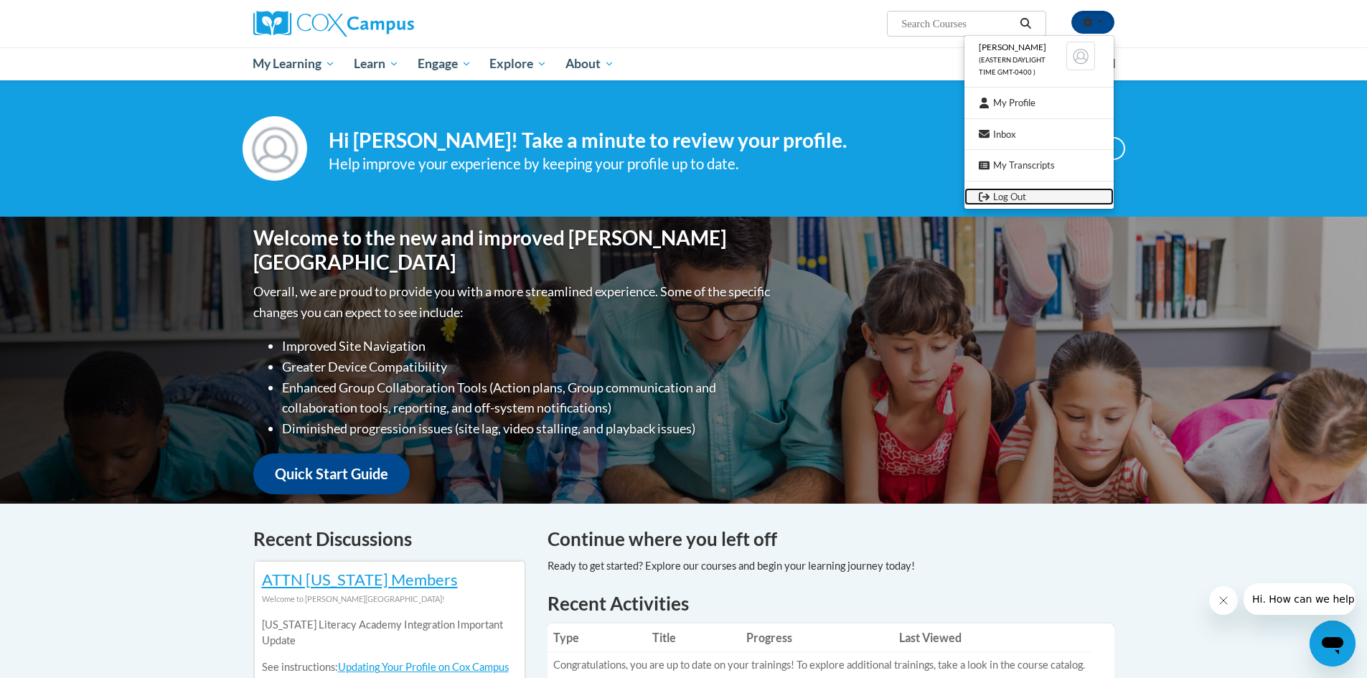
click at [1009, 194] on link "Log Out" at bounding box center [1038, 197] width 149 height 18
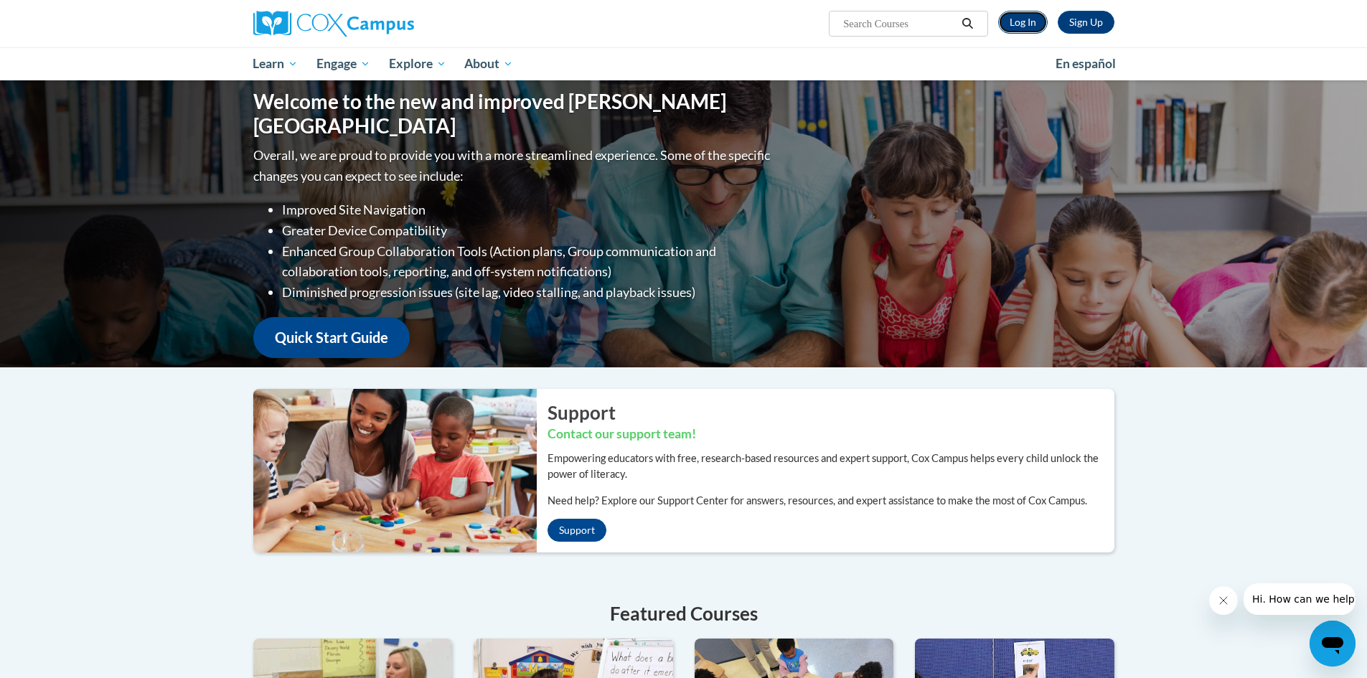
click at [1021, 24] on link "Log In" at bounding box center [1022, 22] width 49 height 23
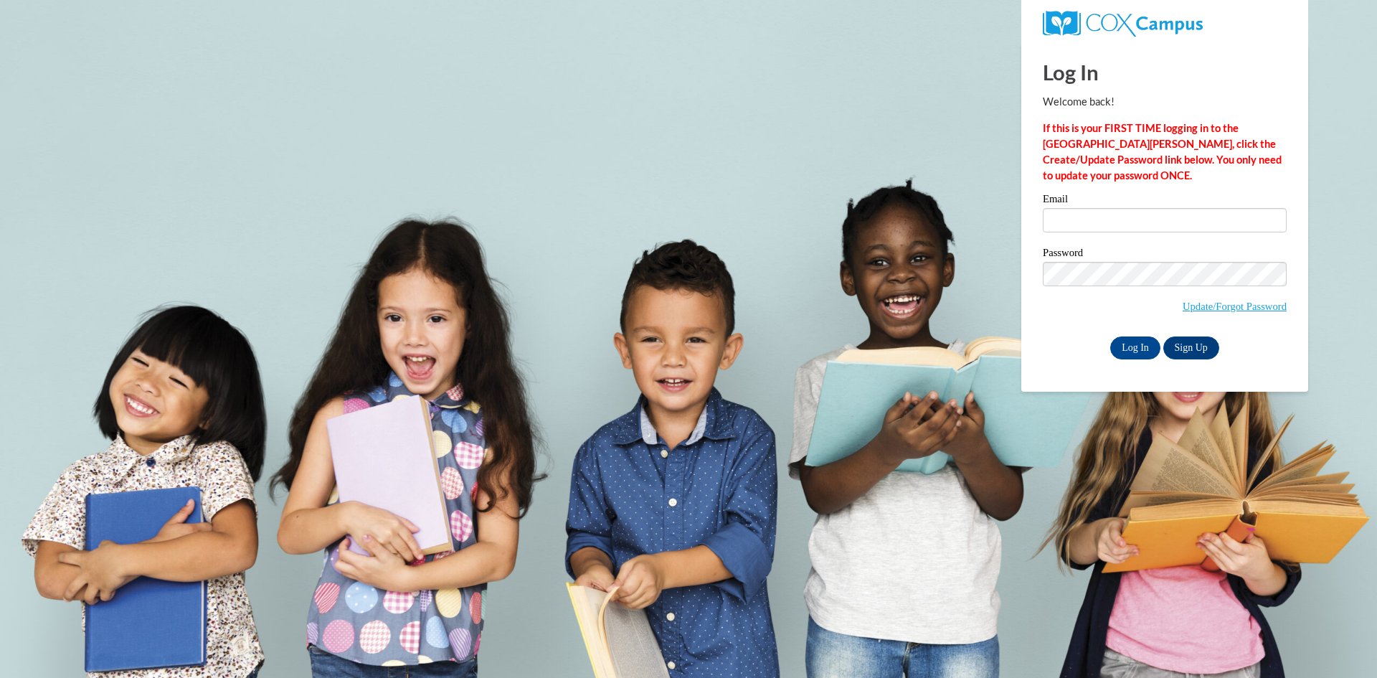
click at [1065, 206] on label "Email" at bounding box center [1165, 201] width 244 height 14
click at [1065, 208] on input "Email" at bounding box center [1165, 220] width 244 height 24
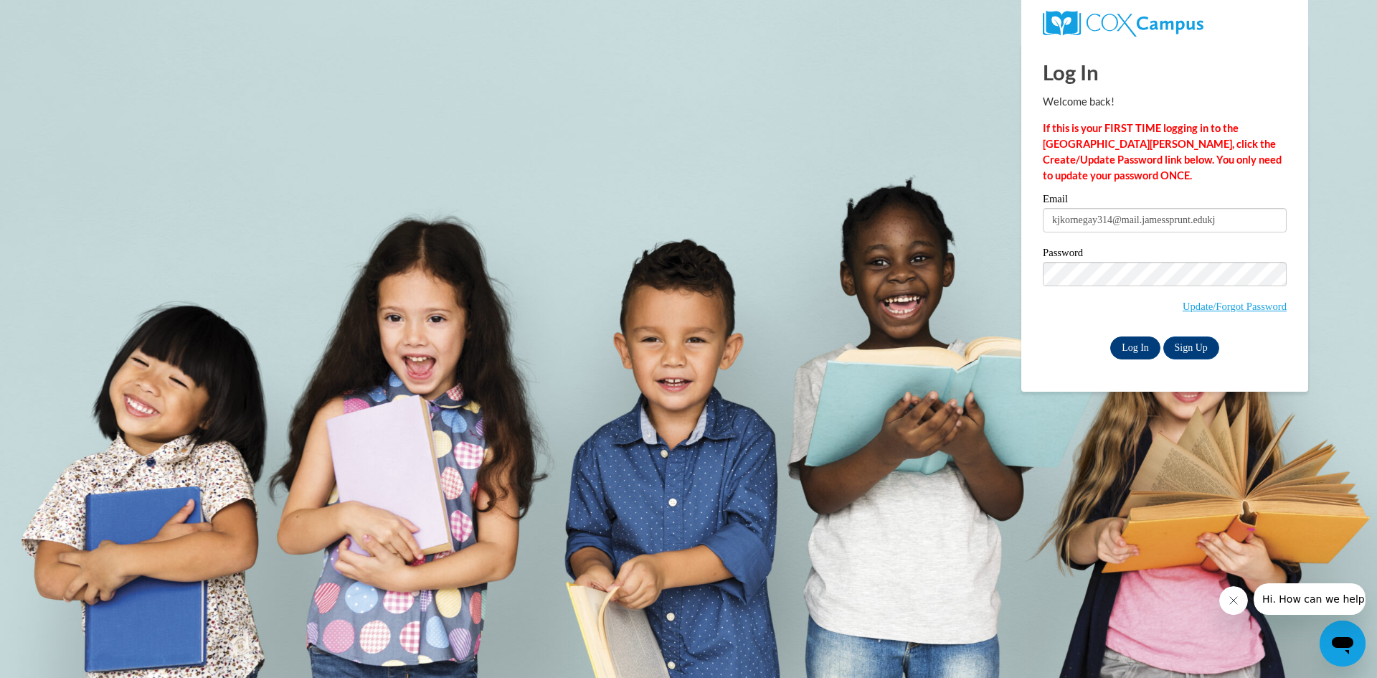
type input "kjkornegay314@mail.jamessprunt.edukj"
click at [1126, 344] on input "Log In" at bounding box center [1135, 347] width 50 height 23
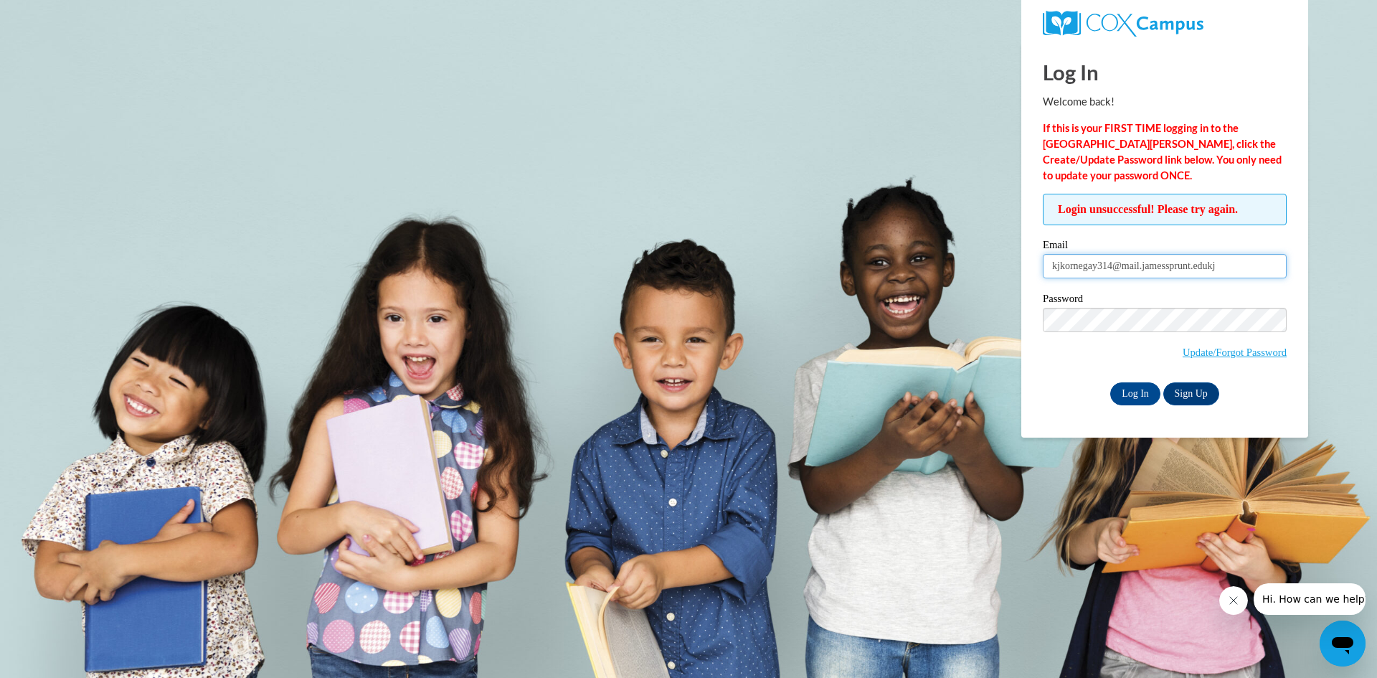
click at [1238, 275] on input "kjkornegay314@mail.jamessprunt.edukj" at bounding box center [1165, 266] width 244 height 24
type input "[EMAIL_ADDRESS][DOMAIN_NAME]"
click at [1120, 399] on input "Log In" at bounding box center [1135, 393] width 50 height 23
click at [1145, 393] on input "Log In" at bounding box center [1135, 393] width 50 height 23
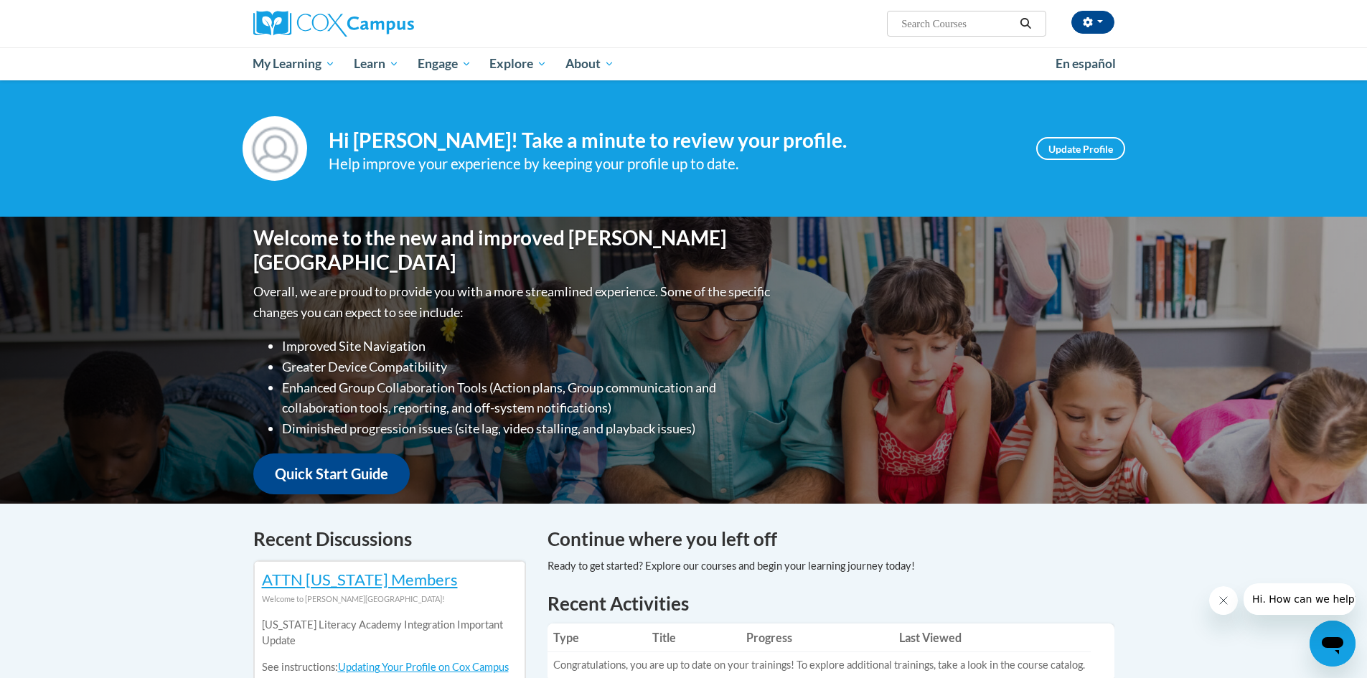
click at [941, 26] on input "Search..." at bounding box center [957, 23] width 115 height 17
type input "early literacy"
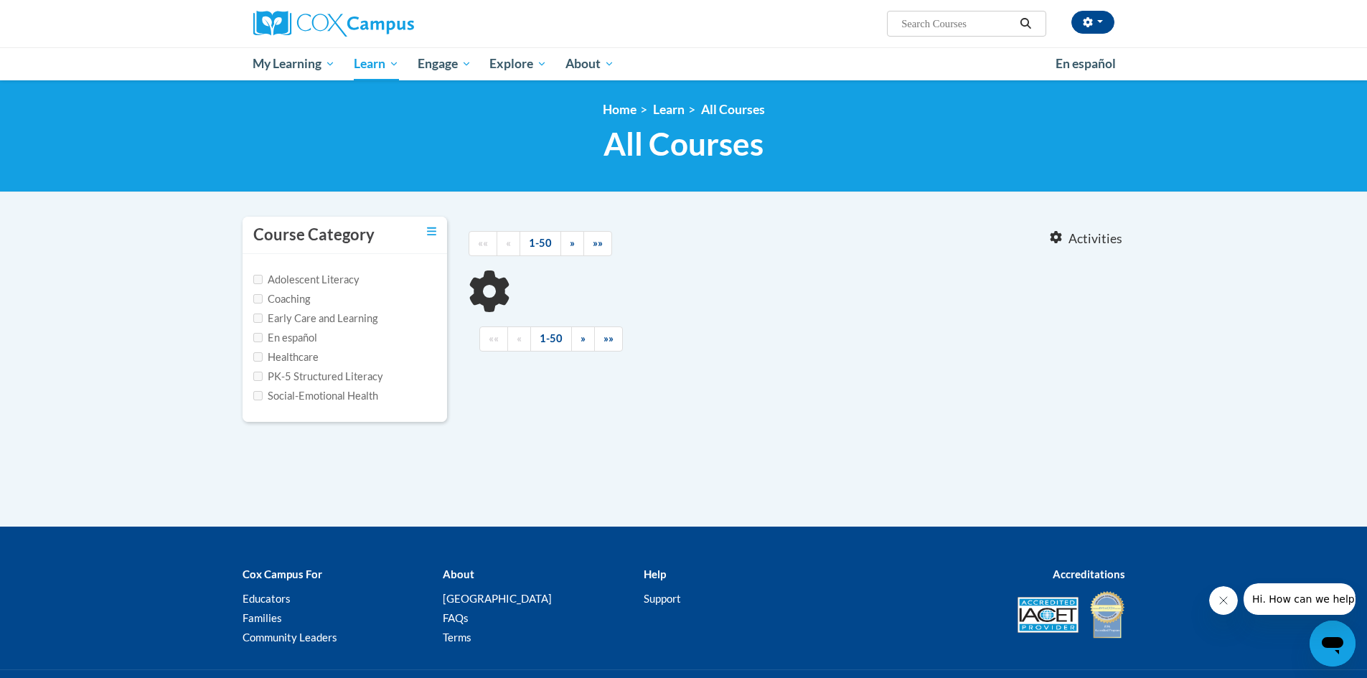
type input "early literacy"
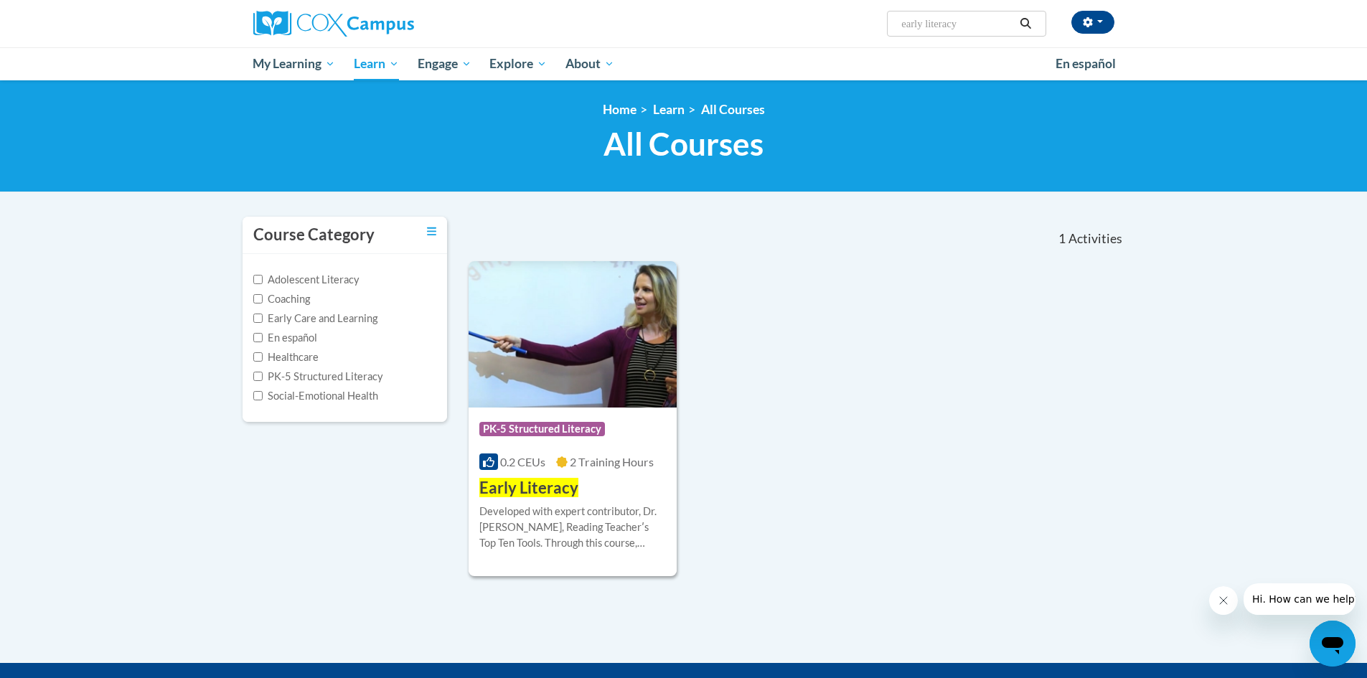
click at [1029, 28] on icon "Search" at bounding box center [1025, 23] width 13 height 11
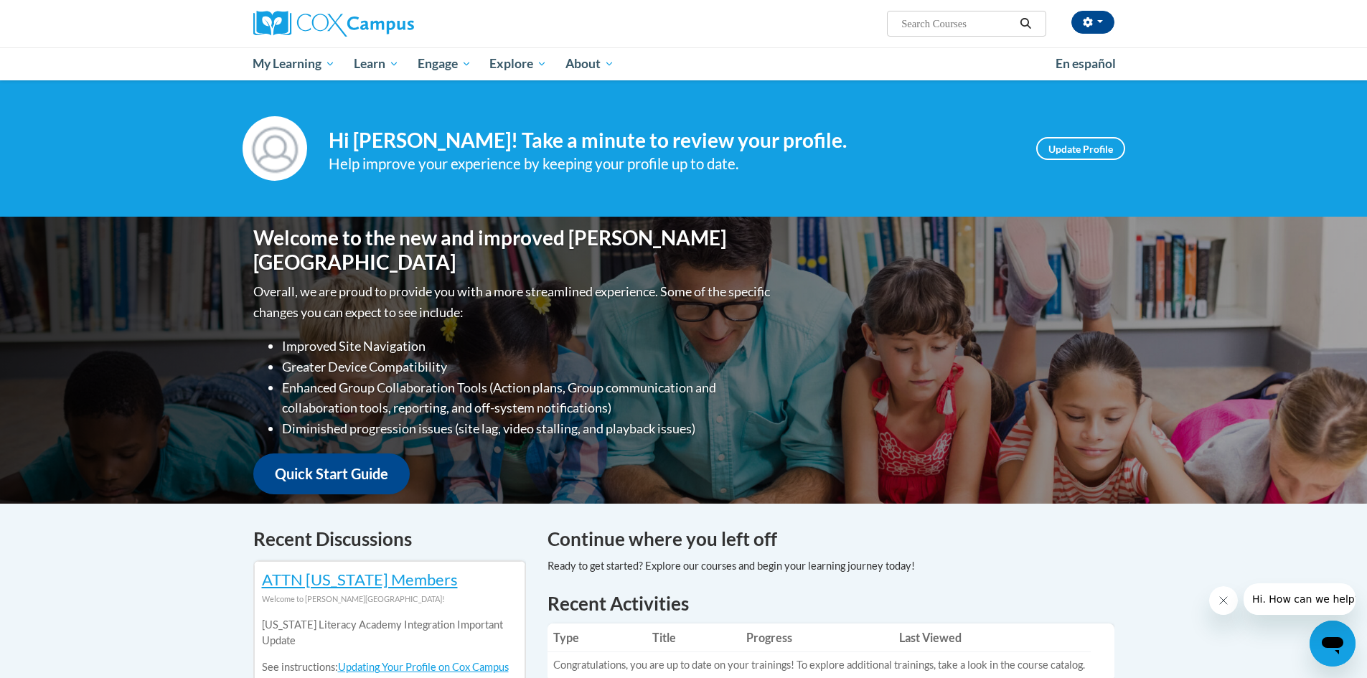
click at [938, 27] on input "Search..." at bounding box center [957, 23] width 115 height 17
type input "a"
type input "early literacy"
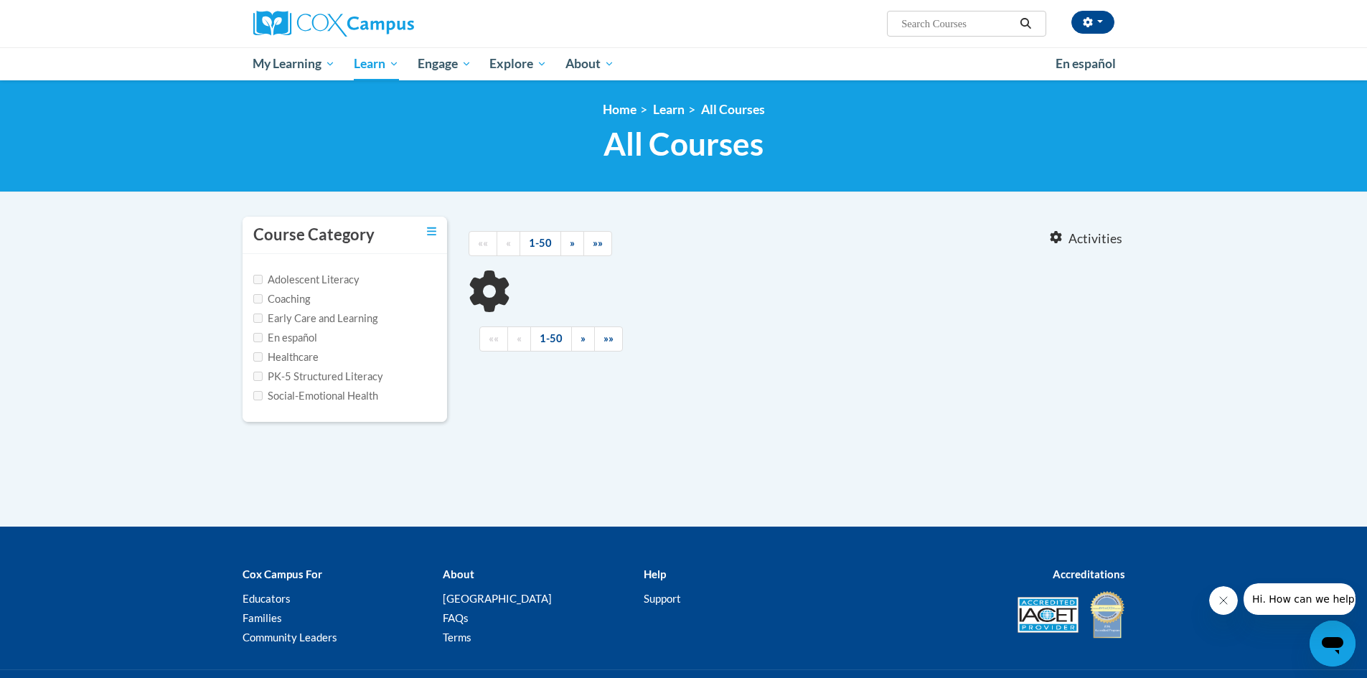
type input "early literacy"
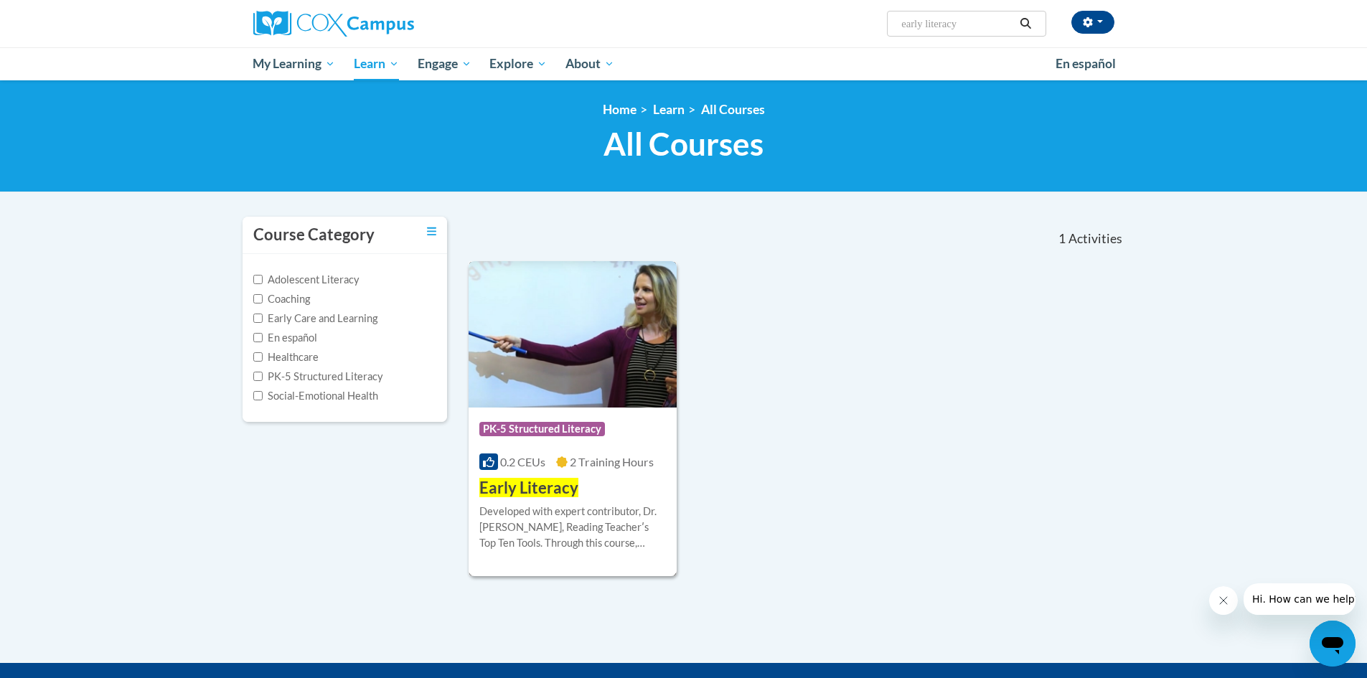
click at [591, 430] on span "PK-5 Structured Literacy" at bounding box center [542, 429] width 126 height 14
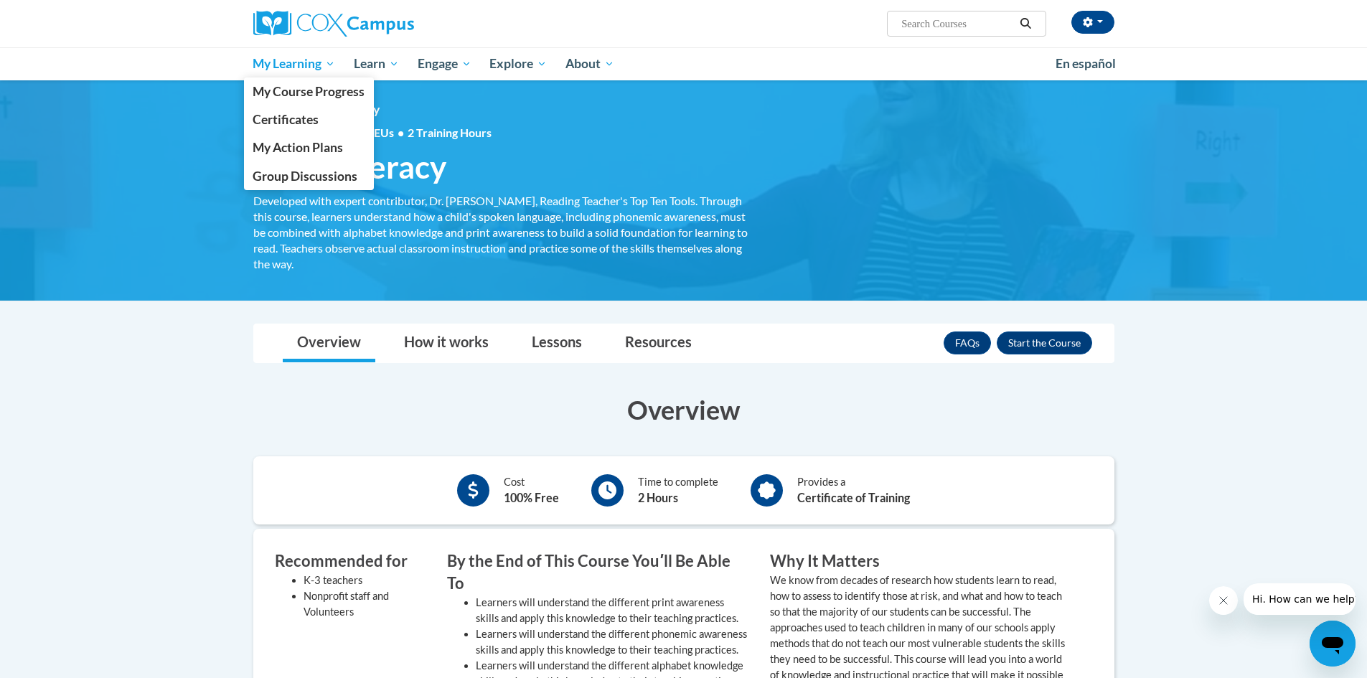
click at [256, 64] on span "My Learning" at bounding box center [294, 63] width 82 height 17
click at [272, 90] on span "My Course Progress" at bounding box center [309, 91] width 112 height 15
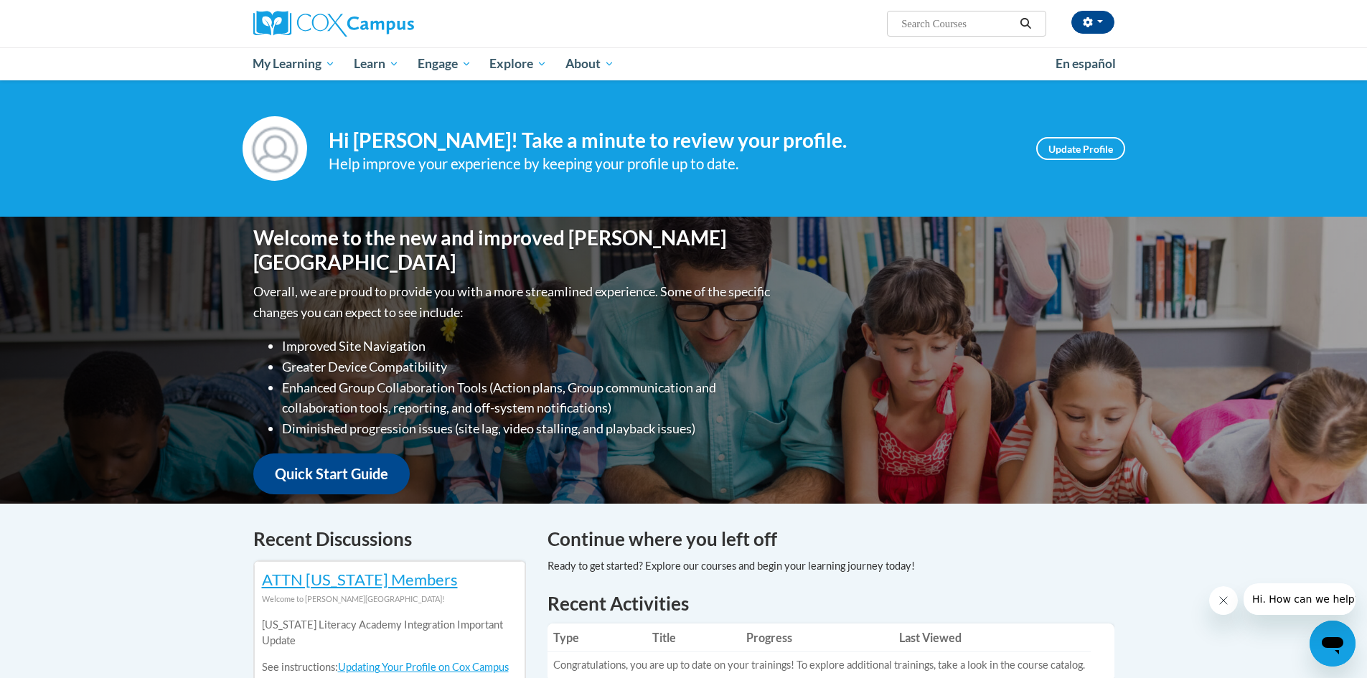
click at [932, 24] on input "Search..." at bounding box center [957, 23] width 115 height 17
drag, startPoint x: 1014, startPoint y: 26, endPoint x: 835, endPoint y: 25, distance: 179.3
click at [836, 25] on div "Kelly Kornegay (America/New_York UTC-04:00) My Profile Inbox My Transcripts Log…" at bounding box center [831, 18] width 588 height 37
type input "early literacy"
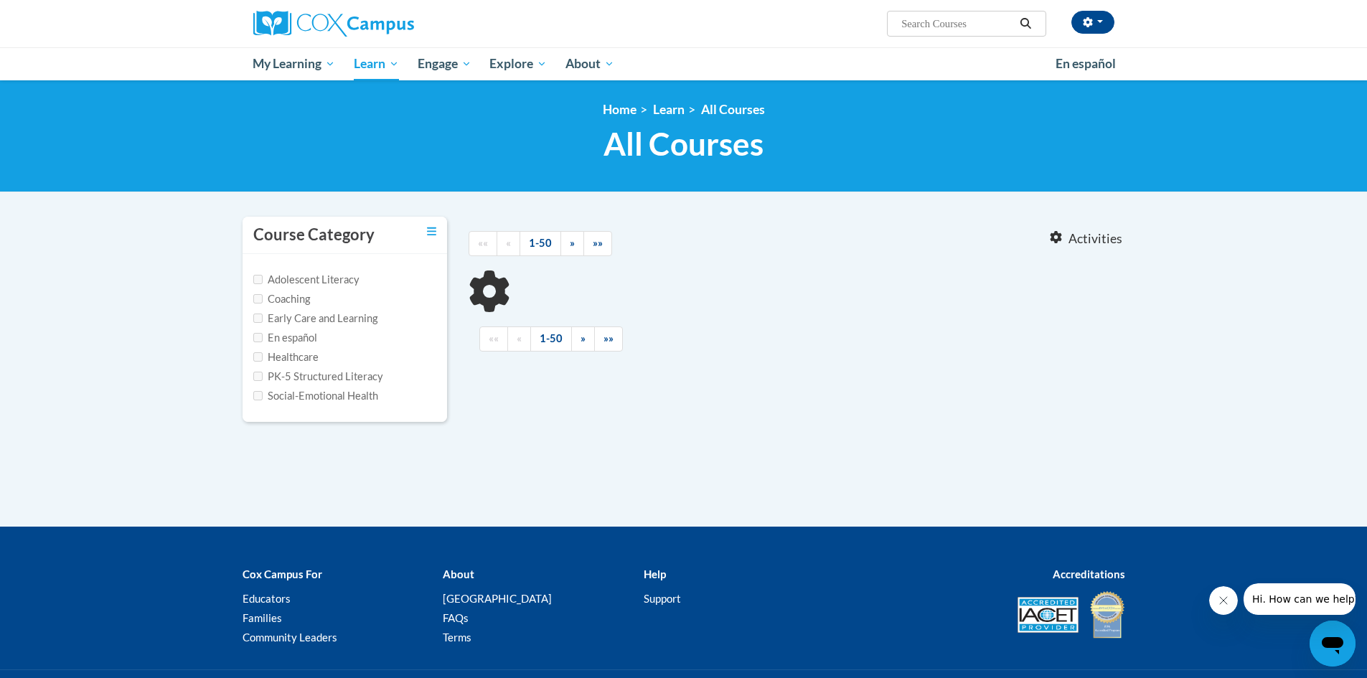
type input "early literacy"
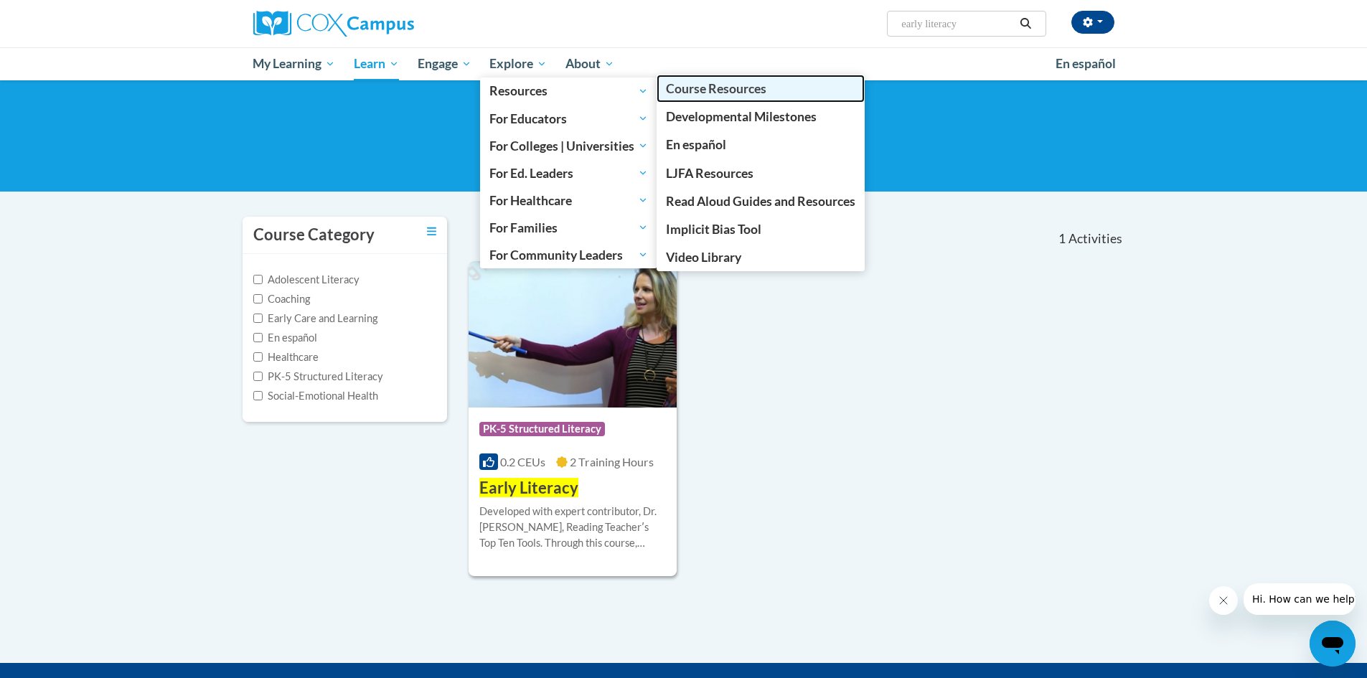
click at [770, 96] on link "Course Resources" at bounding box center [760, 89] width 208 height 28
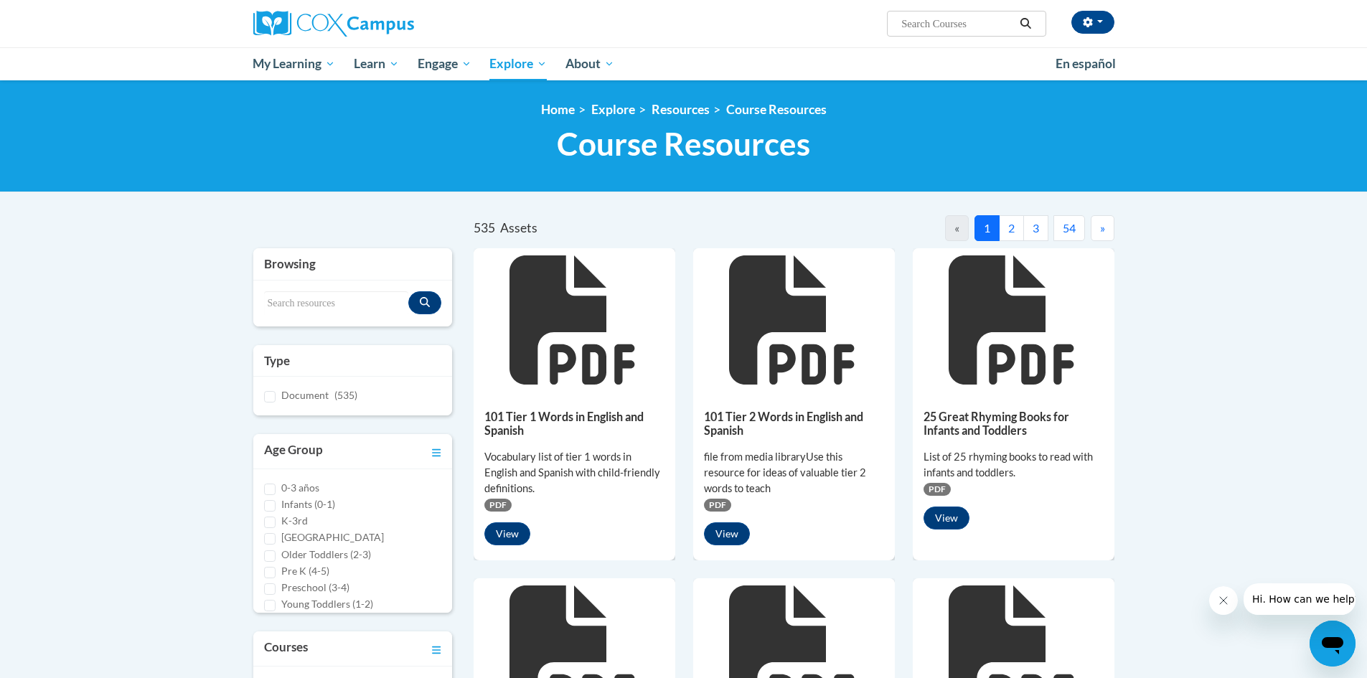
click at [395, 262] on h3 "Browsing" at bounding box center [353, 263] width 178 height 17
click at [324, 274] on div "Browsing" at bounding box center [352, 264] width 199 height 32
click at [323, 296] on input "Search resources" at bounding box center [336, 303] width 145 height 24
click at [368, 306] on input "Search resources" at bounding box center [336, 303] width 145 height 24
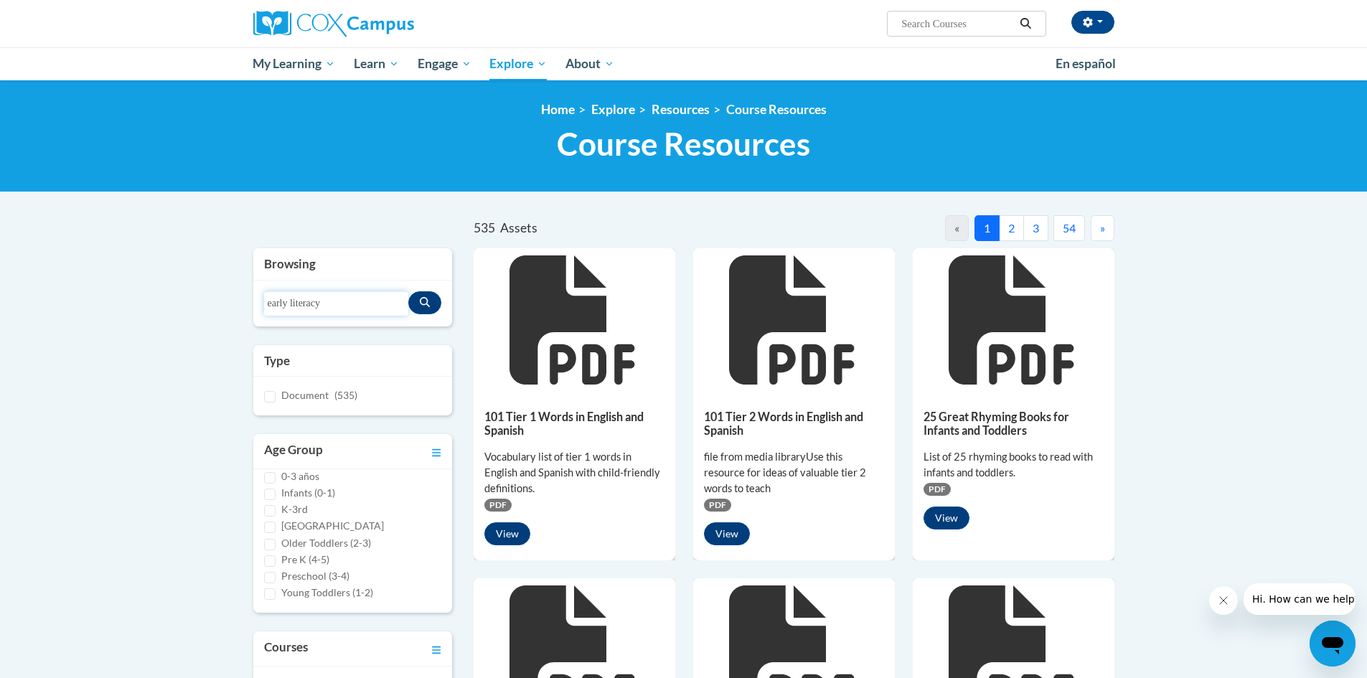
type input "early literacy"
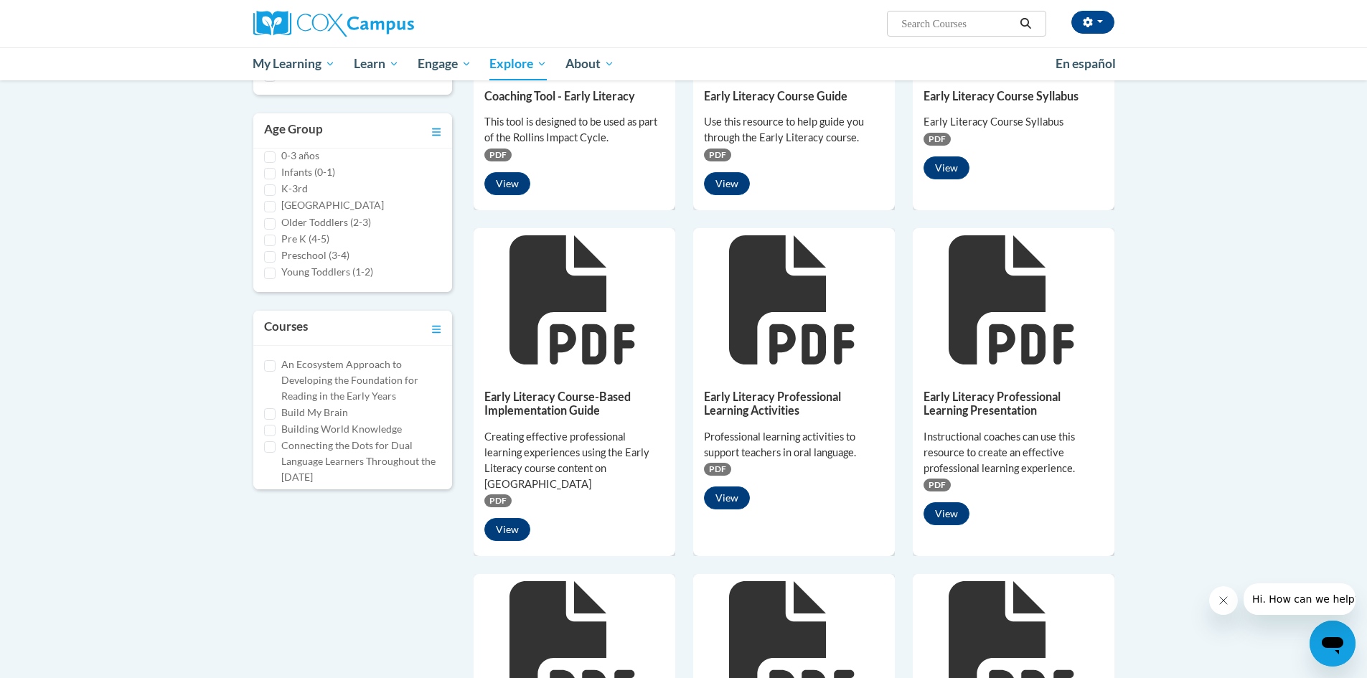
scroll to position [287, 0]
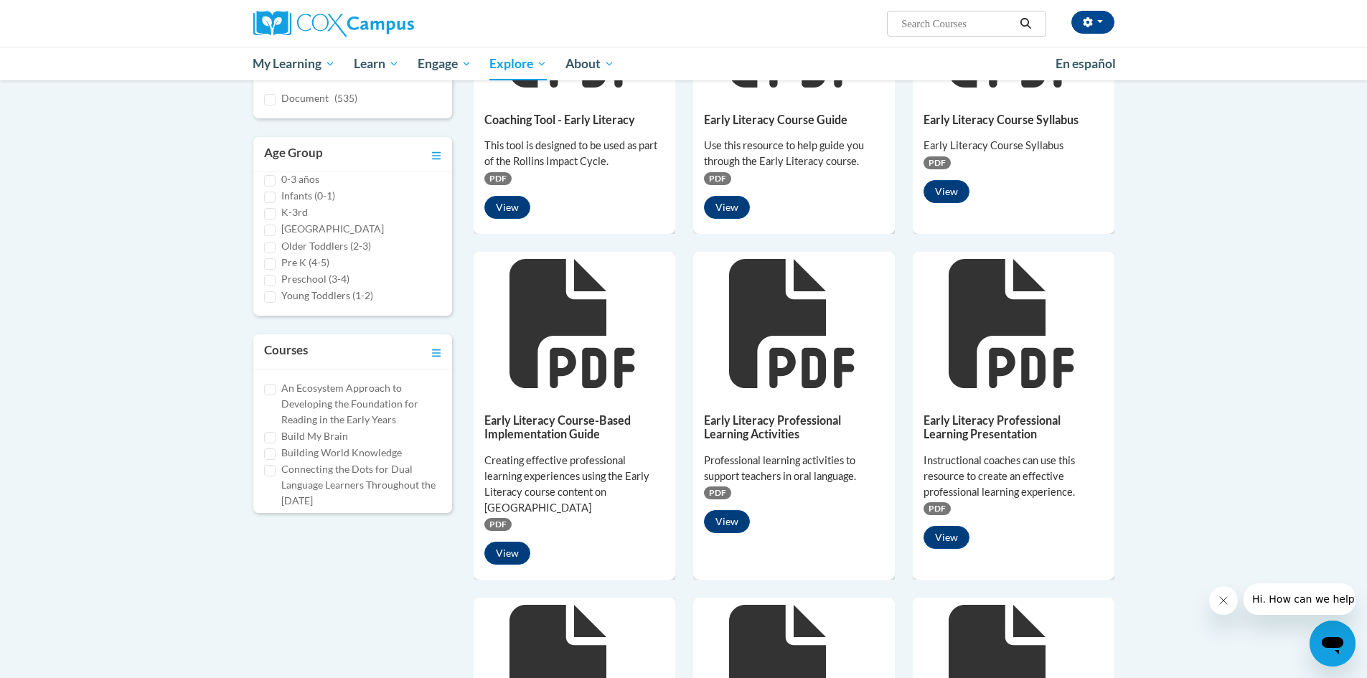
click at [446, 513] on div "Browsing Search resources early literacy Type Document (535) Age Group 0-3 años…" at bounding box center [352, 241] width 221 height 580
click at [309, 456] on label "Early Literacy" at bounding box center [311, 452] width 61 height 16
click at [275, 456] on input "Early Literacy" at bounding box center [269, 453] width 11 height 11
checkbox input "true"
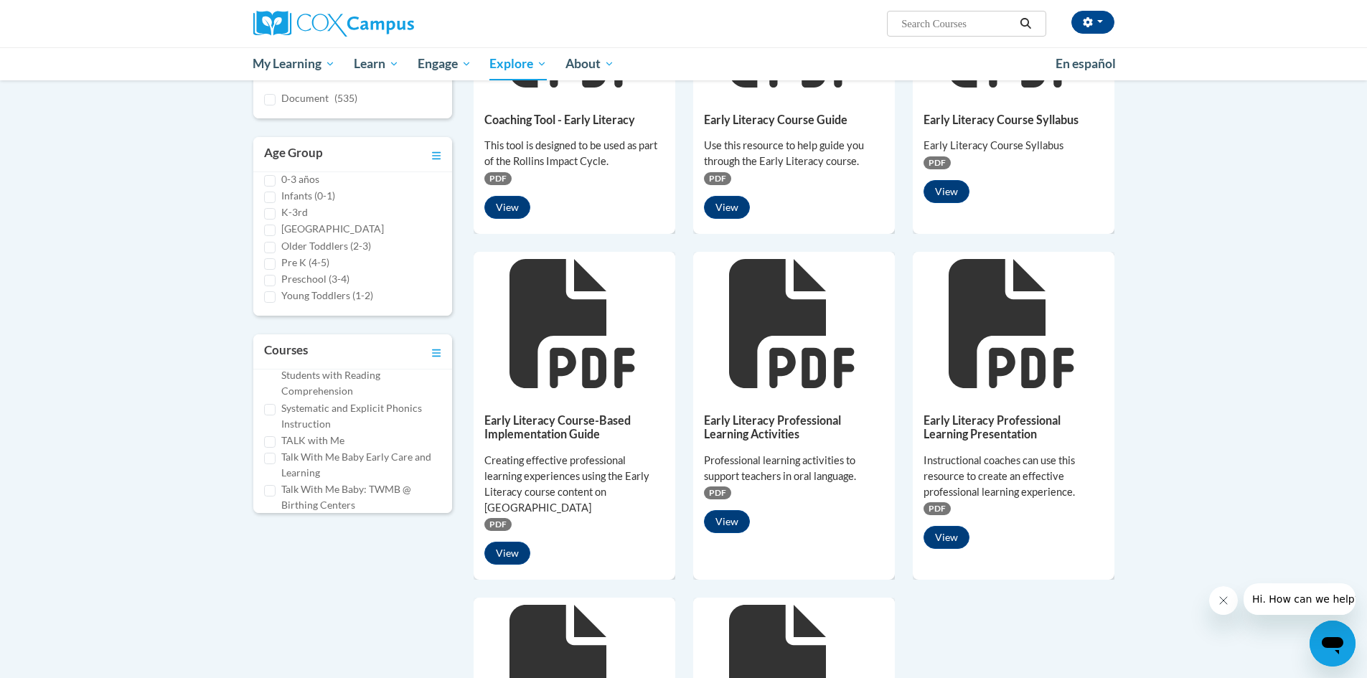
scroll to position [940, 0]
click at [434, 351] on icon "Toggle collapse" at bounding box center [436, 353] width 9 height 11
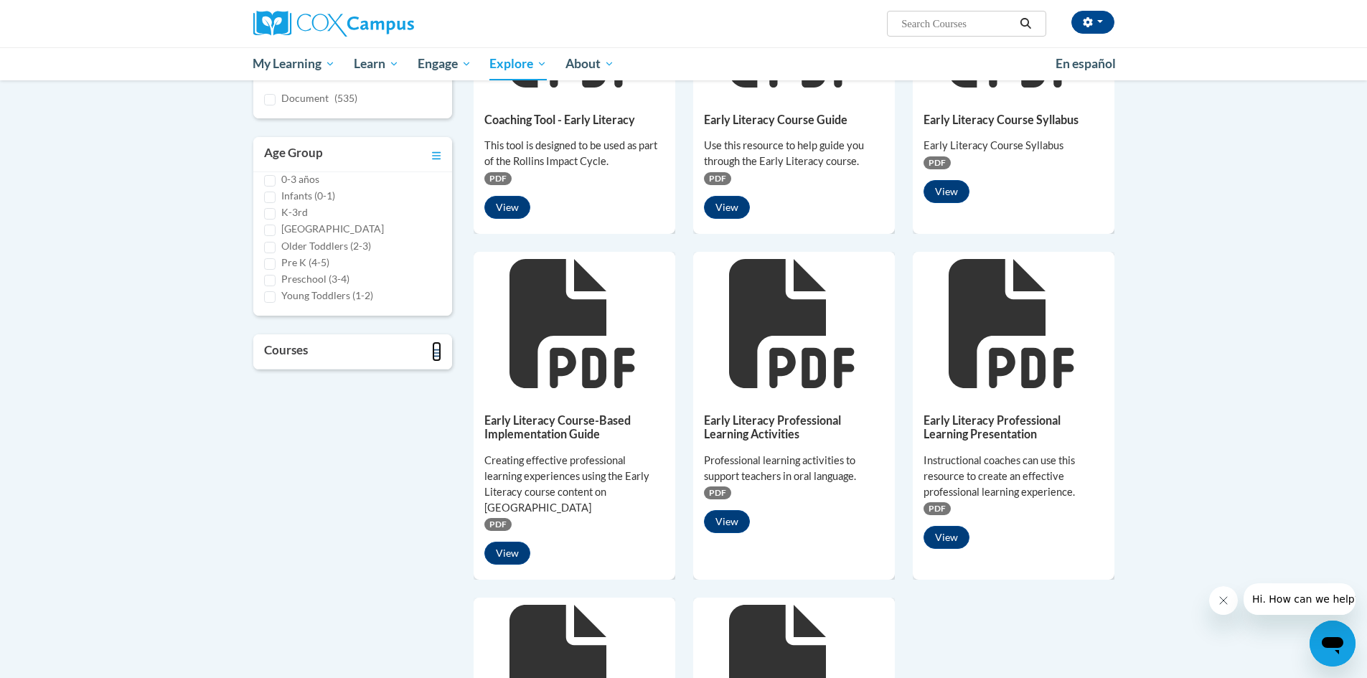
click at [434, 351] on icon "Toggle collapse" at bounding box center [436, 353] width 9 height 11
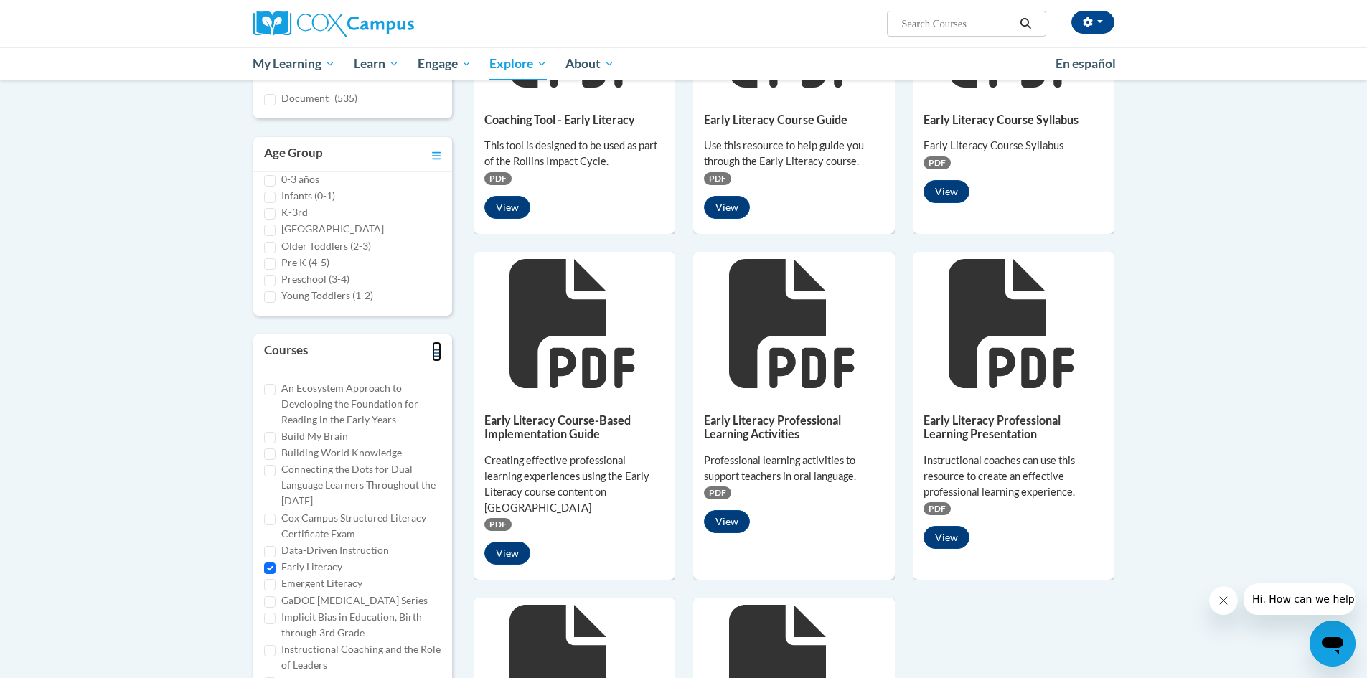
scroll to position [0, 0]
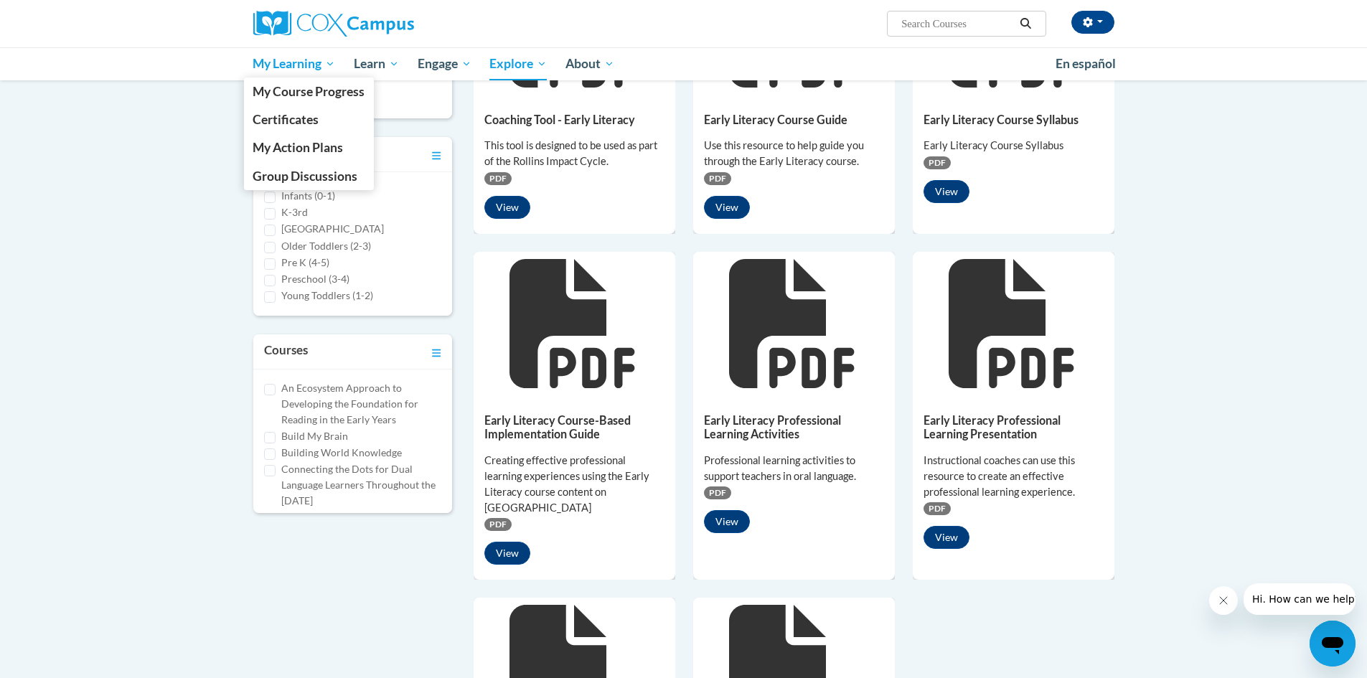
click at [278, 70] on span "My Learning" at bounding box center [294, 63] width 82 height 17
click at [285, 138] on link "My Action Plans" at bounding box center [309, 147] width 131 height 28
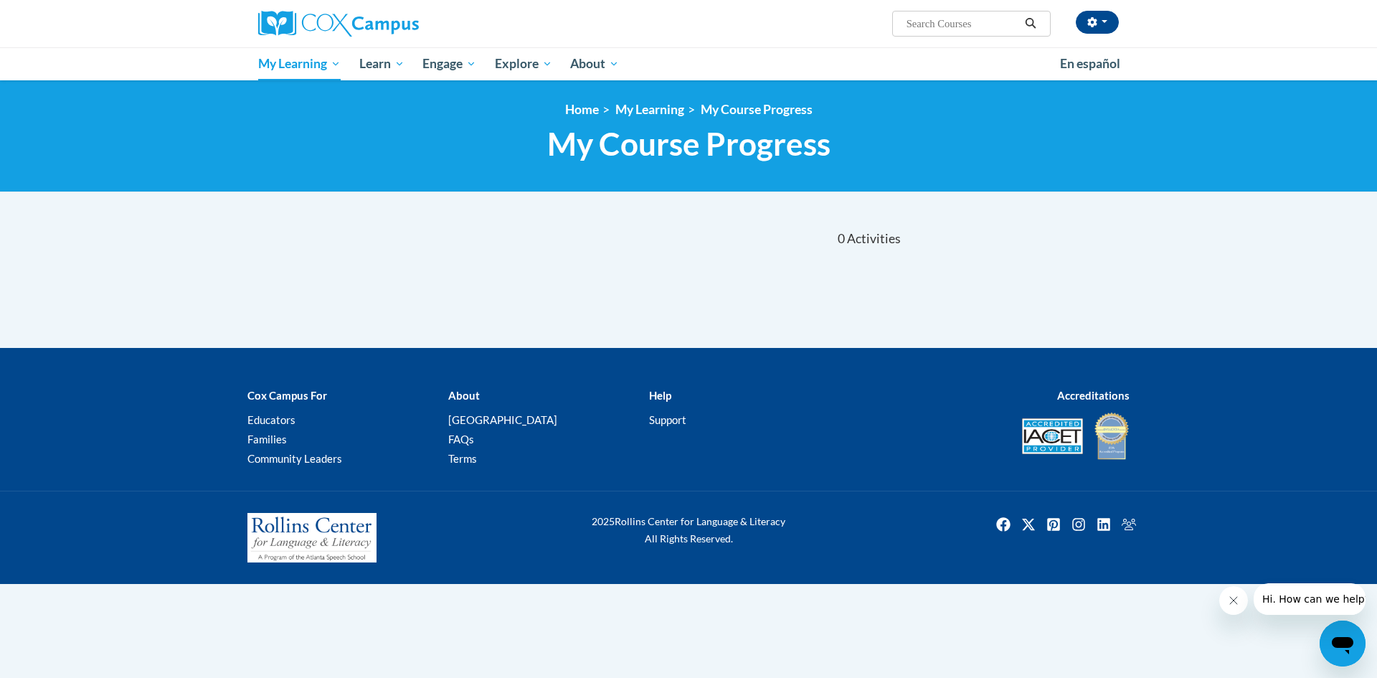
click at [973, 27] on input "Search..." at bounding box center [962, 23] width 115 height 17
type input "early literacy"
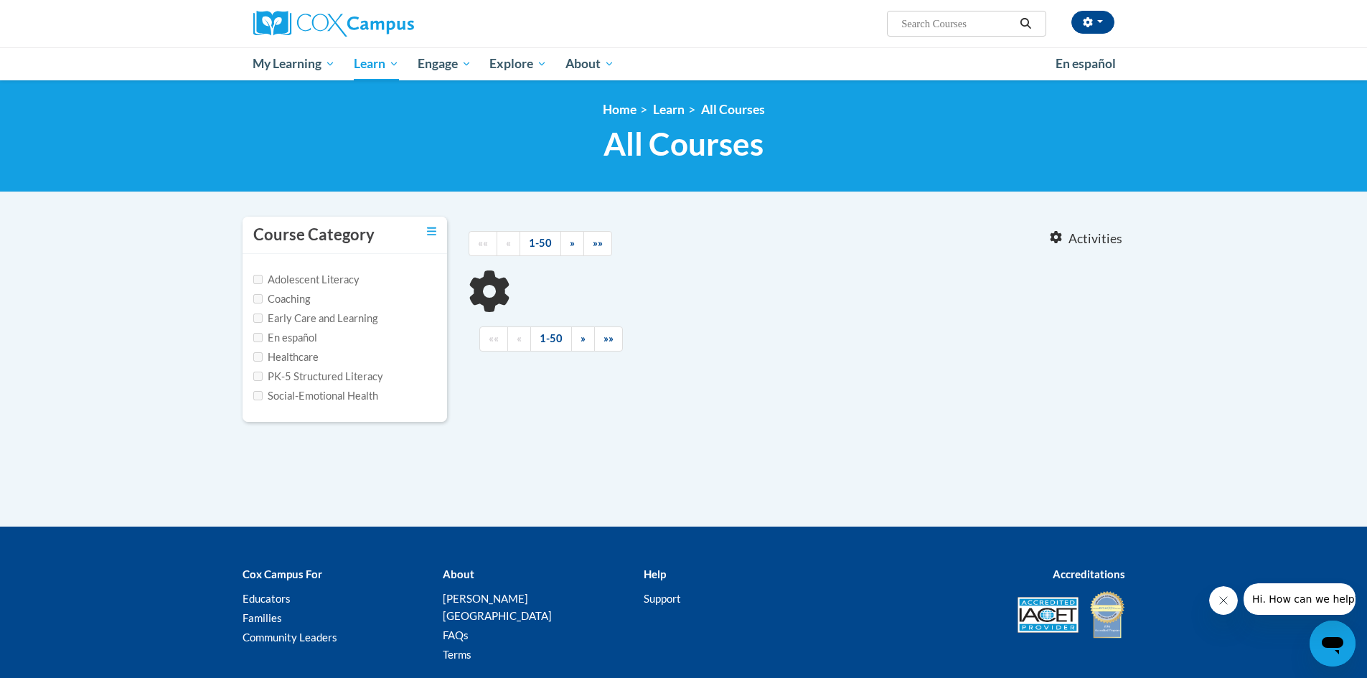
type input "early literacy"
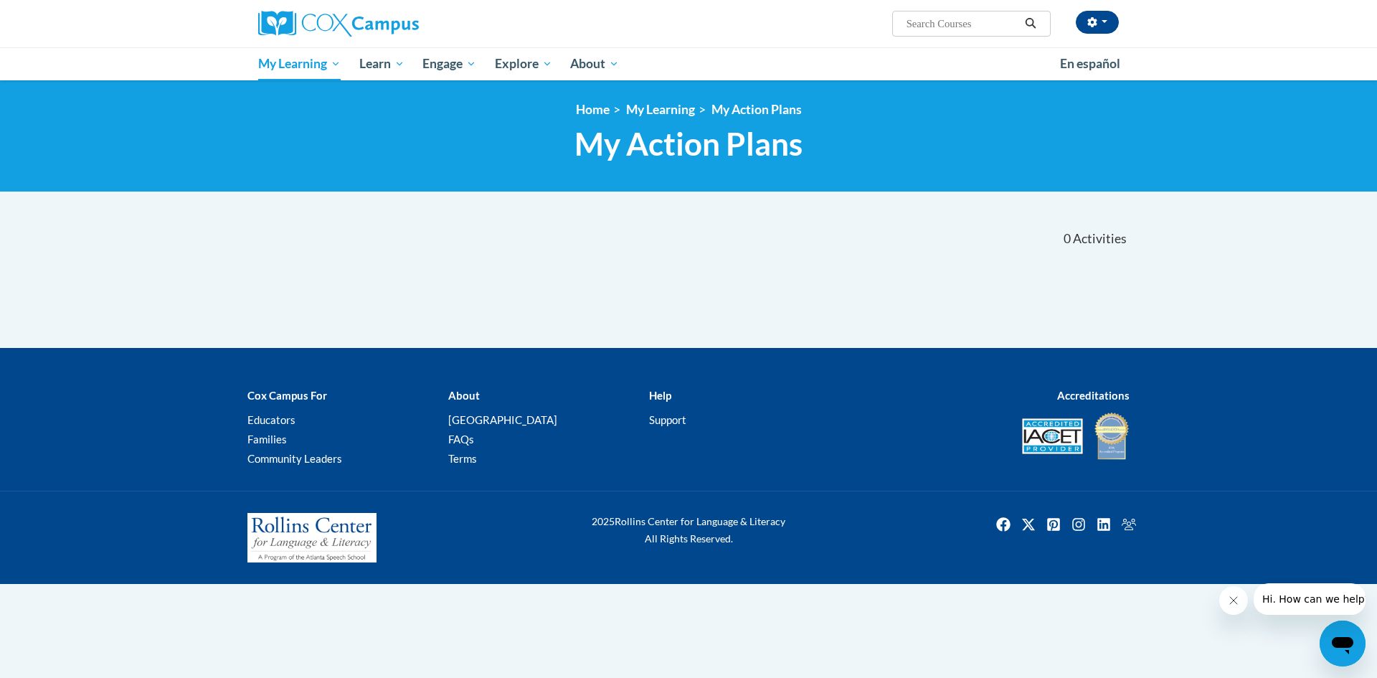
click at [973, 19] on input "Search..." at bounding box center [962, 23] width 115 height 17
type input "early literacy"
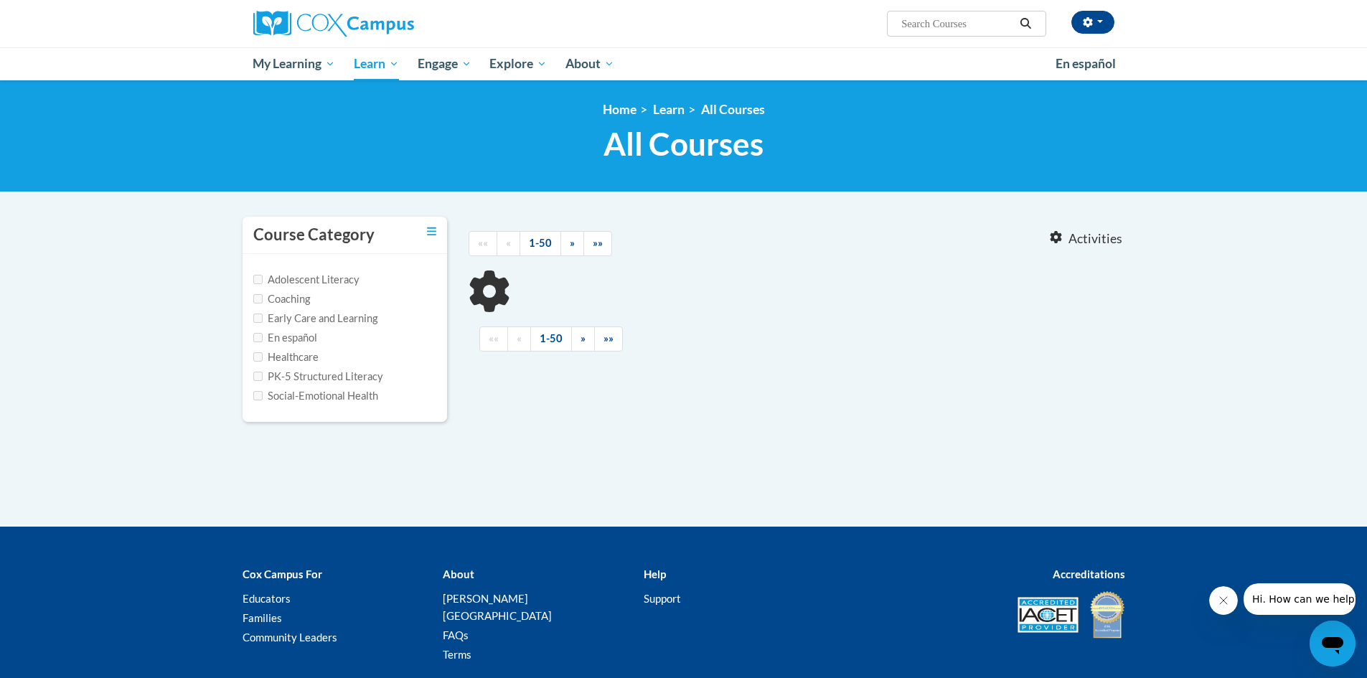
type input "early literacy"
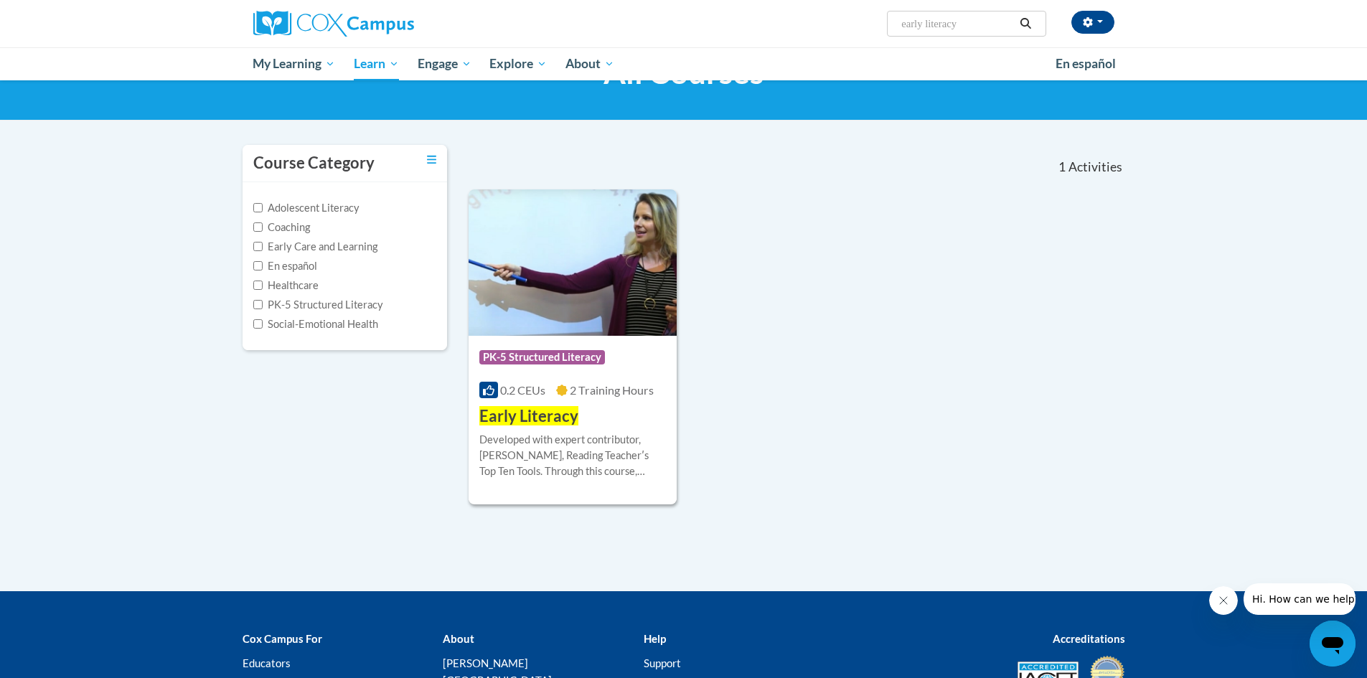
scroll to position [192, 0]
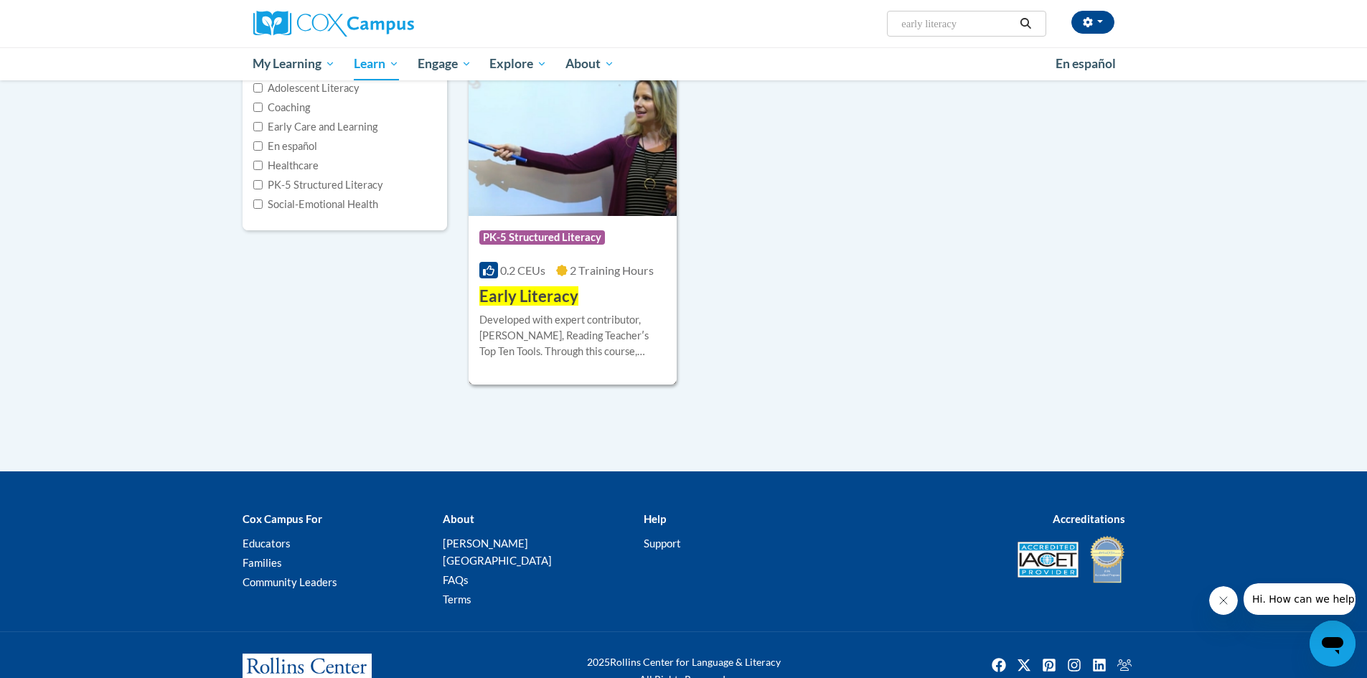
click at [522, 313] on div "Developed with expert contributor, [PERSON_NAME], Reading Teacherʹs Top Ten Too…" at bounding box center [572, 335] width 187 height 47
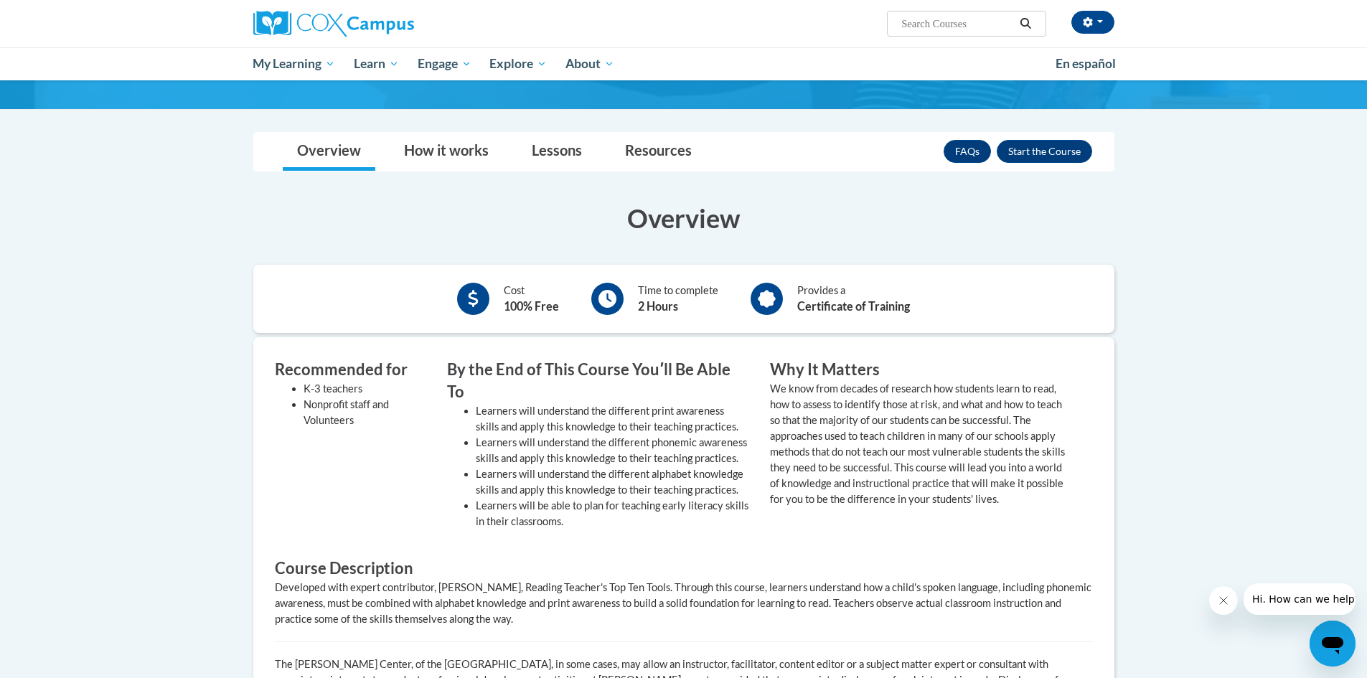
scroll to position [167, 0]
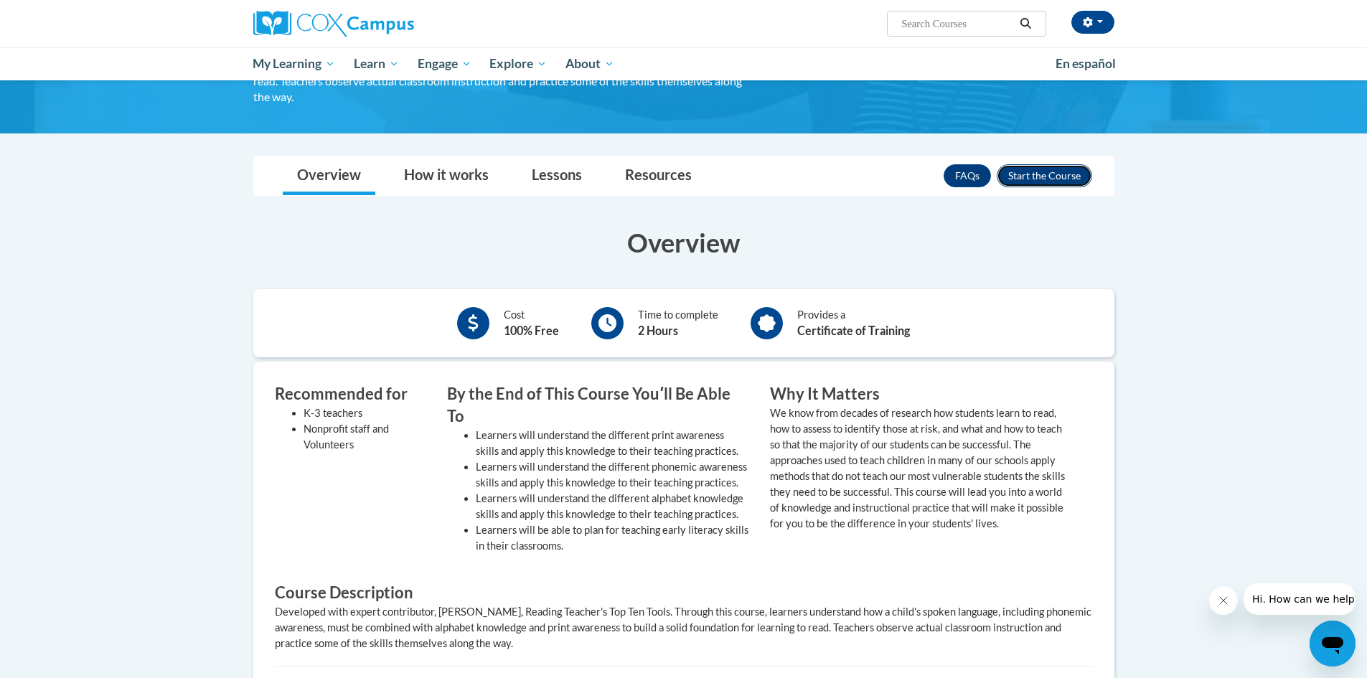
click at [1037, 178] on button "Enroll" at bounding box center [1043, 175] width 95 height 23
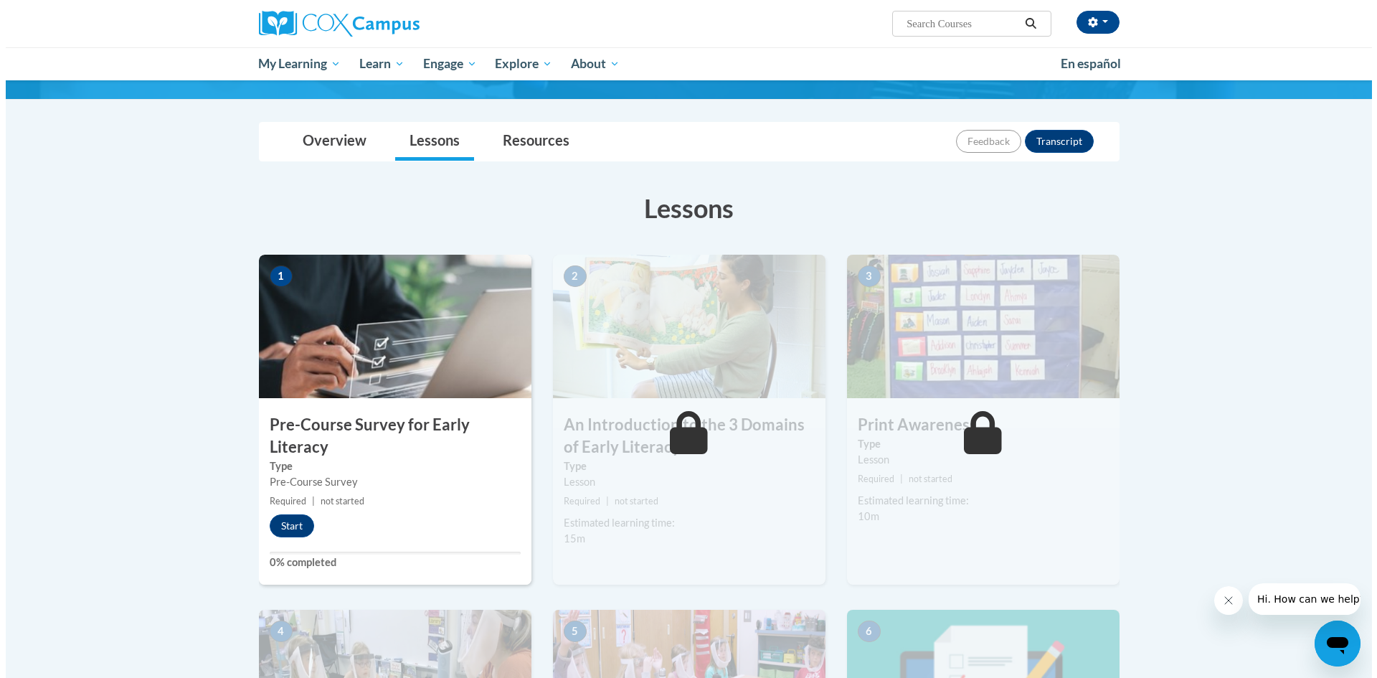
scroll to position [167, 0]
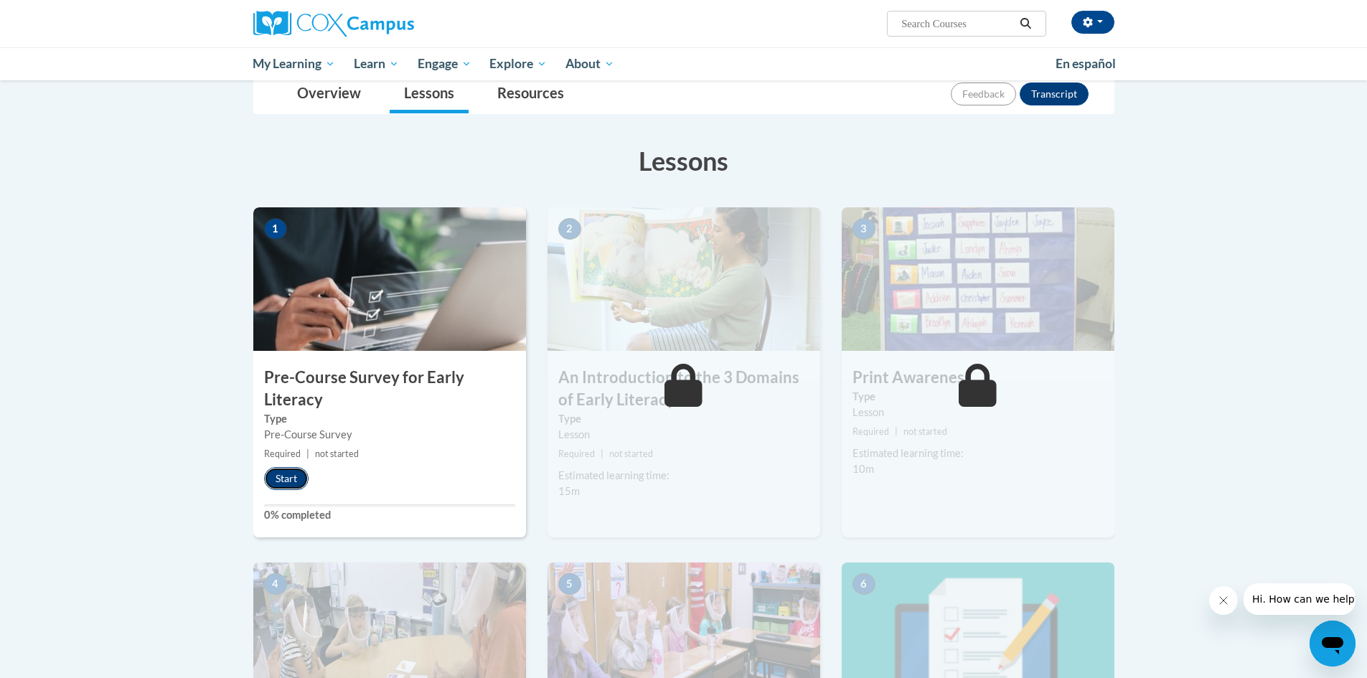
click at [291, 473] on button "Start" at bounding box center [286, 478] width 44 height 23
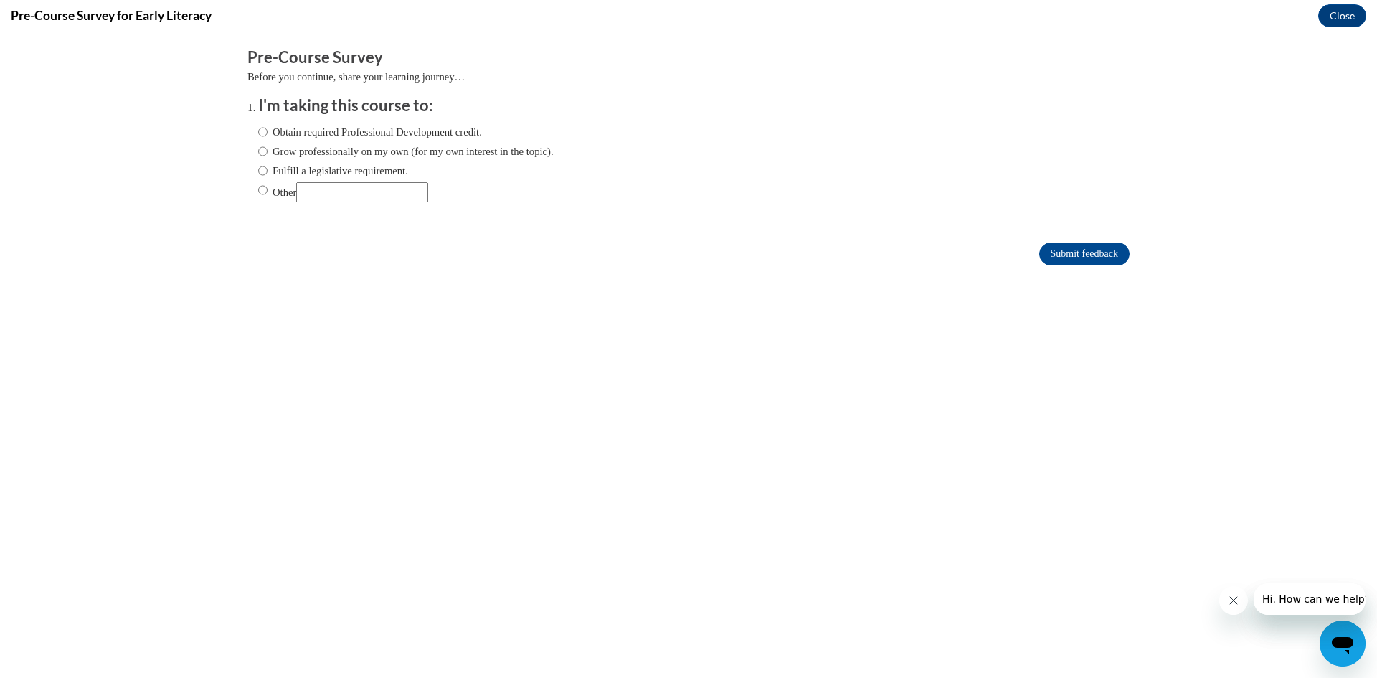
scroll to position [0, 0]
click at [260, 148] on label "Grow professionally on my own (for my own interest in the topic)." at bounding box center [406, 151] width 296 height 16
click at [260, 148] on input "Grow professionally on my own (for my own interest in the topic)." at bounding box center [262, 151] width 9 height 16
radio input "true"
click at [273, 130] on label "Obtain required Professional Development credit." at bounding box center [370, 132] width 224 height 16
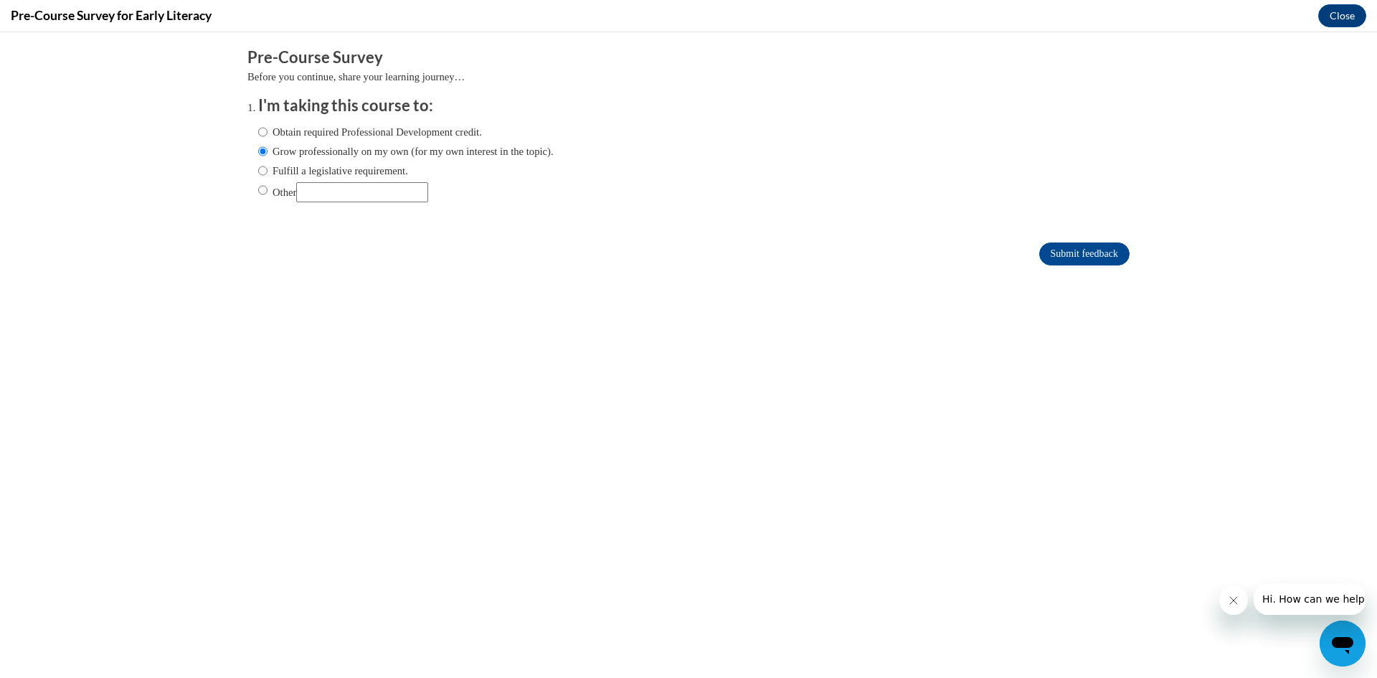
click at [268, 130] on input "Obtain required Professional Development credit." at bounding box center [262, 132] width 9 height 16
radio input "true"
click at [280, 151] on label "Grow professionally on my own (for my own interest in the topic)." at bounding box center [406, 151] width 296 height 16
click at [268, 151] on input "Grow professionally on my own (for my own interest in the topic)." at bounding box center [262, 151] width 9 height 16
radio input "true"
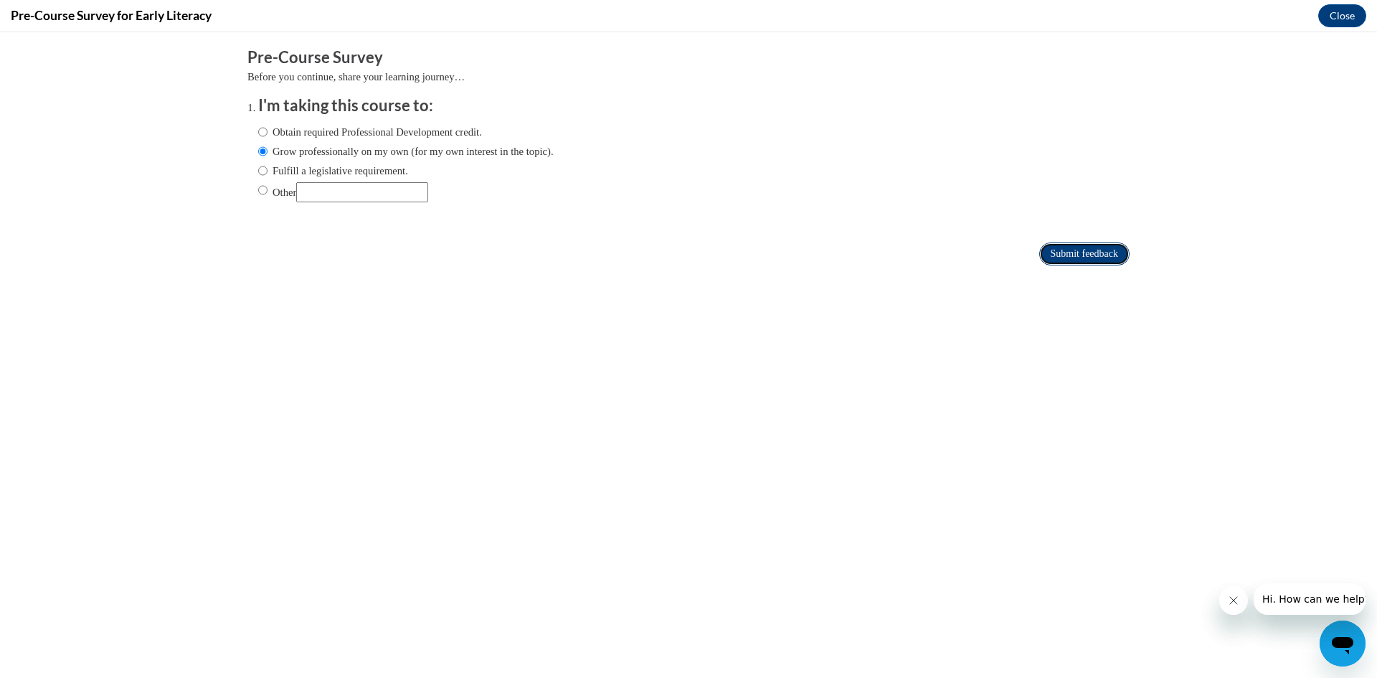
click at [1105, 247] on input "Submit feedback" at bounding box center [1084, 253] width 90 height 23
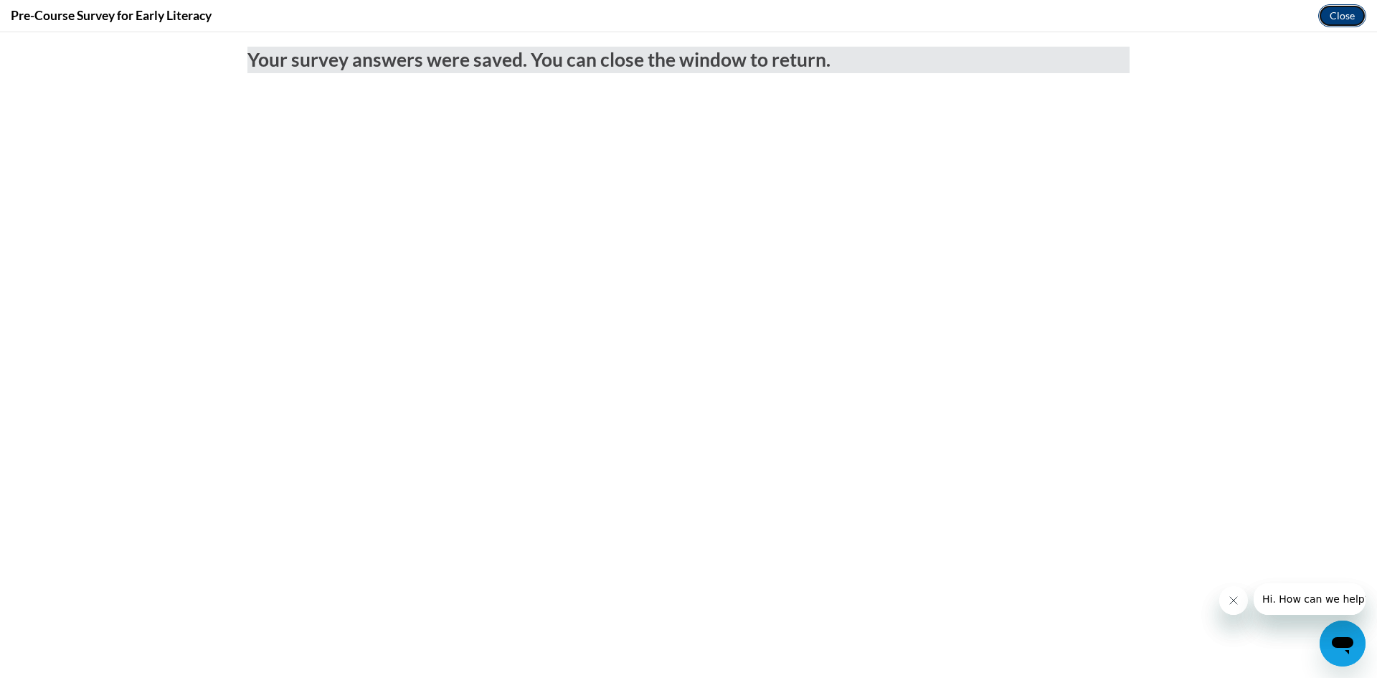
click at [1336, 7] on button "Close" at bounding box center [1342, 15] width 48 height 23
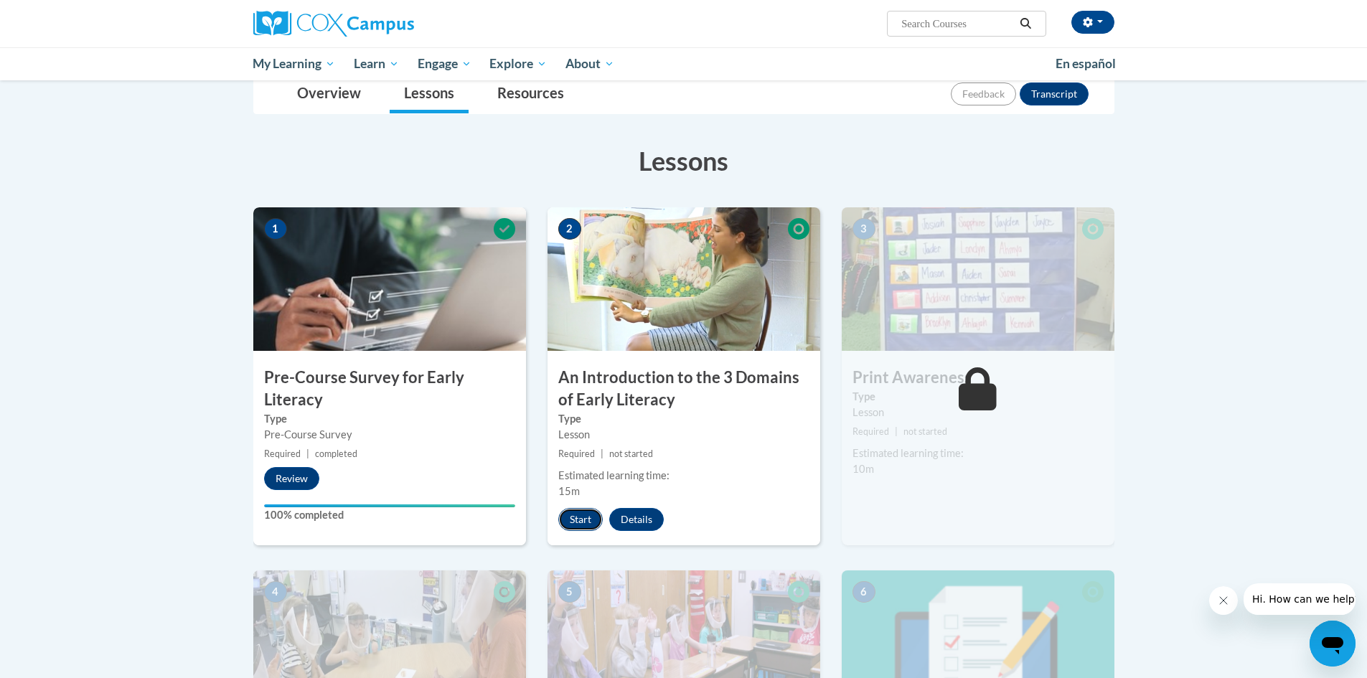
click at [575, 515] on button "Start" at bounding box center [580, 519] width 44 height 23
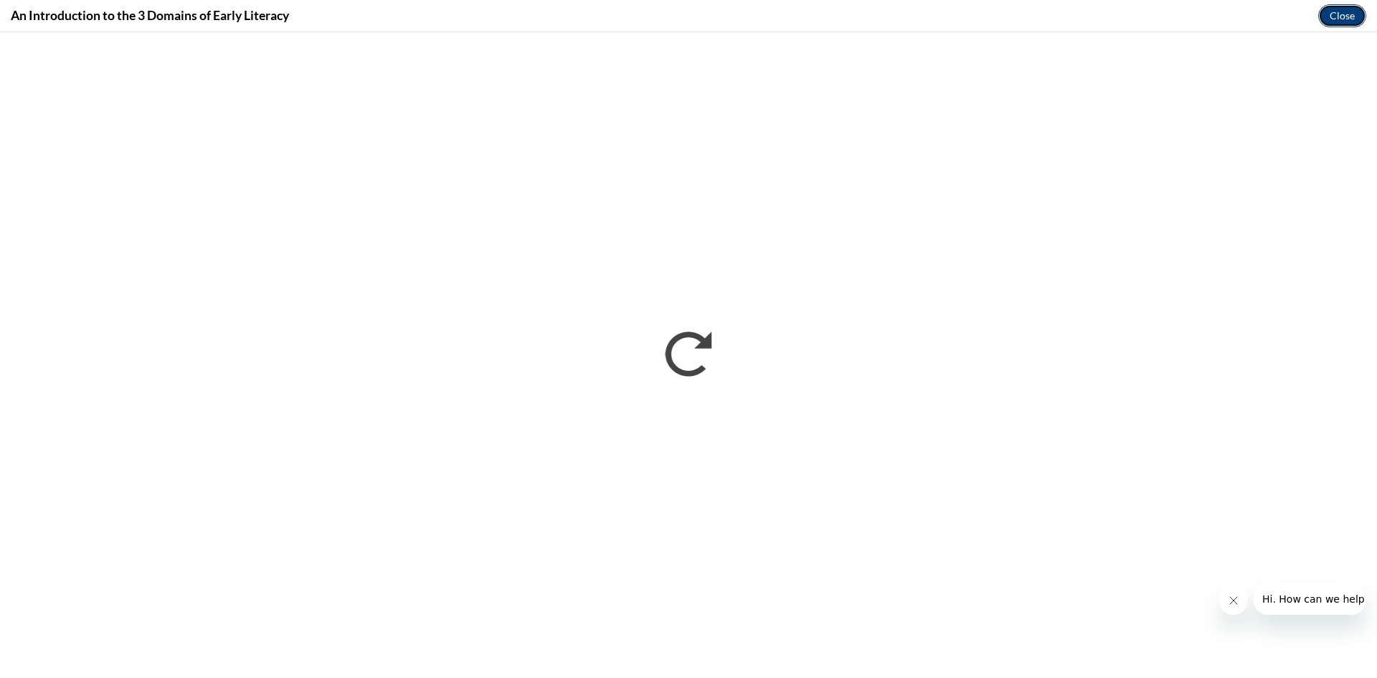
click at [1341, 16] on button "Close" at bounding box center [1342, 15] width 48 height 23
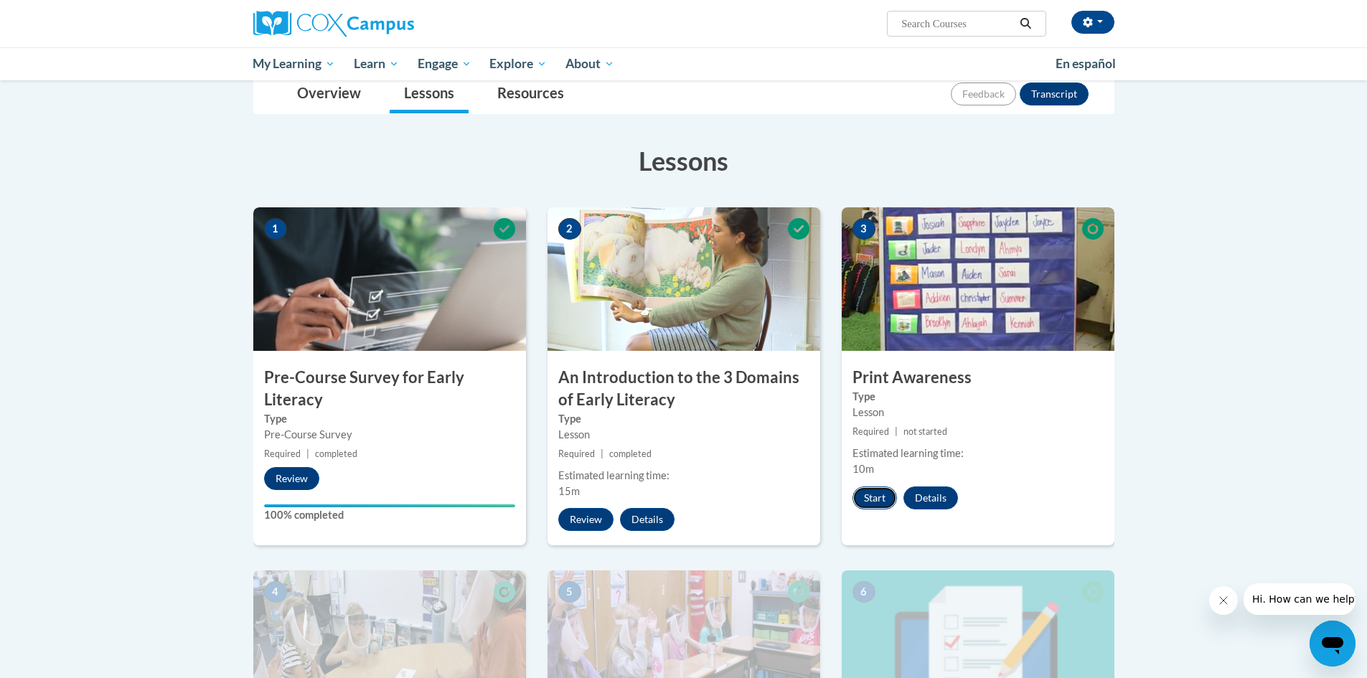
click at [869, 496] on button "Start" at bounding box center [874, 497] width 44 height 23
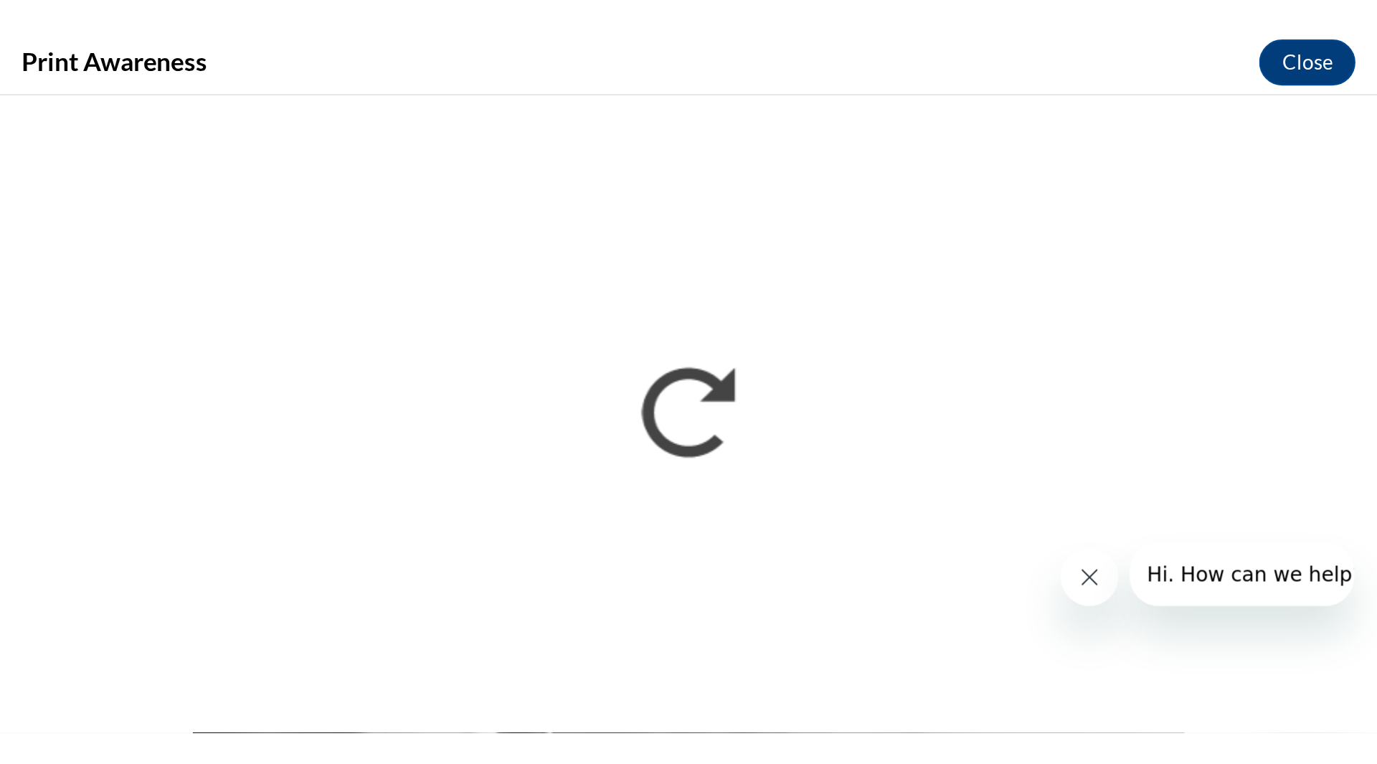
scroll to position [167, 0]
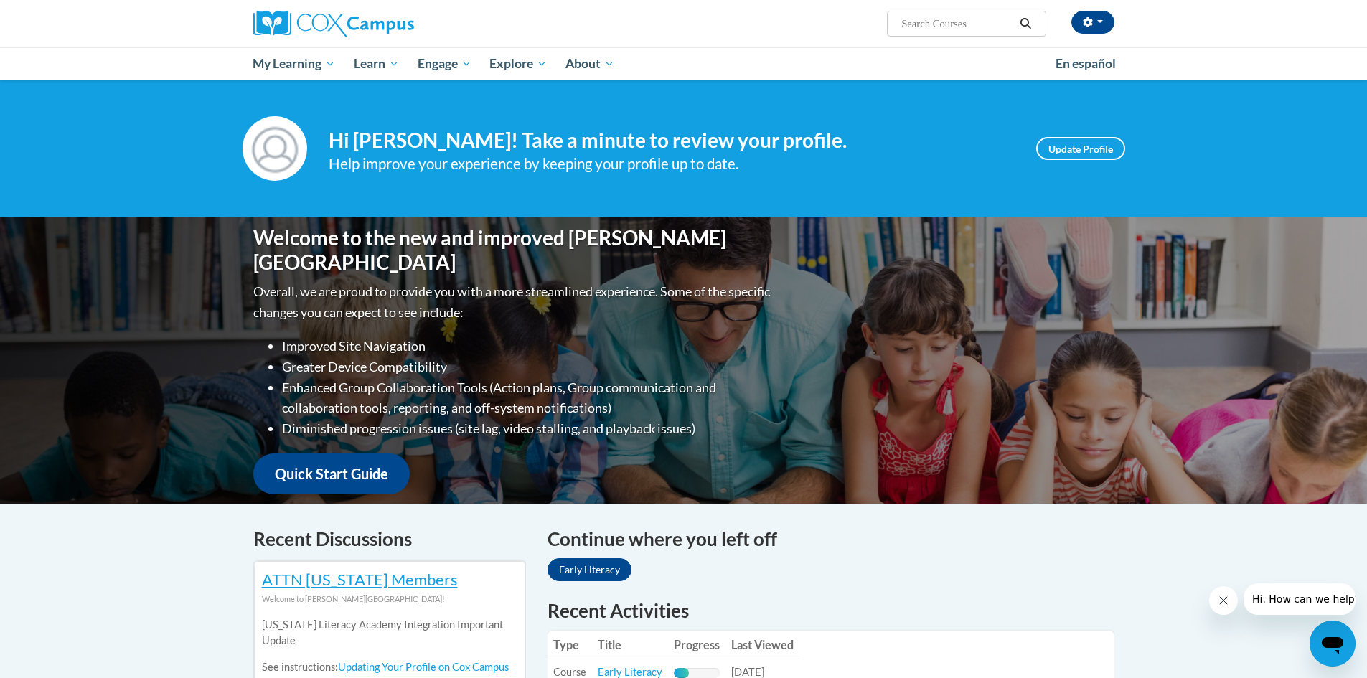
scroll to position [215, 0]
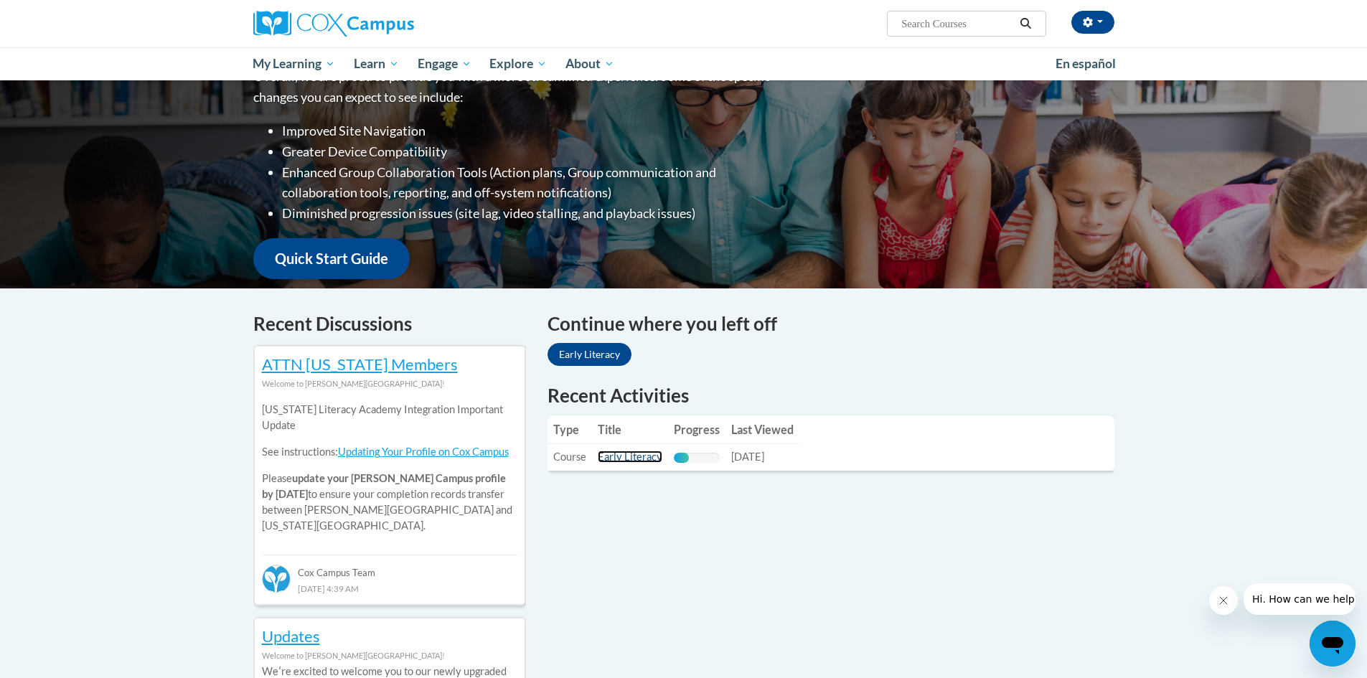
click at [626, 461] on link "Early Literacy" at bounding box center [630, 456] width 65 height 12
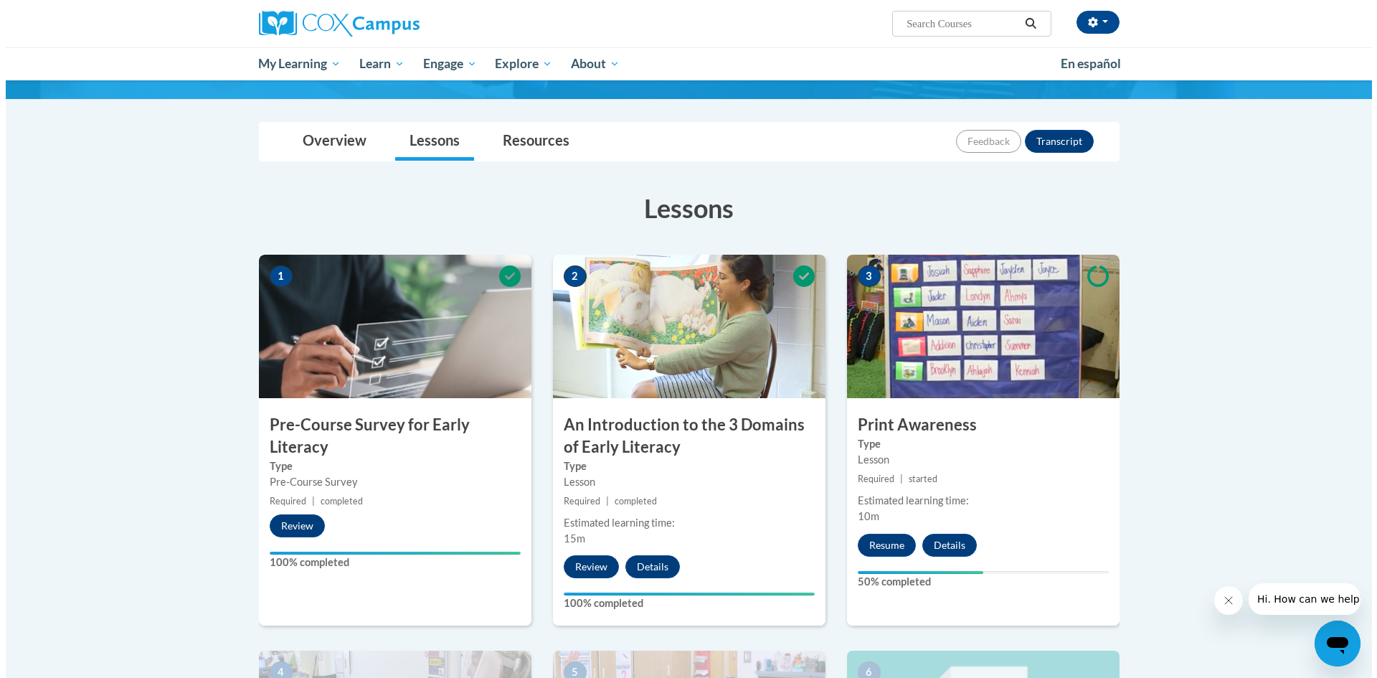
scroll to position [167, 0]
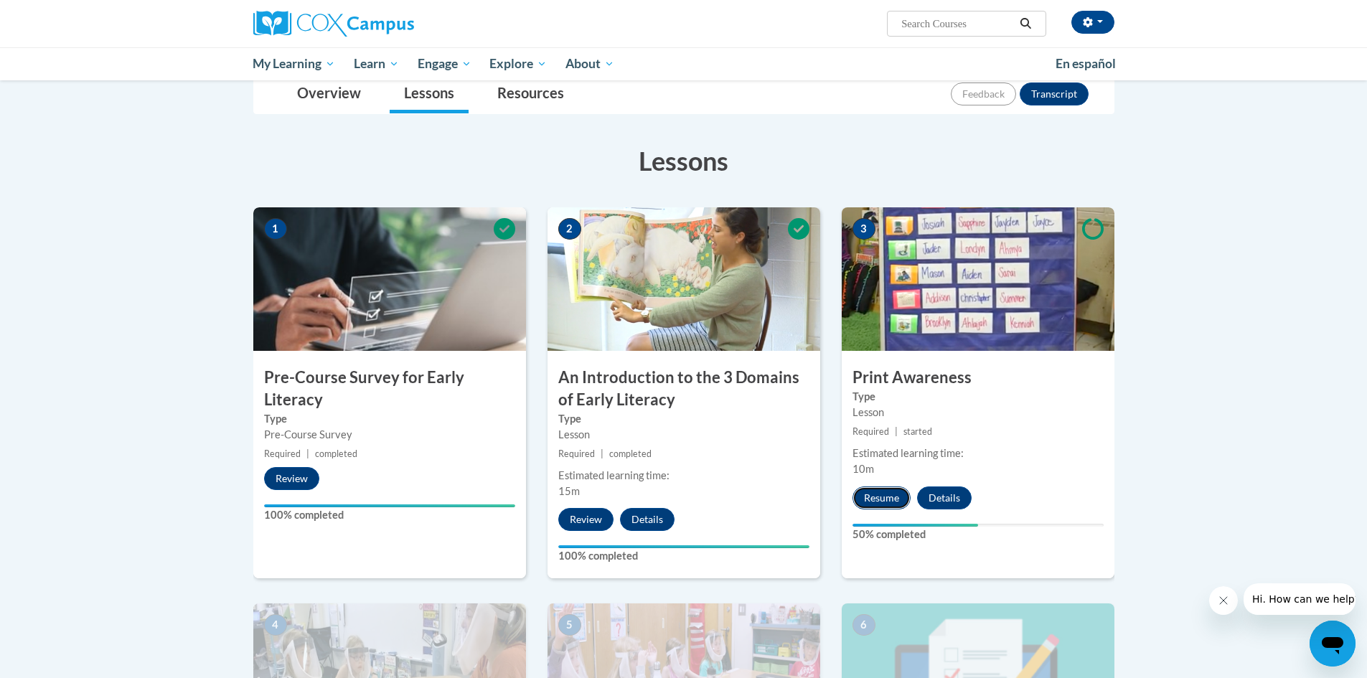
click at [880, 502] on button "Resume" at bounding box center [881, 497] width 58 height 23
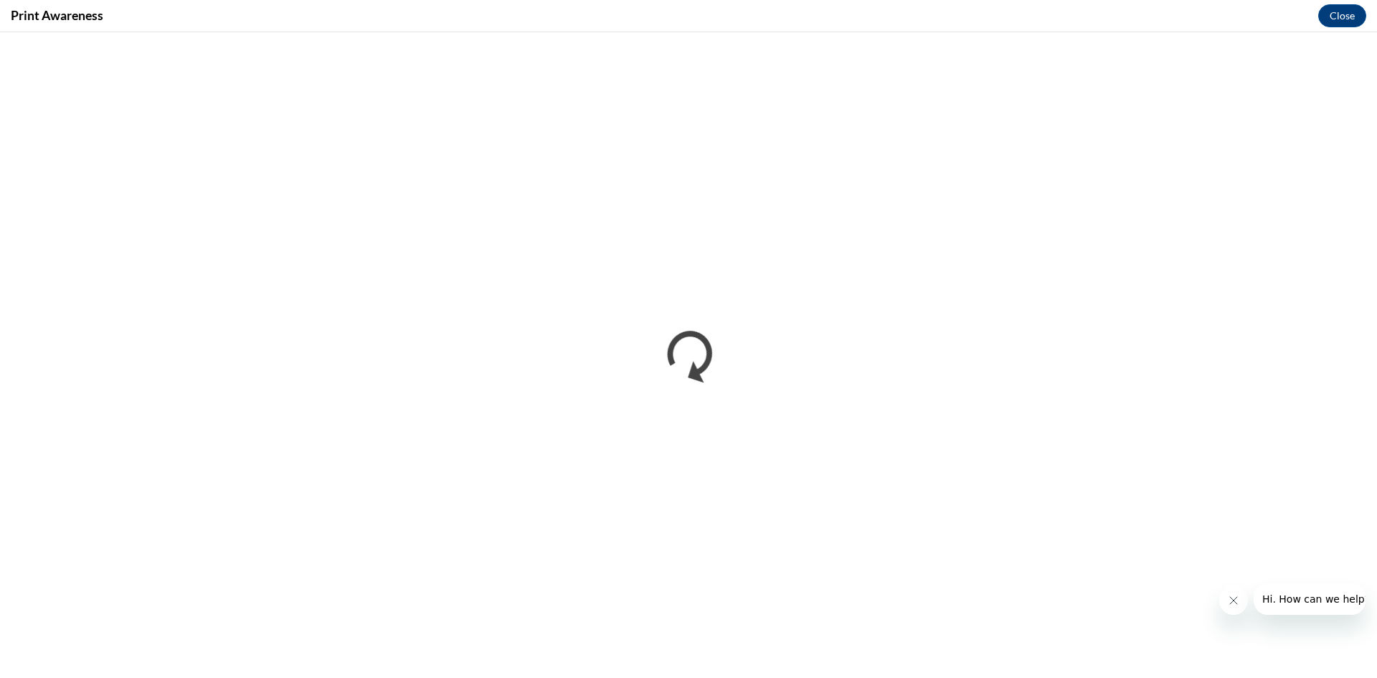
scroll to position [0, 0]
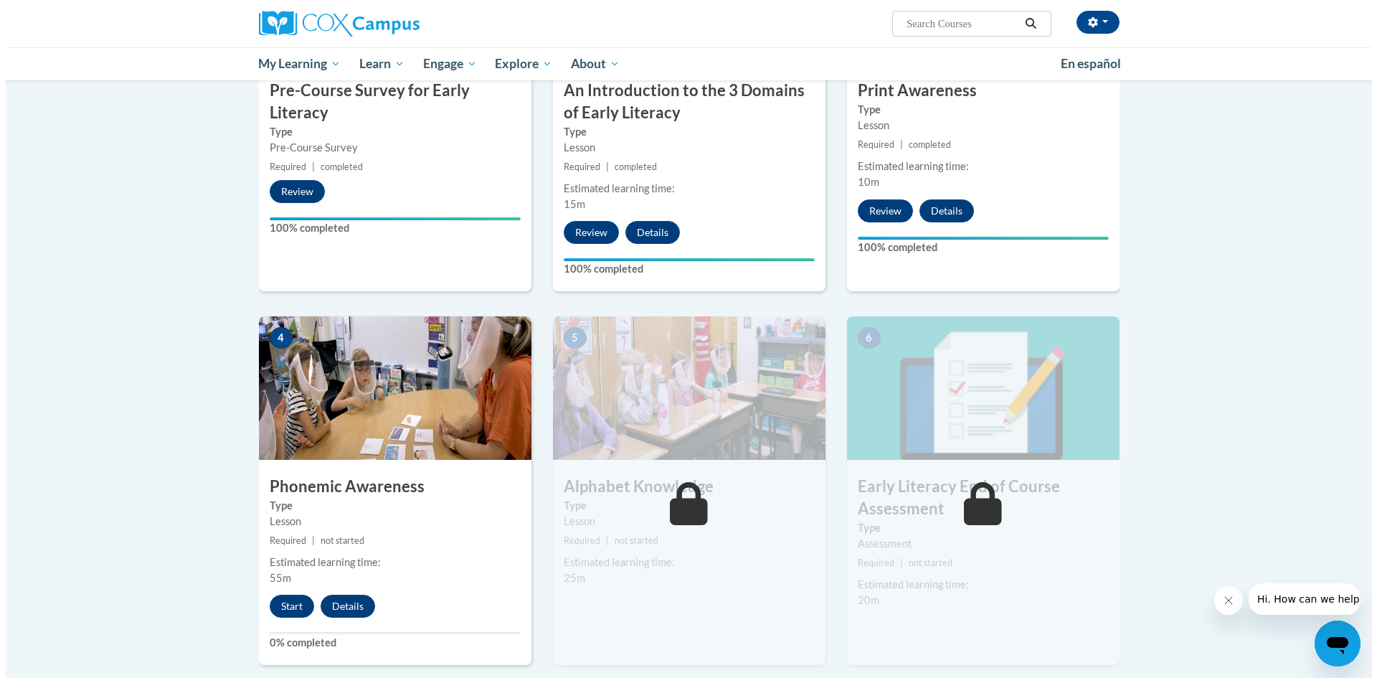
scroll to position [526, 0]
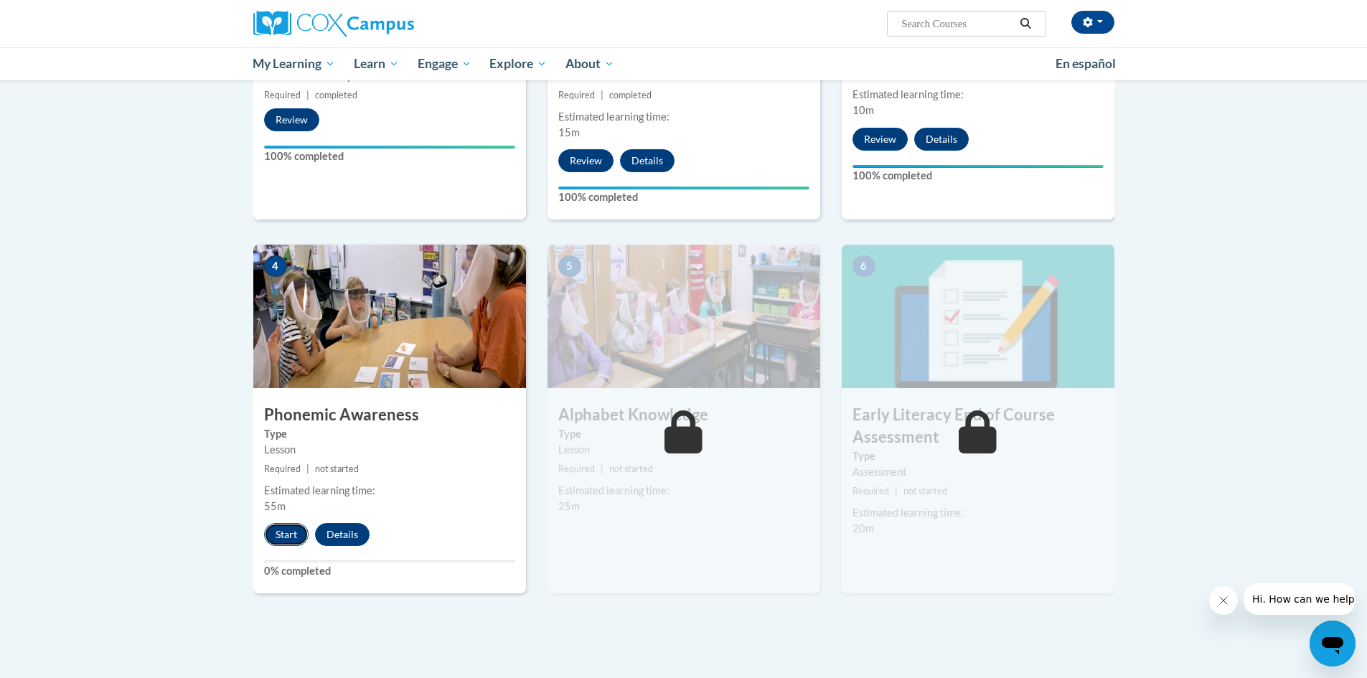
click at [284, 532] on button "Start" at bounding box center [286, 534] width 44 height 23
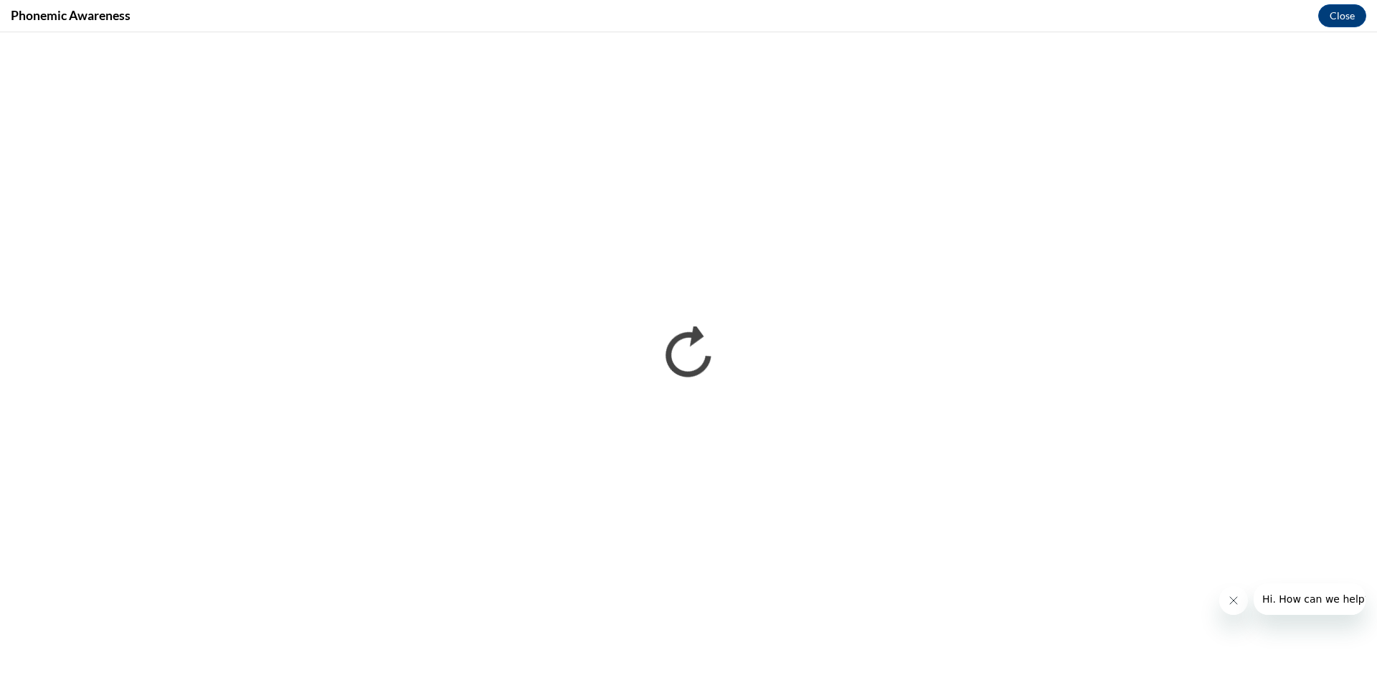
scroll to position [0, 0]
click at [1345, 11] on button "Close" at bounding box center [1342, 15] width 48 height 23
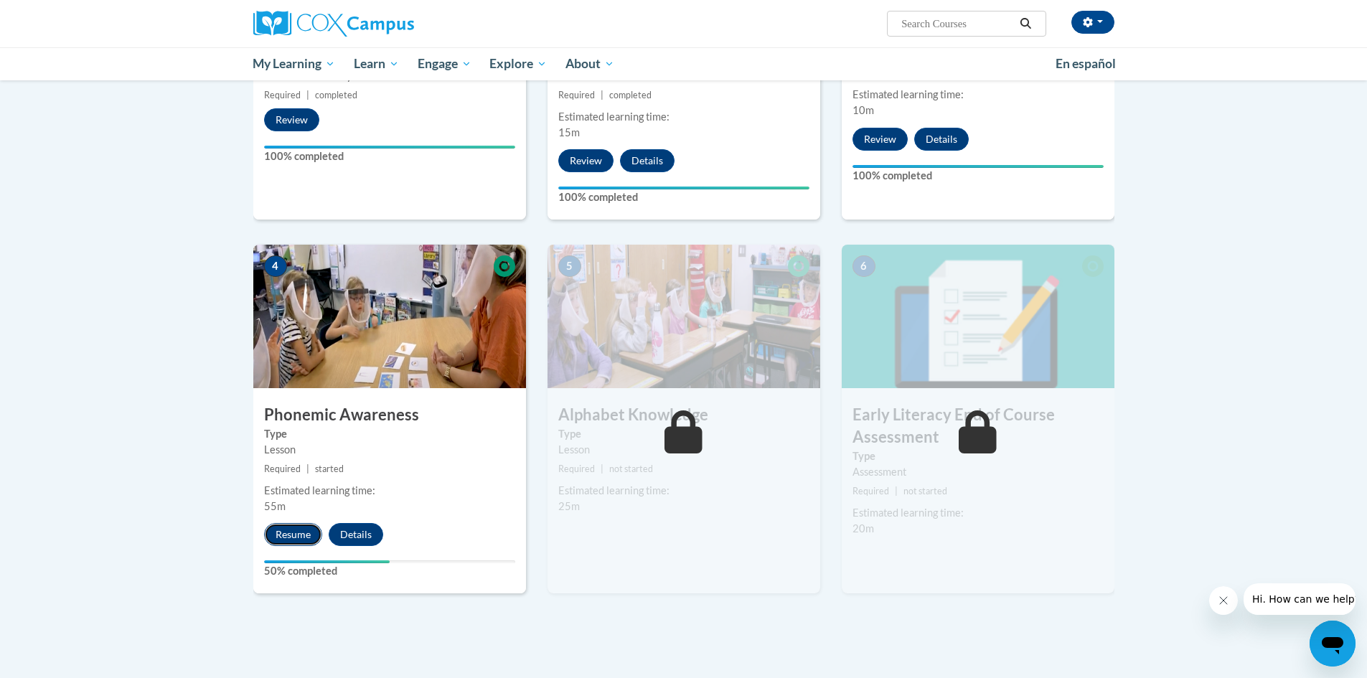
click at [306, 539] on button "Resume" at bounding box center [293, 534] width 58 height 23
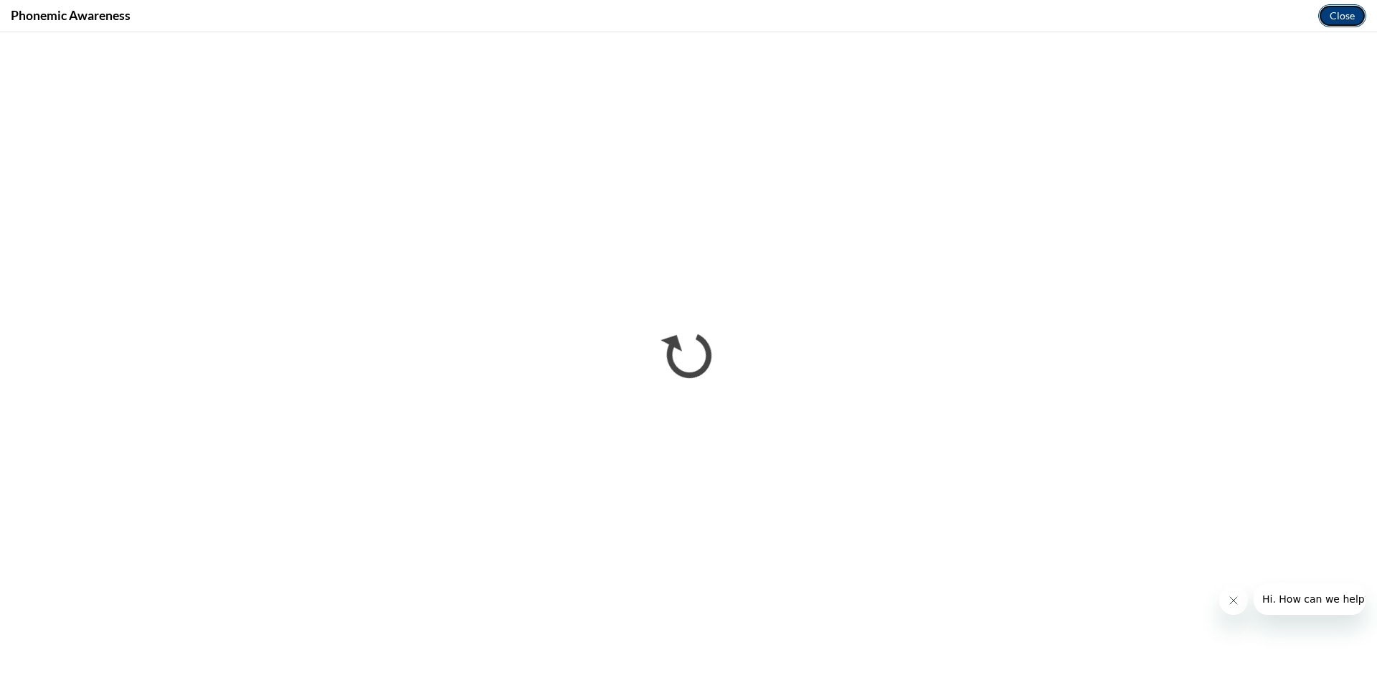
click at [1336, 12] on button "Close" at bounding box center [1342, 15] width 48 height 23
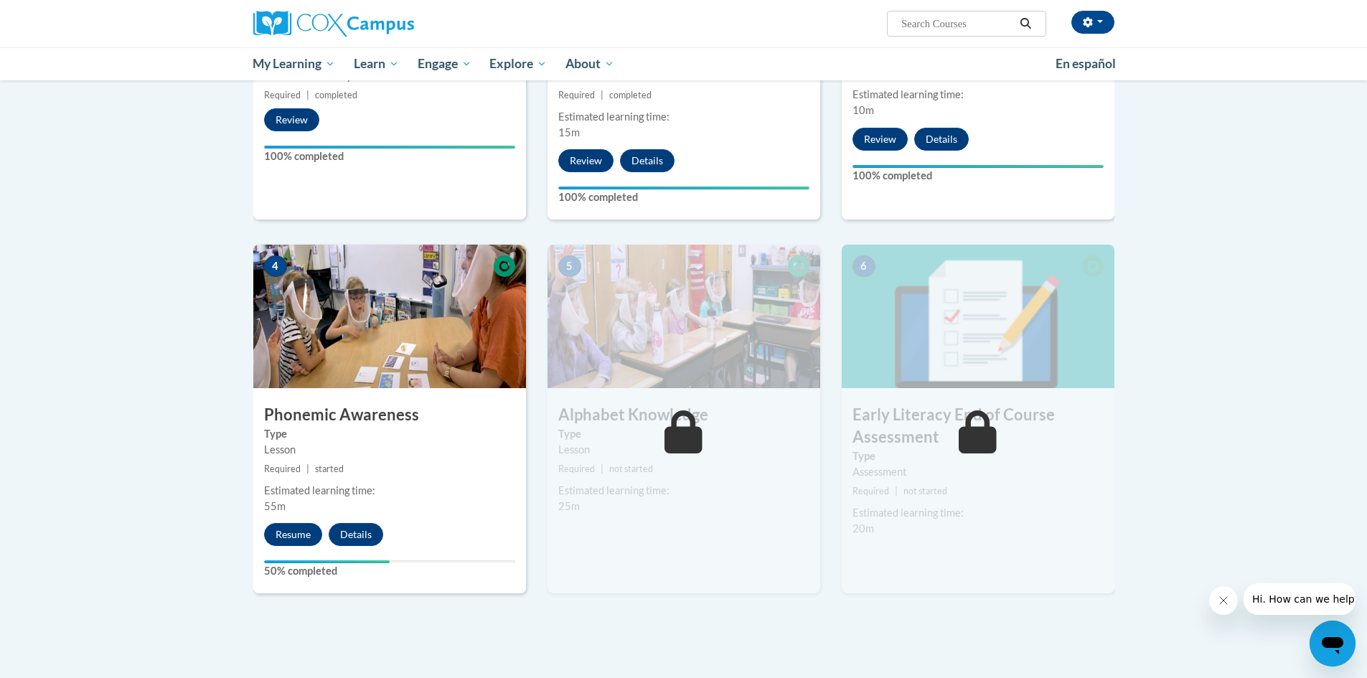
scroll to position [478, 0]
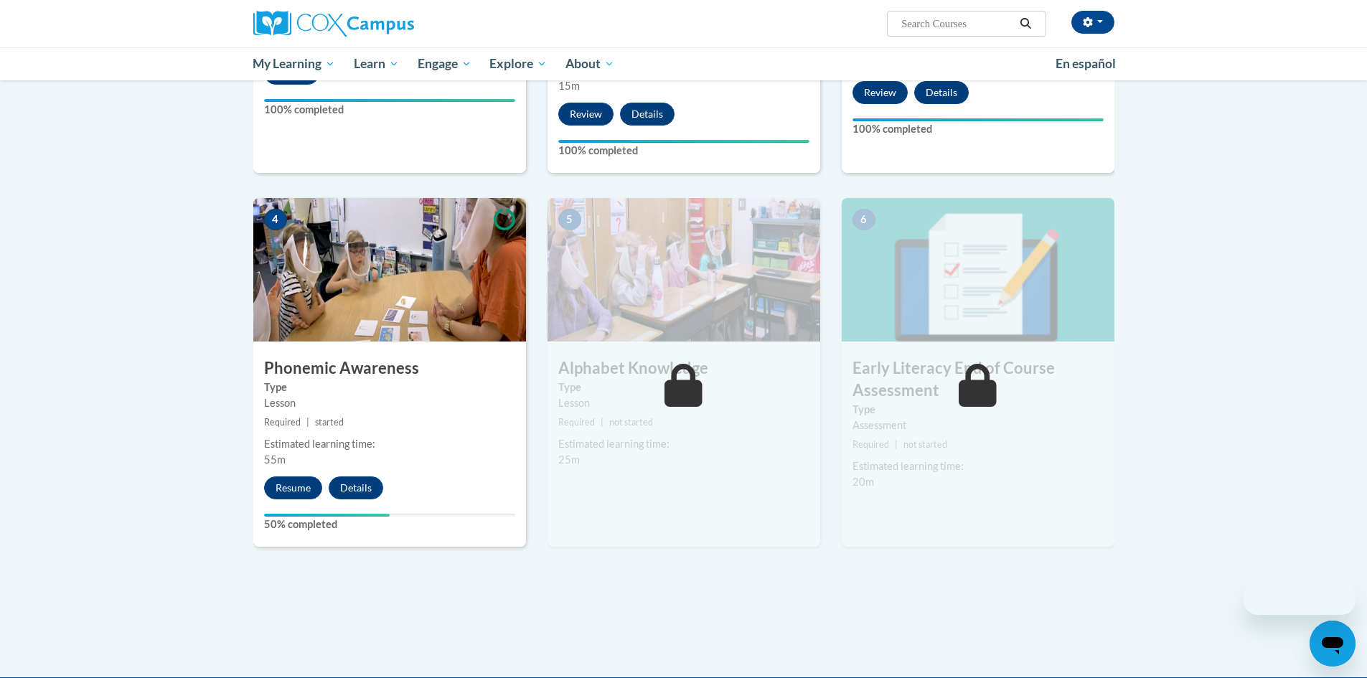
scroll to position [478, 0]
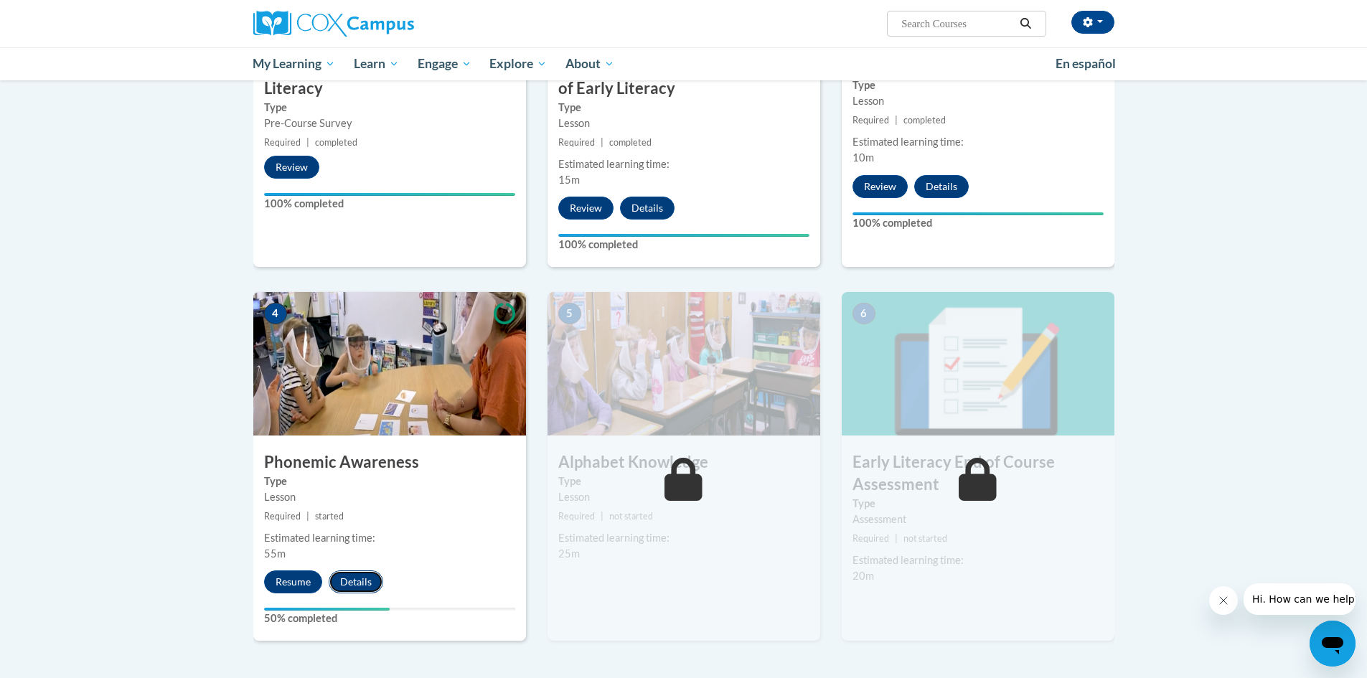
click at [360, 582] on button "Details" at bounding box center [356, 581] width 55 height 23
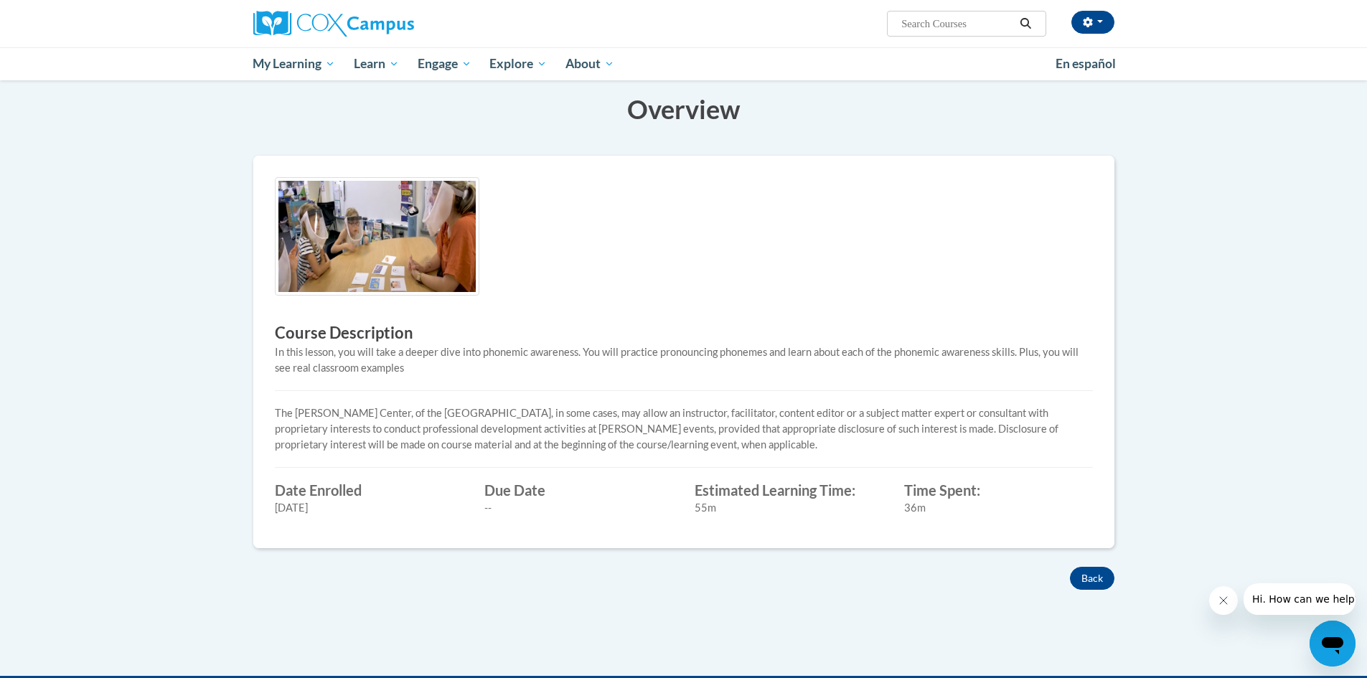
scroll to position [215, 0]
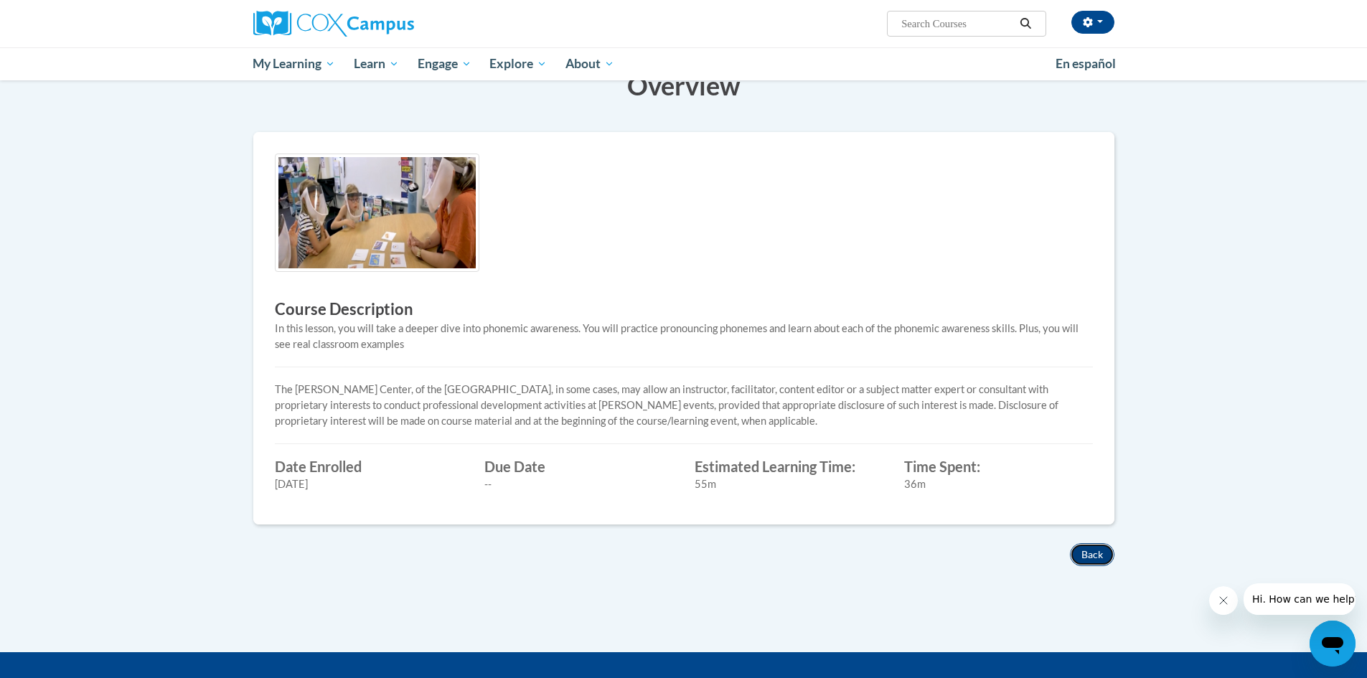
click at [1101, 554] on button "Back" at bounding box center [1092, 554] width 44 height 23
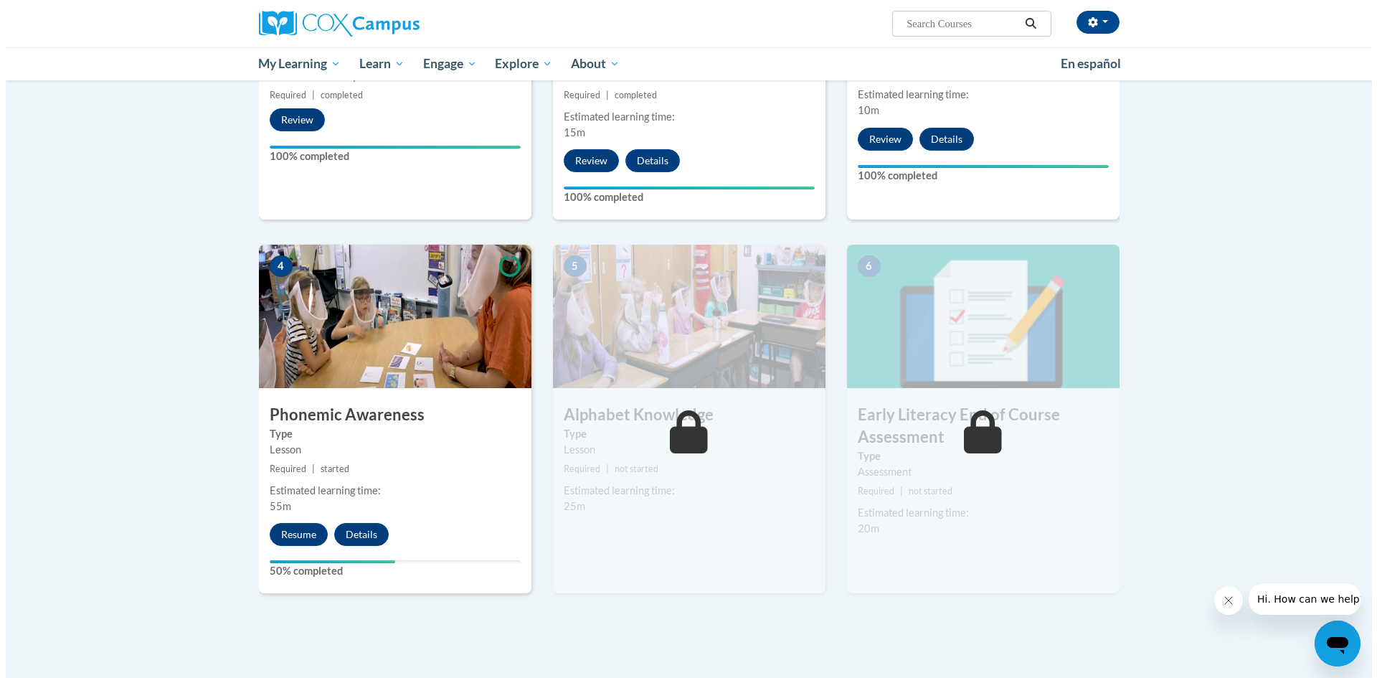
scroll to position [550, 0]
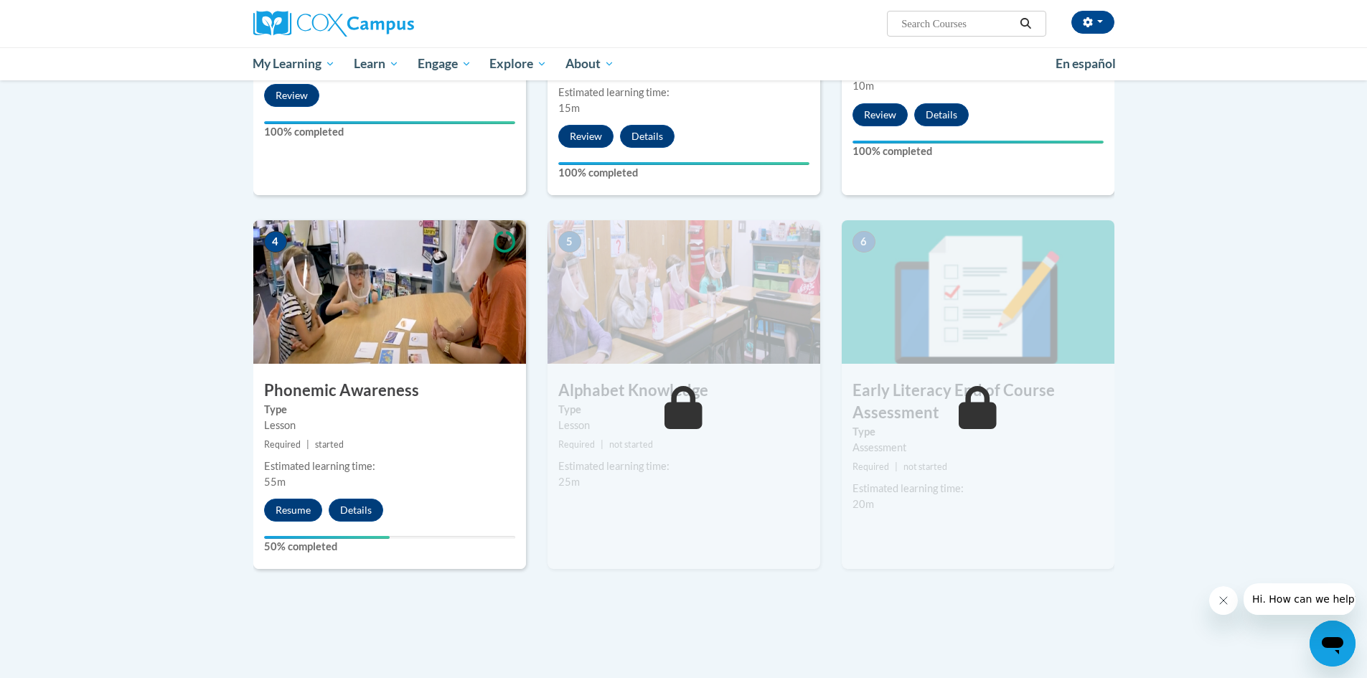
click at [499, 318] on img at bounding box center [389, 291] width 273 height 143
click at [481, 311] on img at bounding box center [389, 291] width 273 height 143
click at [301, 507] on button "Resume" at bounding box center [293, 510] width 58 height 23
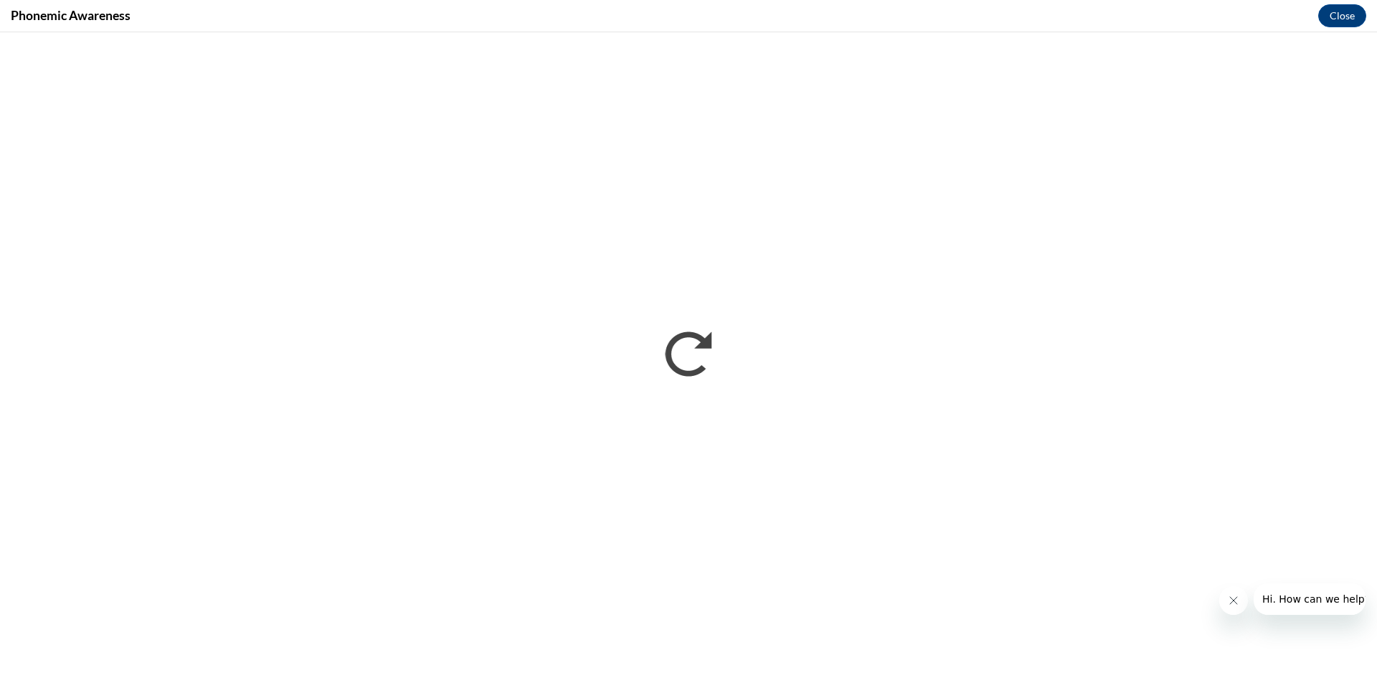
scroll to position [0, 0]
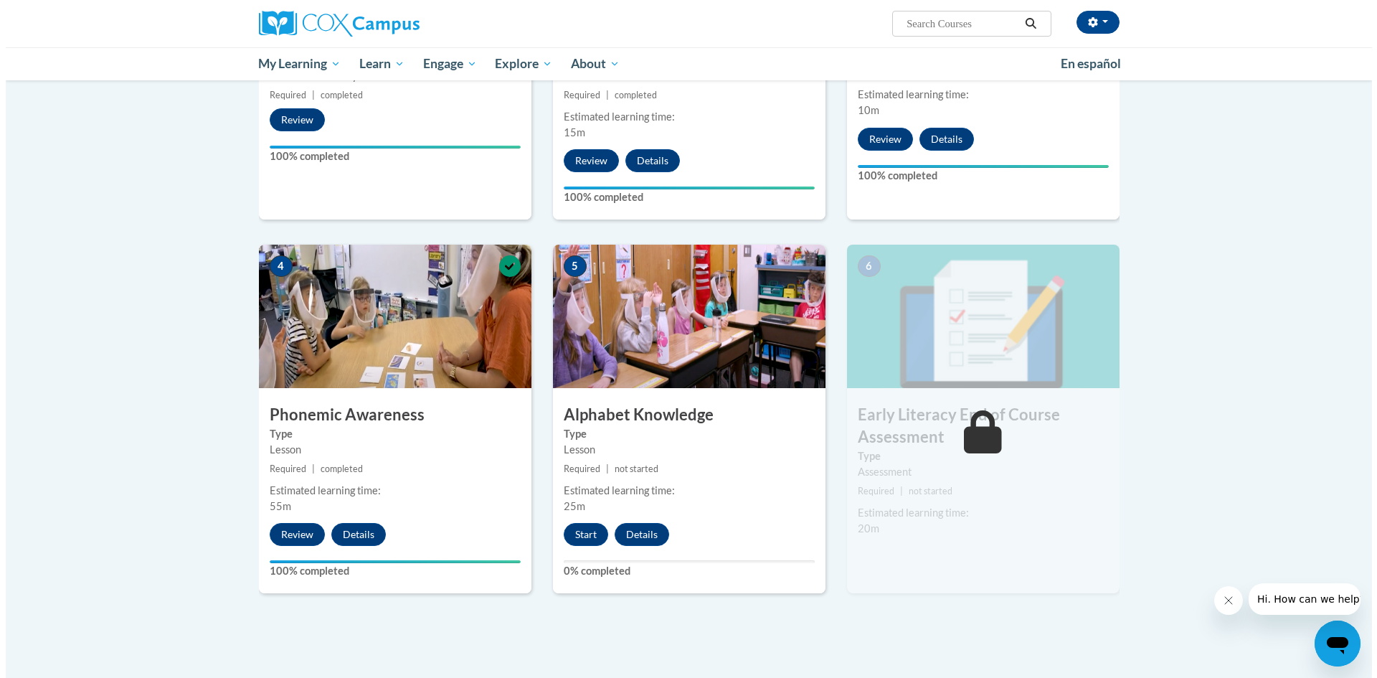
scroll to position [550, 0]
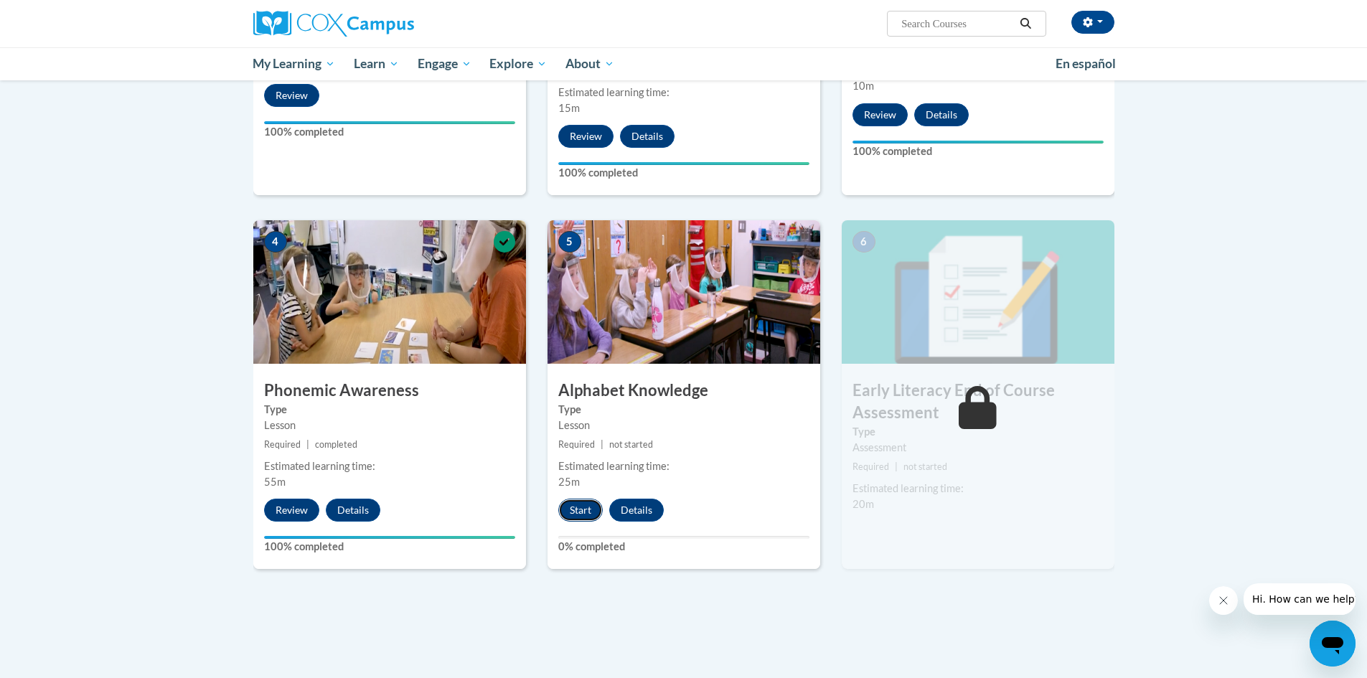
click at [596, 506] on button "Start" at bounding box center [580, 510] width 44 height 23
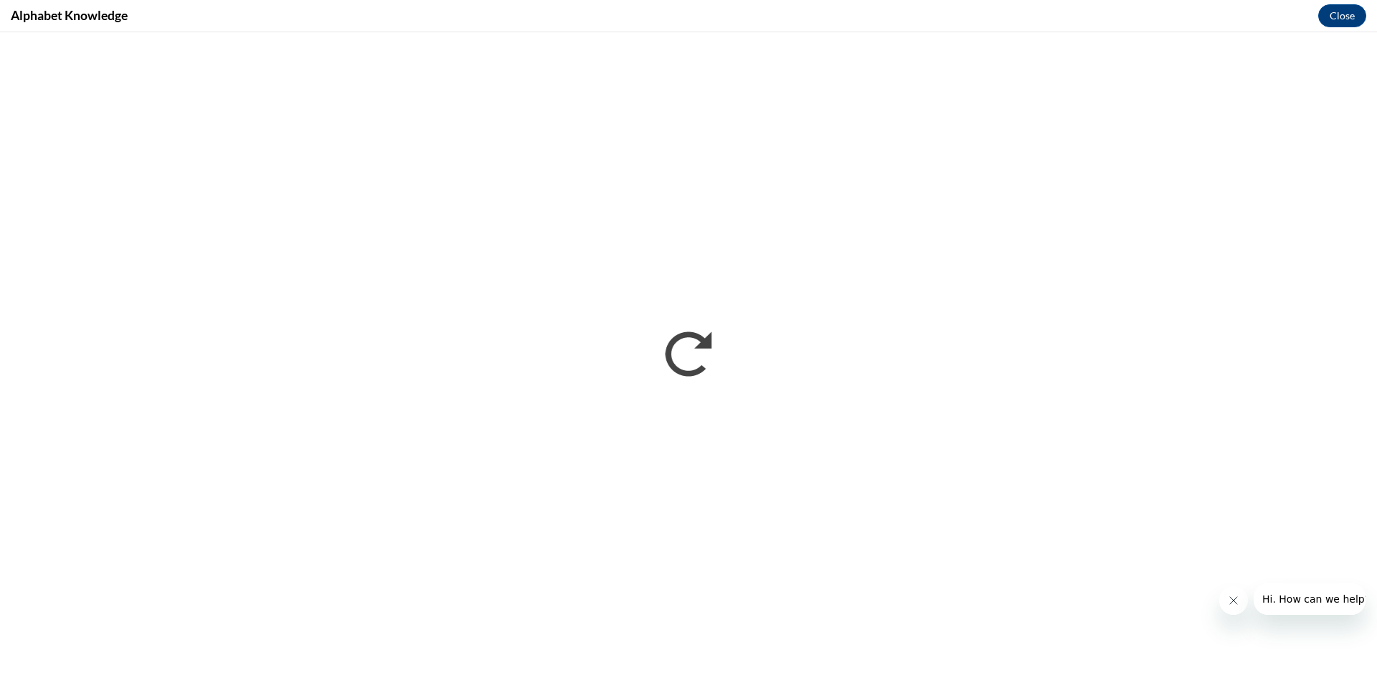
scroll to position [0, 0]
